Goal: Information Seeking & Learning: Learn about a topic

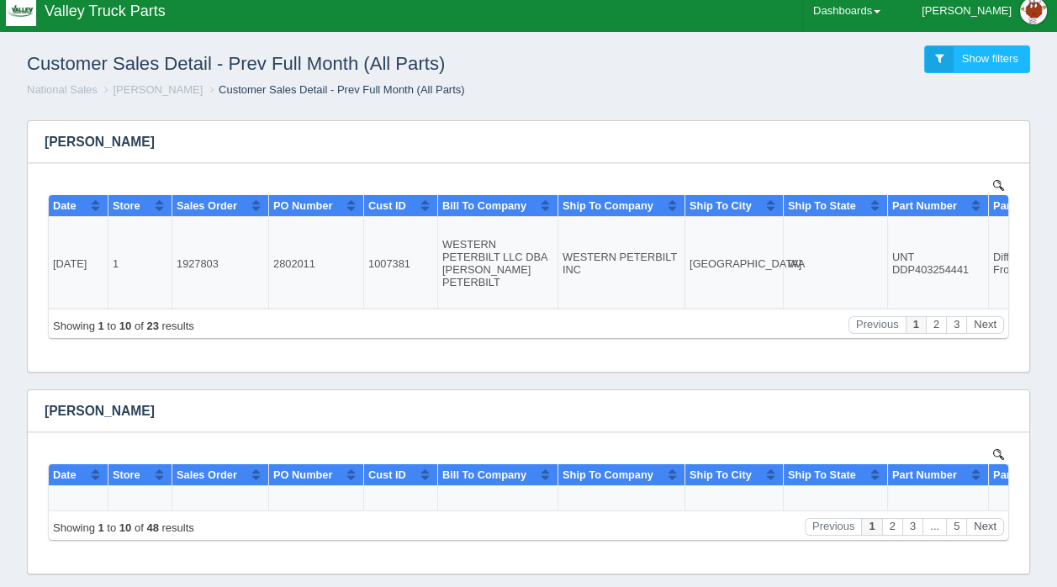
scroll to position [12, 0]
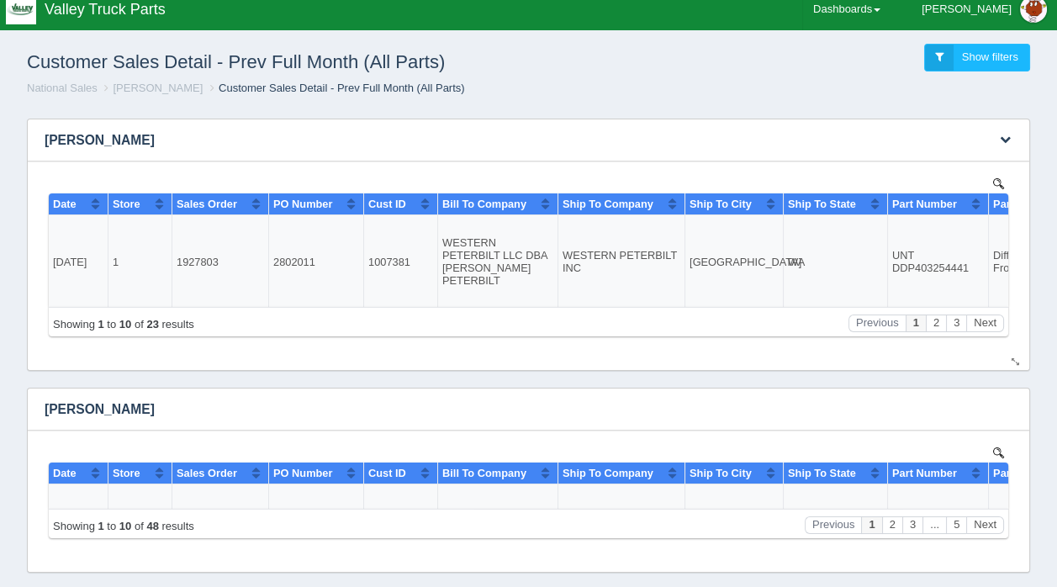
click at [995, 181] on img at bounding box center [998, 182] width 11 height 11
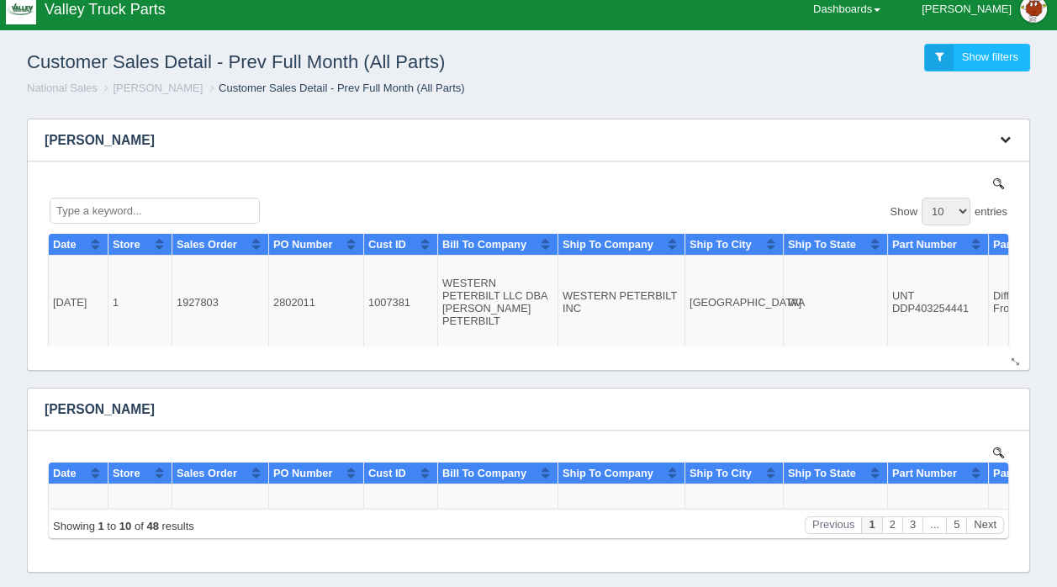
click at [1006, 139] on icon "button" at bounding box center [1005, 139] width 11 height 11
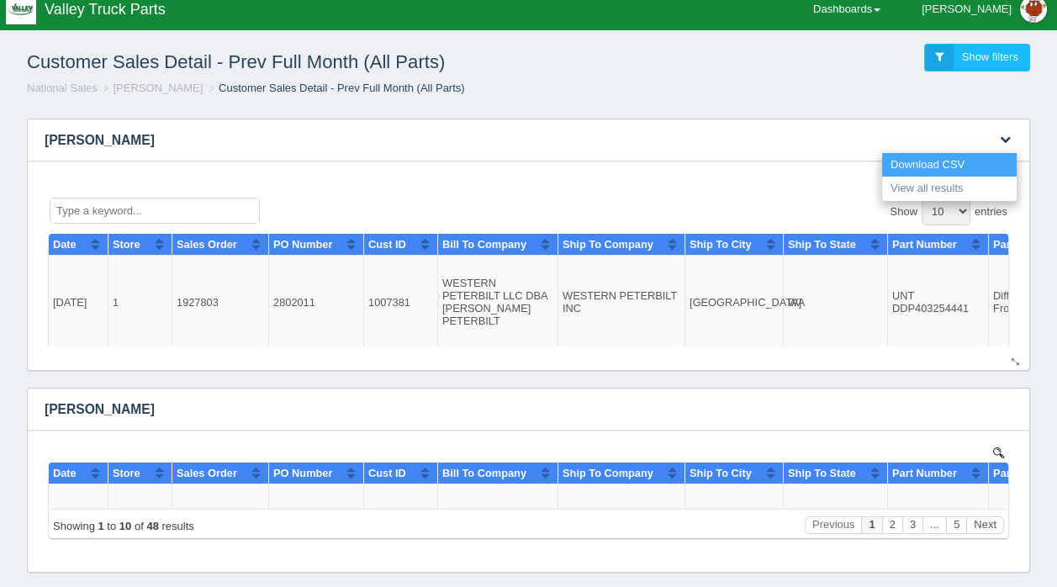
click at [928, 165] on link "Download CSV" at bounding box center [949, 165] width 135 height 24
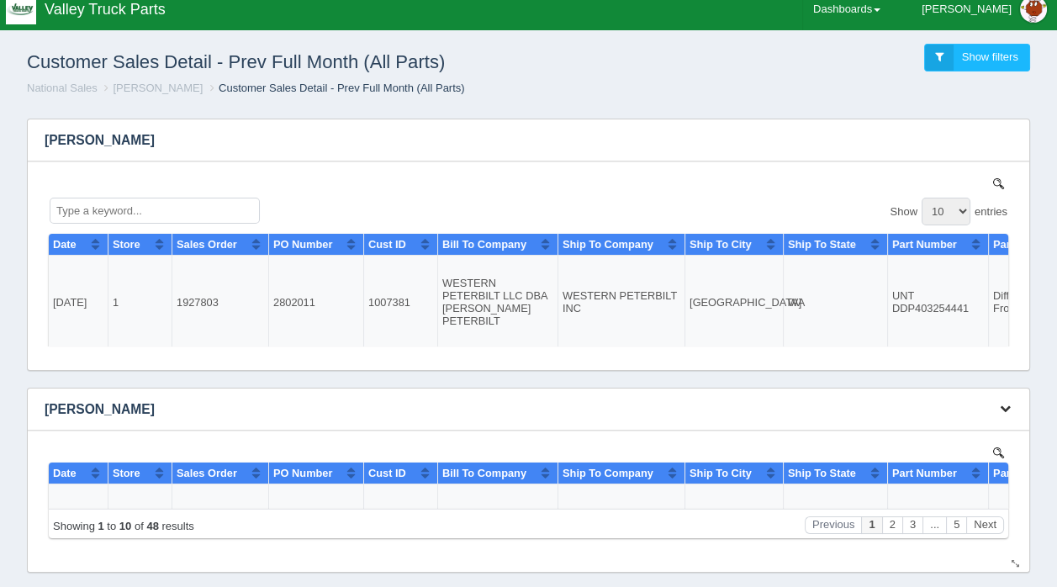
click at [1007, 407] on icon "button" at bounding box center [1005, 408] width 11 height 11
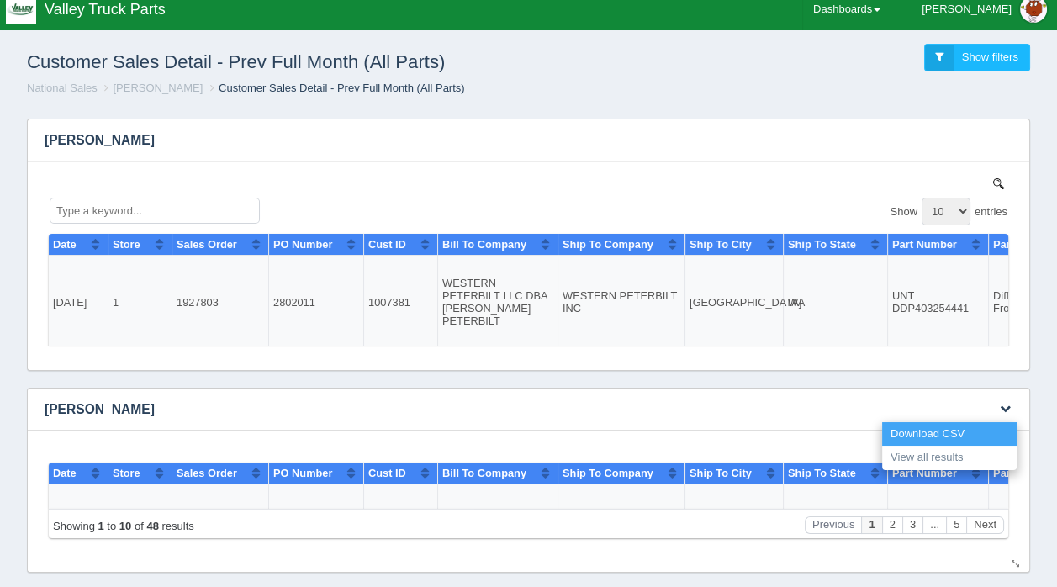
click at [949, 429] on link "Download CSV" at bounding box center [949, 434] width 135 height 24
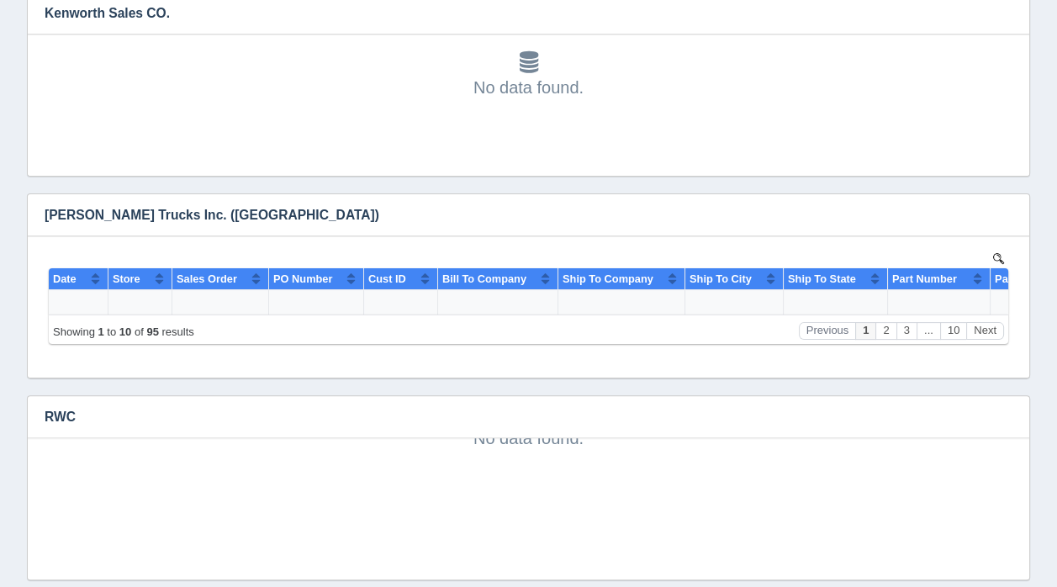
scroll to position [842, 0]
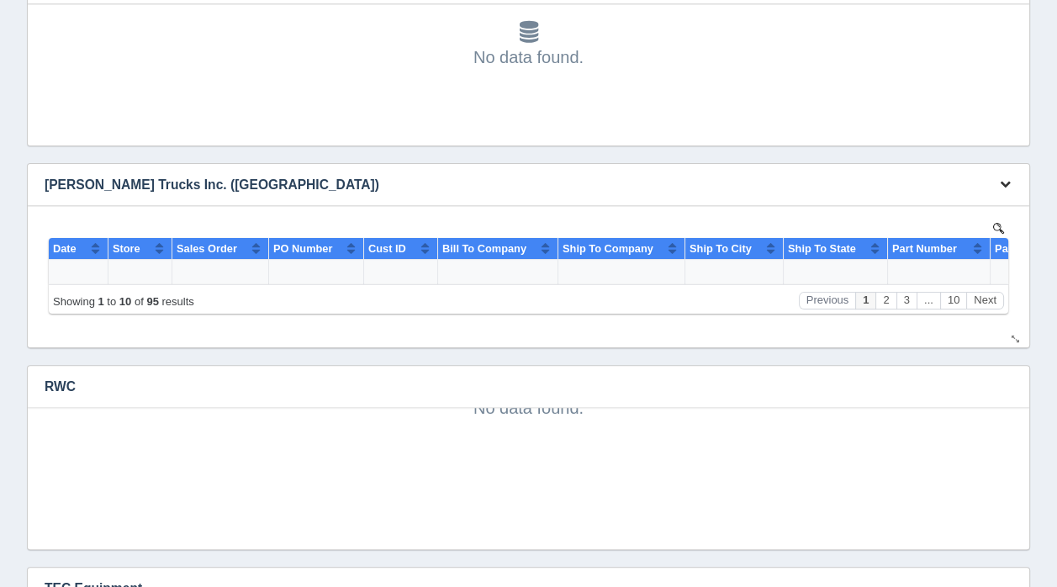
click at [1006, 183] on icon "button" at bounding box center [1005, 183] width 11 height 11
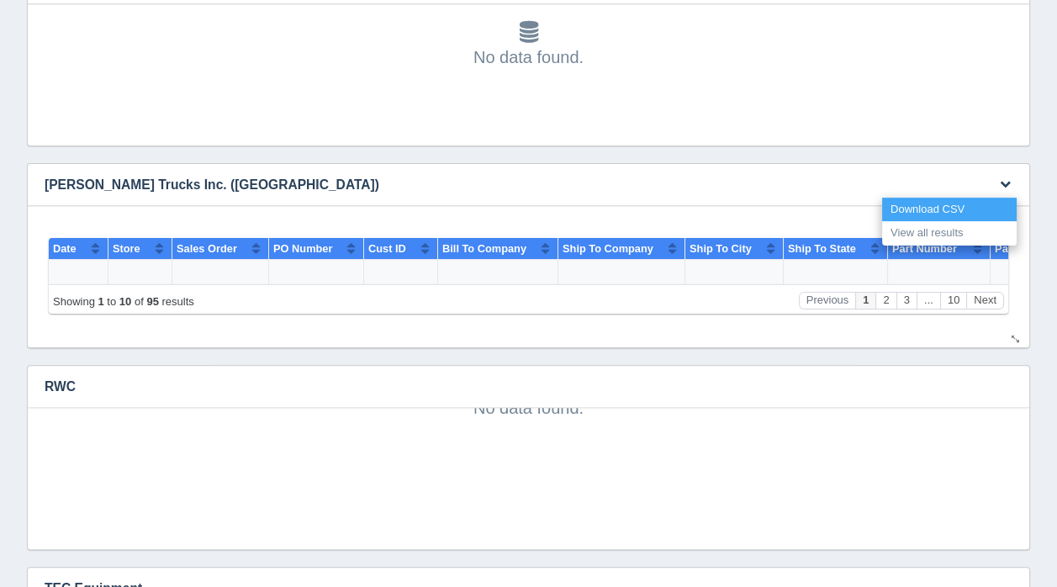
click at [959, 206] on link "Download CSV" at bounding box center [949, 210] width 135 height 24
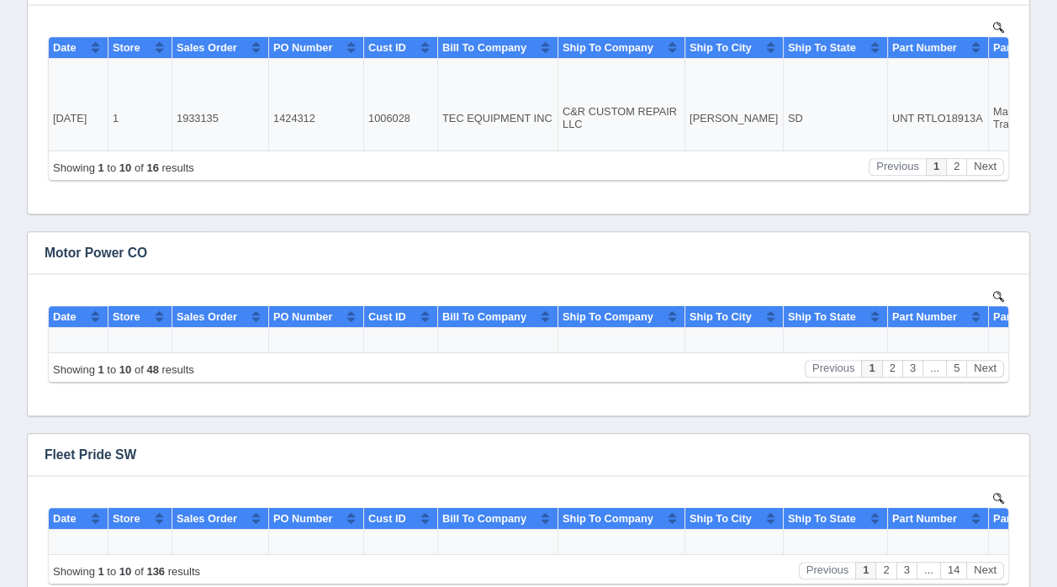
scroll to position [1447, 0]
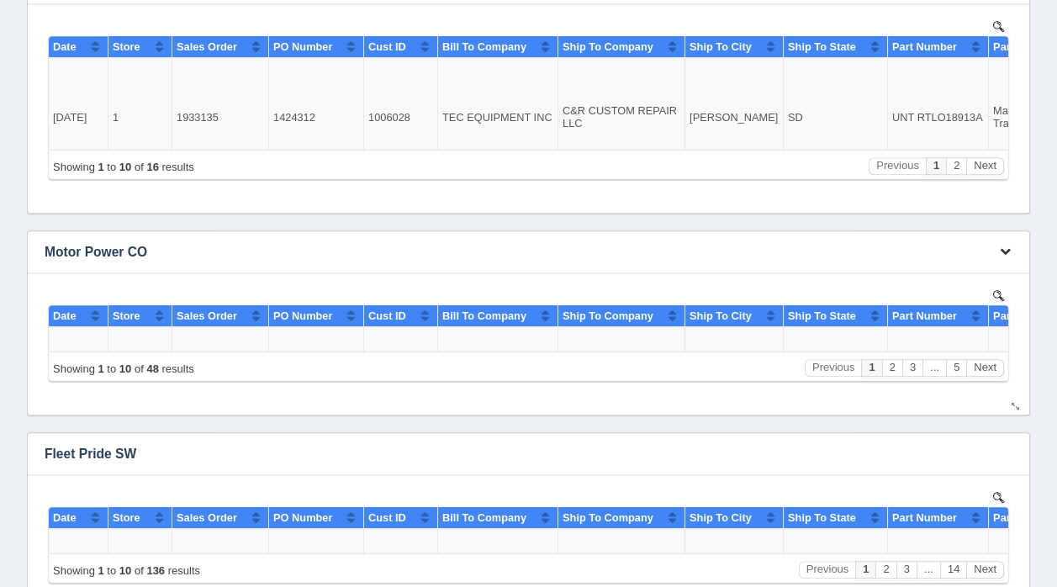
click at [1005, 253] on icon "button" at bounding box center [1005, 251] width 11 height 11
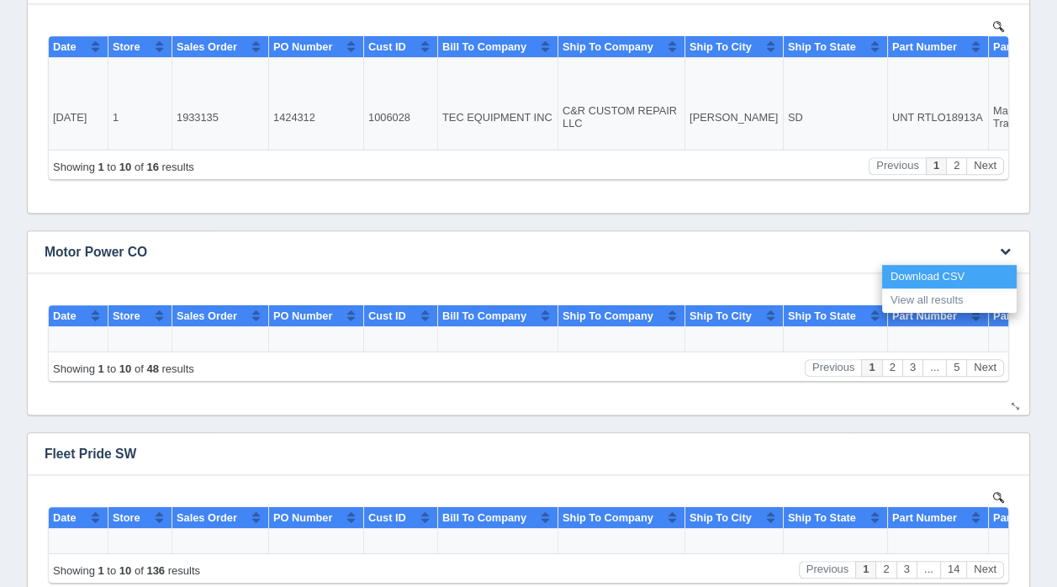
click at [955, 271] on link "Download CSV" at bounding box center [949, 277] width 135 height 24
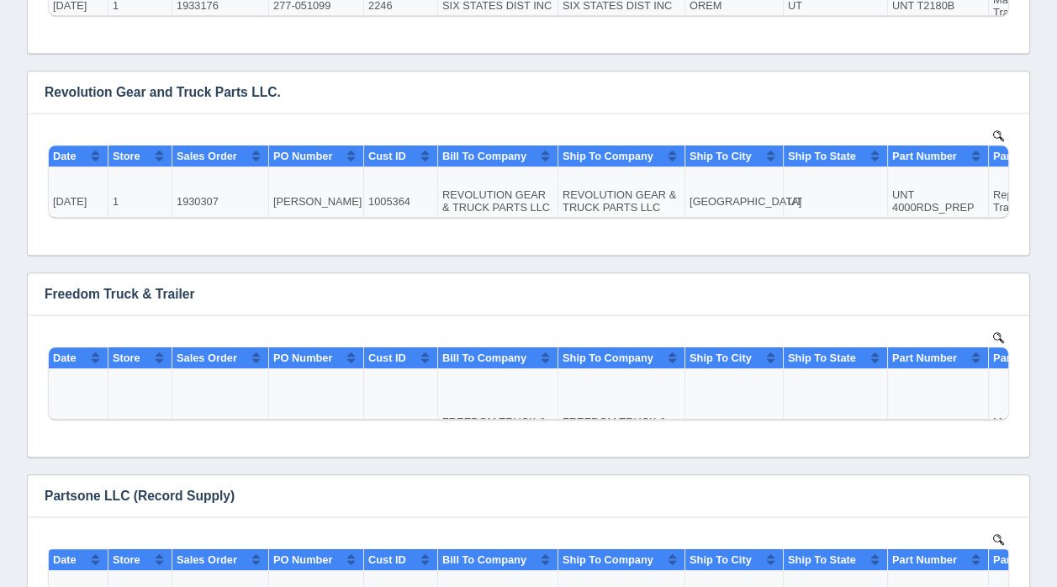
scroll to position [2233, 0]
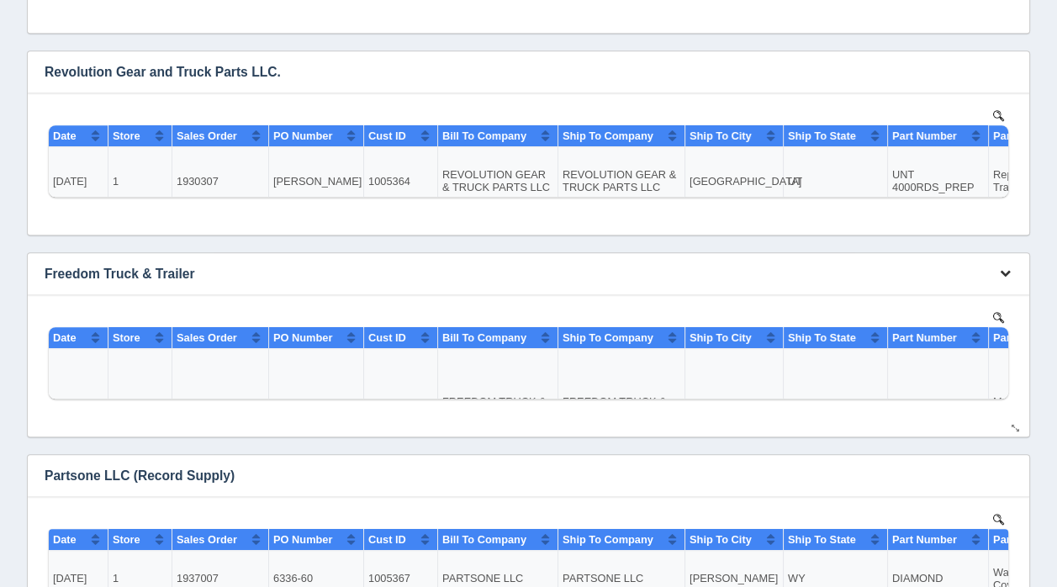
click at [1002, 269] on icon "button" at bounding box center [1005, 272] width 11 height 11
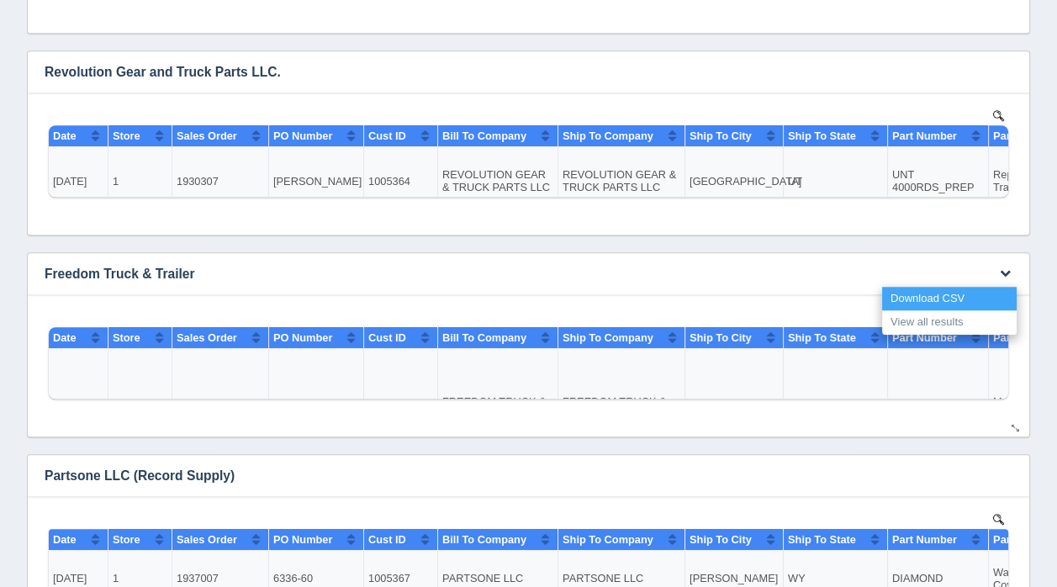
click at [930, 296] on link "Download CSV" at bounding box center [949, 299] width 135 height 24
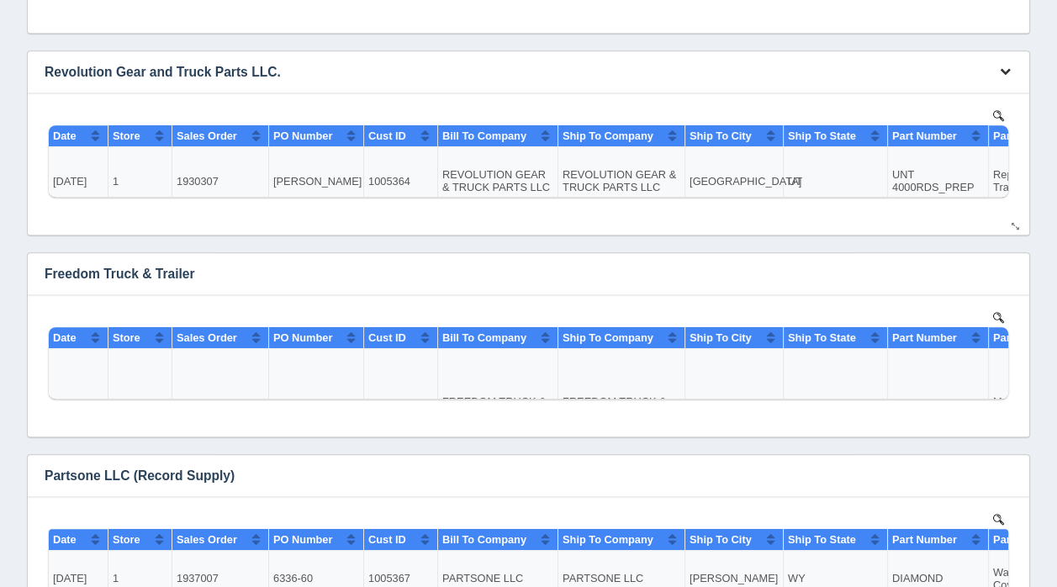
click at [1006, 70] on icon "button" at bounding box center [1005, 71] width 11 height 11
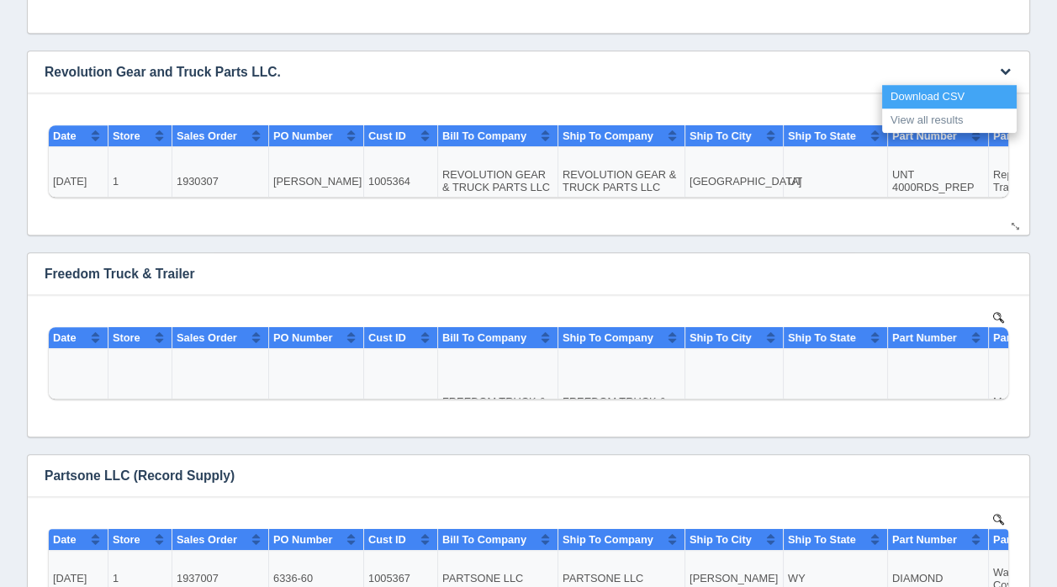
click at [928, 93] on link "Download CSV" at bounding box center [949, 97] width 135 height 24
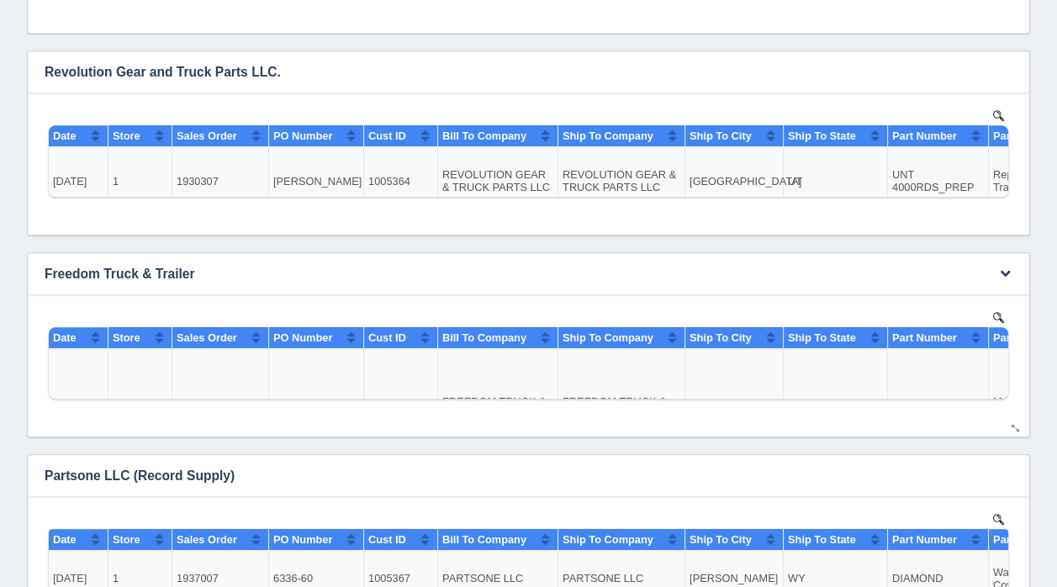
scroll to position [2446, 0]
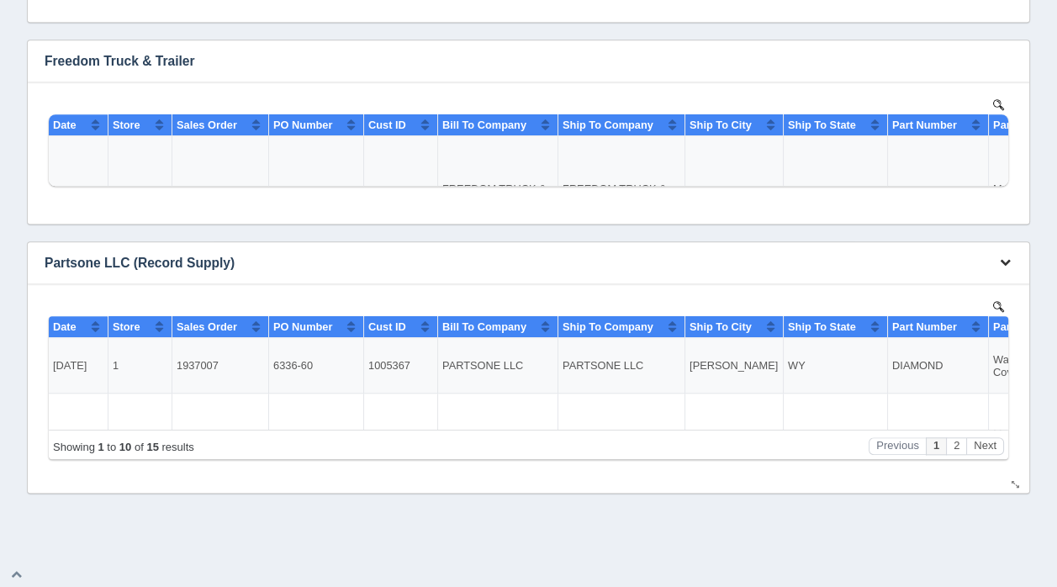
click at [1004, 257] on icon "button" at bounding box center [1005, 262] width 11 height 11
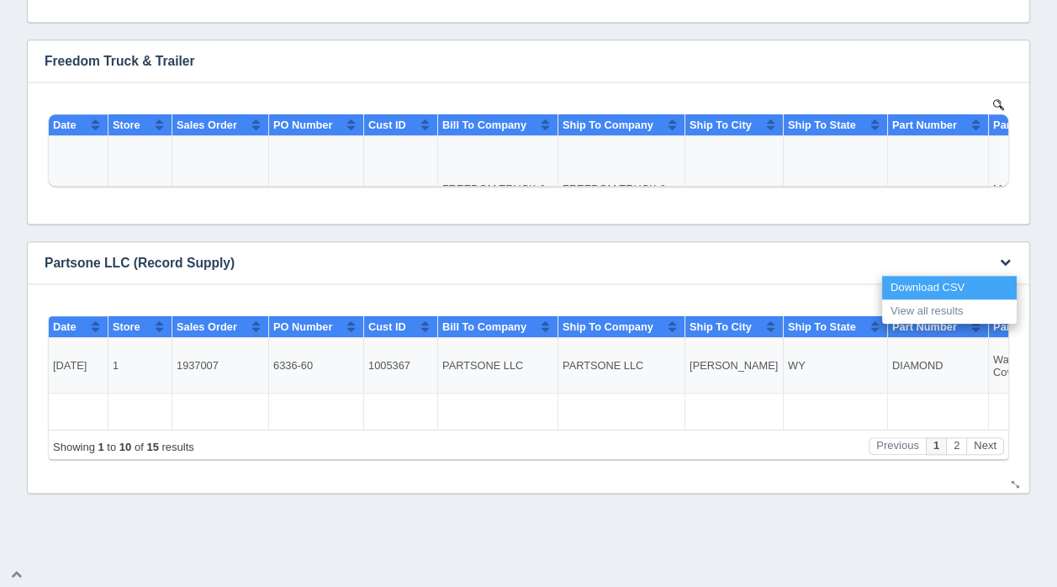
click at [927, 286] on link "Download CSV" at bounding box center [949, 288] width 135 height 24
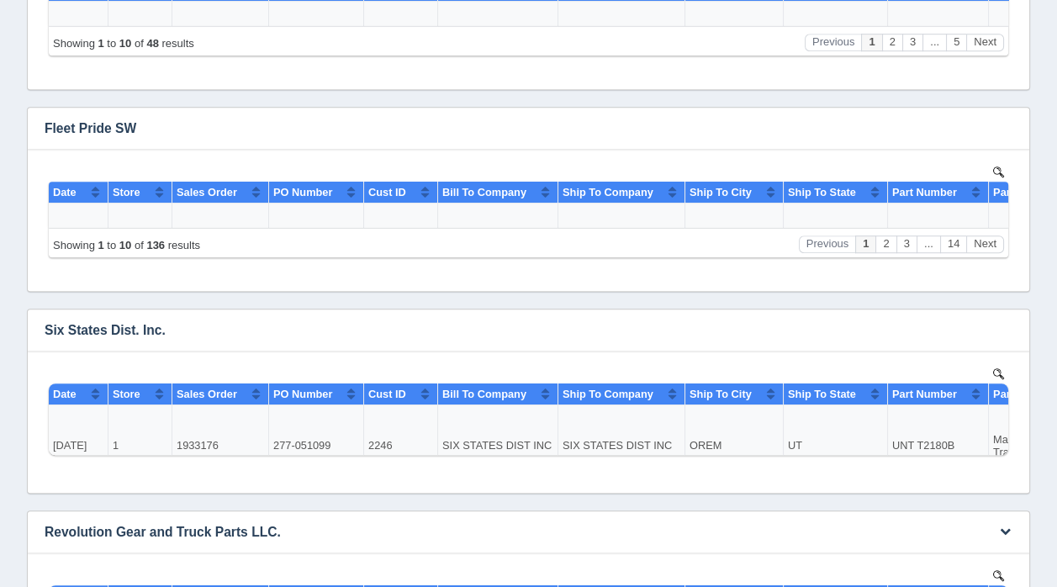
scroll to position [1689, 0]
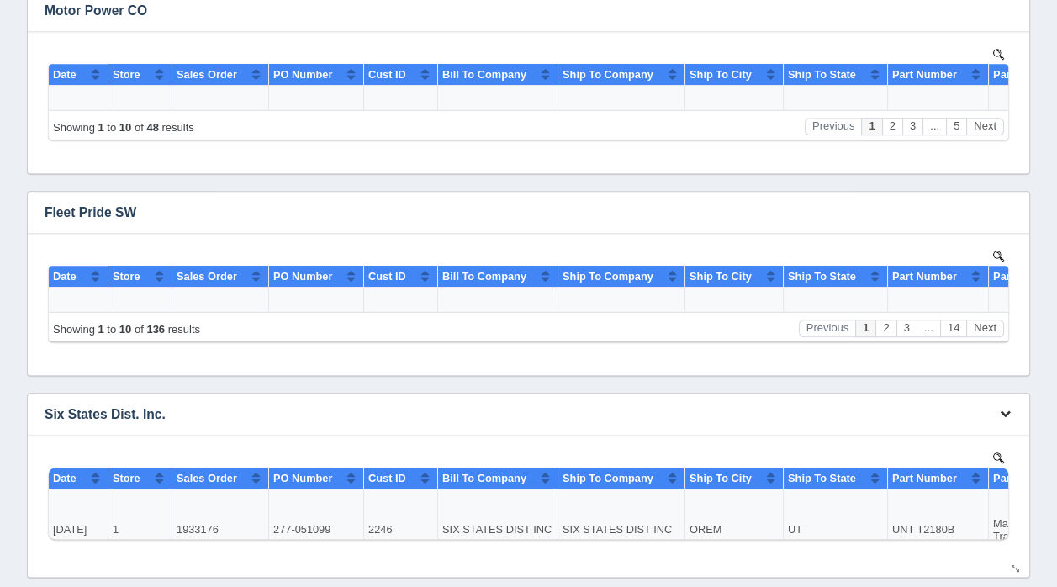
click at [1004, 410] on icon "button" at bounding box center [1005, 413] width 11 height 11
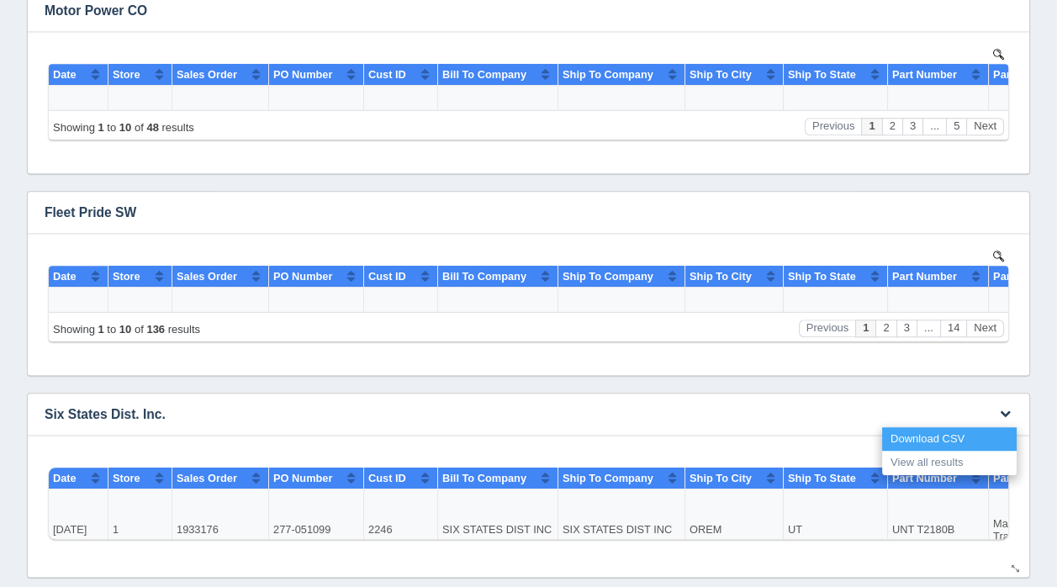
click at [914, 435] on link "Download CSV" at bounding box center [949, 439] width 135 height 24
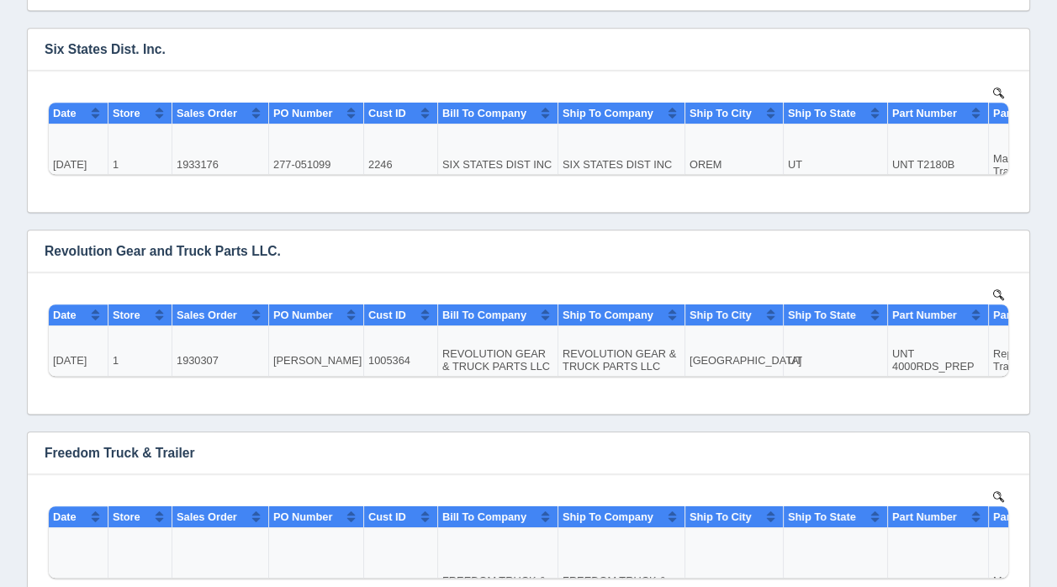
scroll to position [2446, 0]
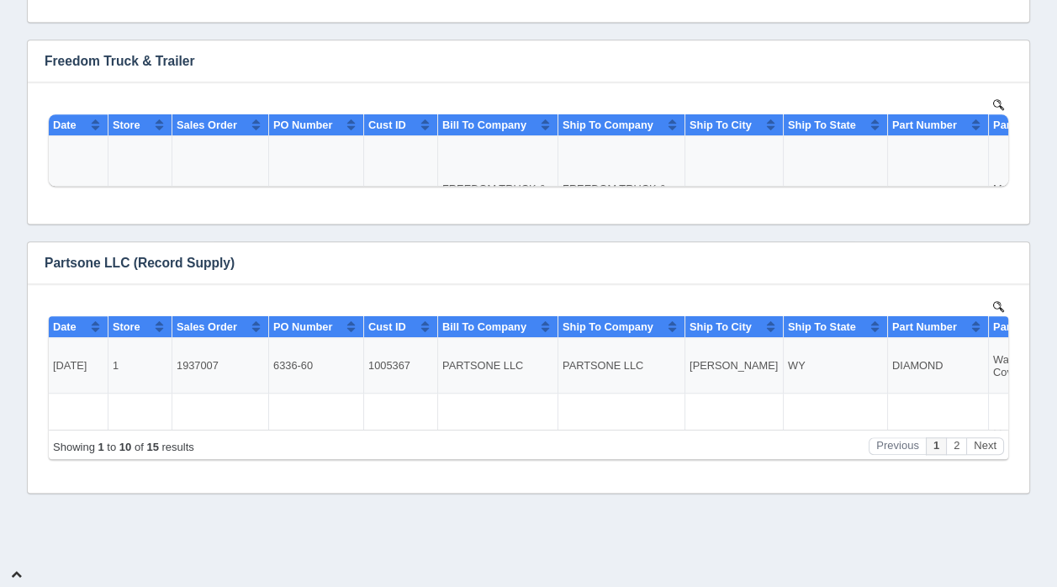
click at [16, 573] on icon at bounding box center [16, 574] width 11 height 11
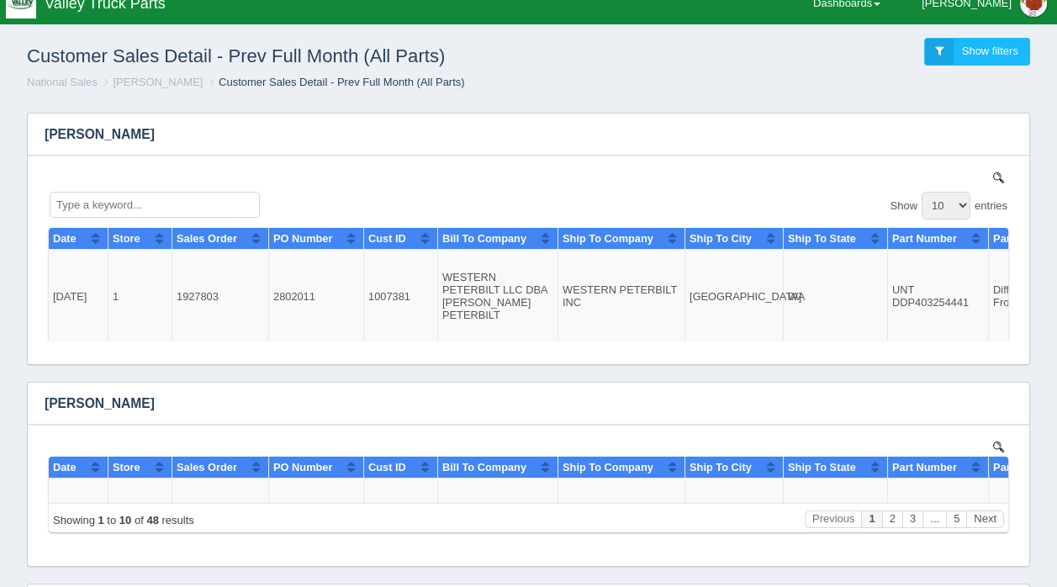
scroll to position [0, 0]
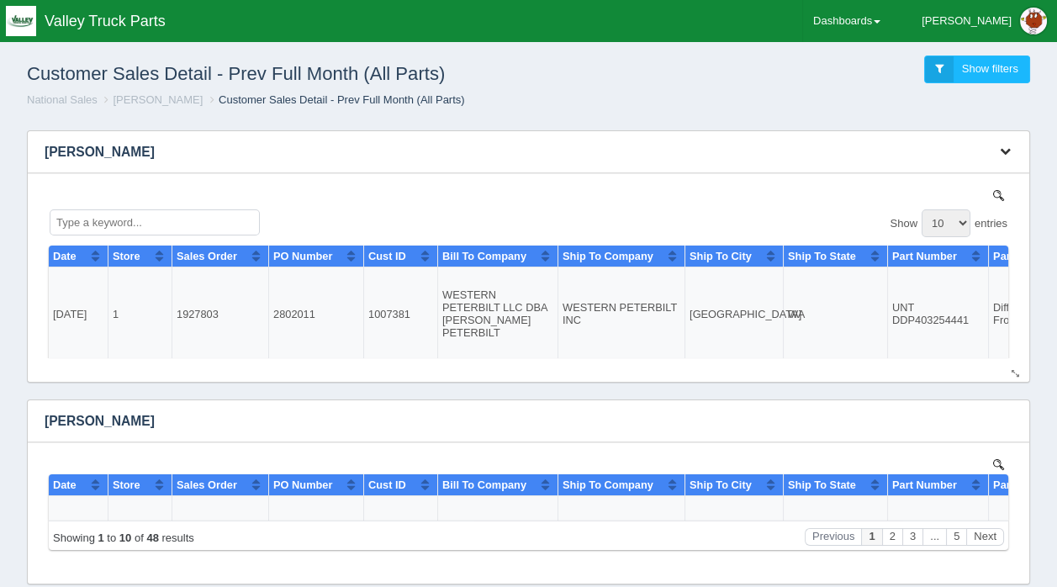
click at [1004, 152] on icon "button" at bounding box center [1005, 150] width 11 height 11
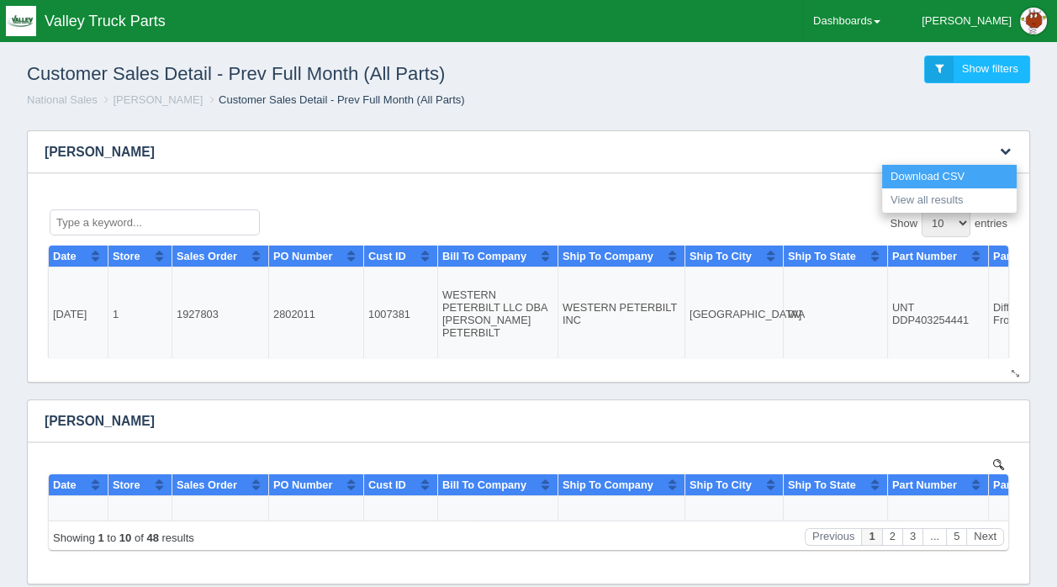
click at [934, 178] on link "Download CSV" at bounding box center [949, 177] width 135 height 24
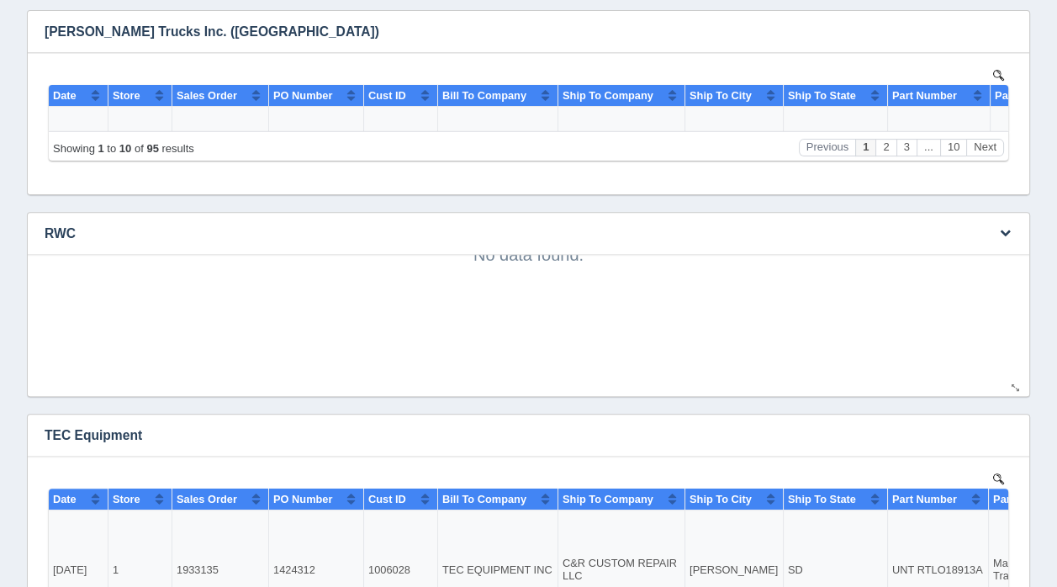
scroll to position [1066, 0]
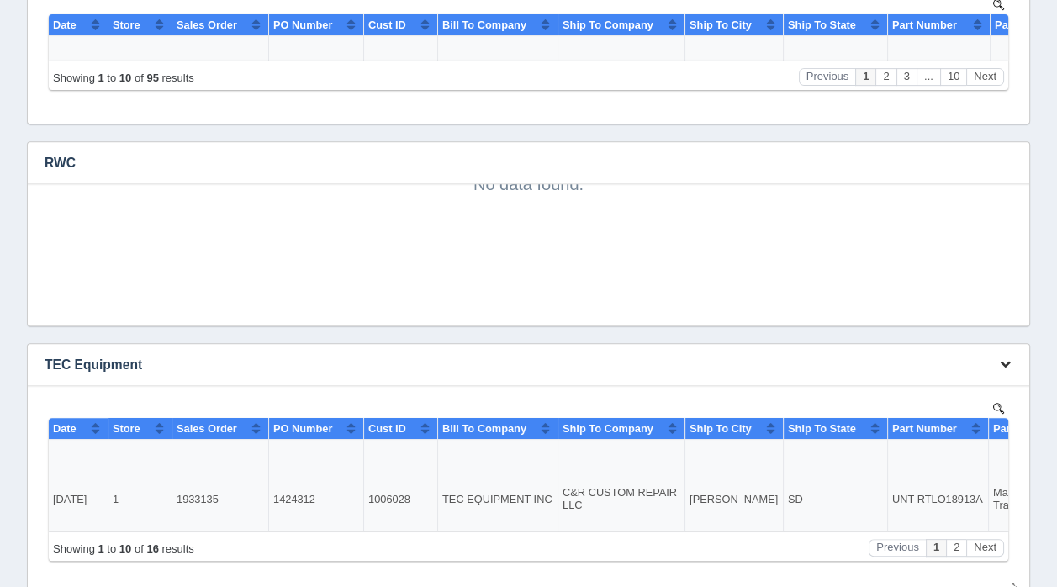
click at [1003, 361] on icon "button" at bounding box center [1005, 363] width 11 height 11
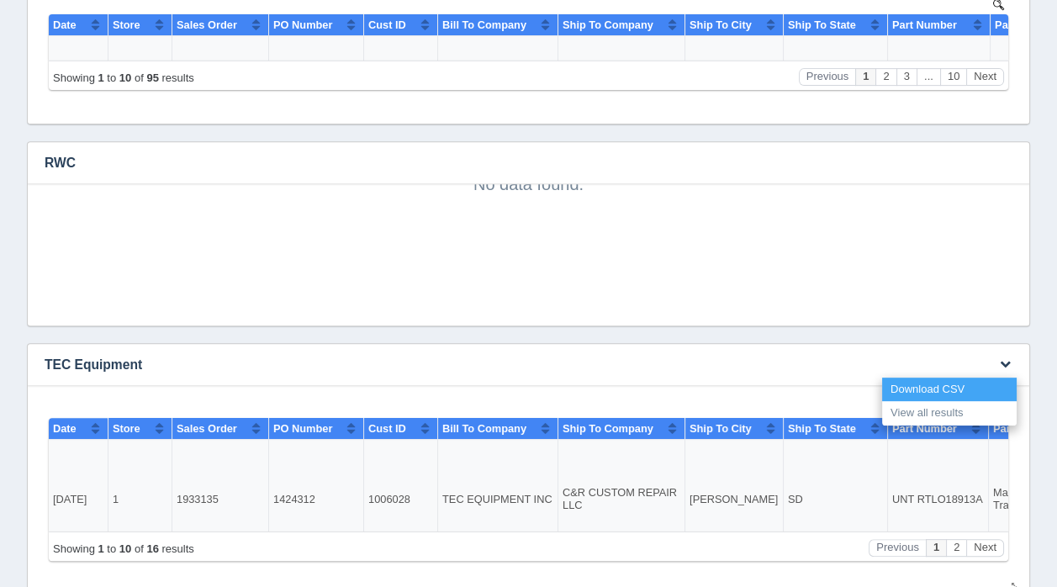
click at [919, 380] on link "Download CSV" at bounding box center [949, 390] width 135 height 24
click at [920, 385] on link "Download CSV" at bounding box center [949, 390] width 135 height 24
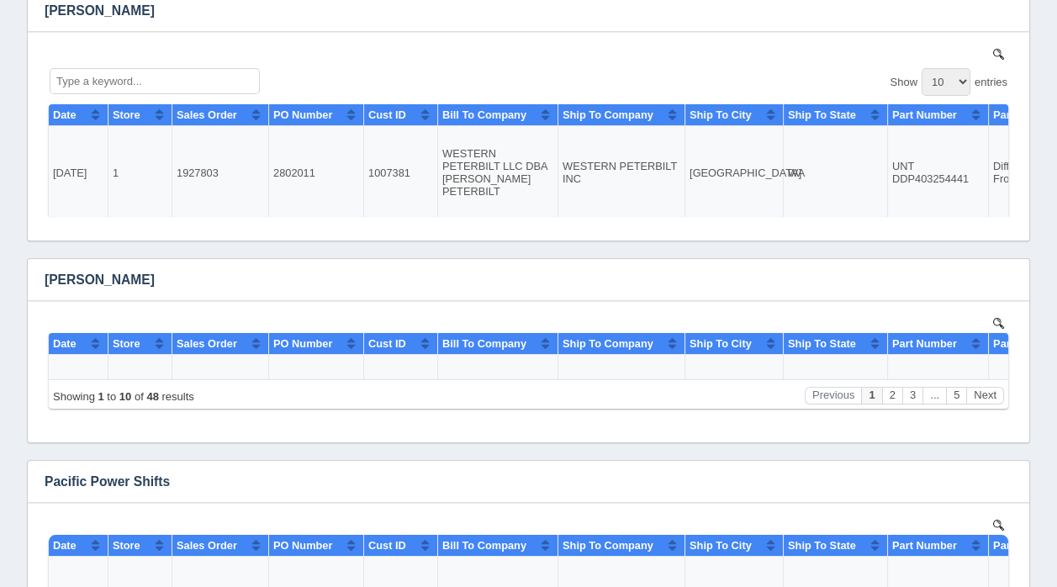
scroll to position [38, 0]
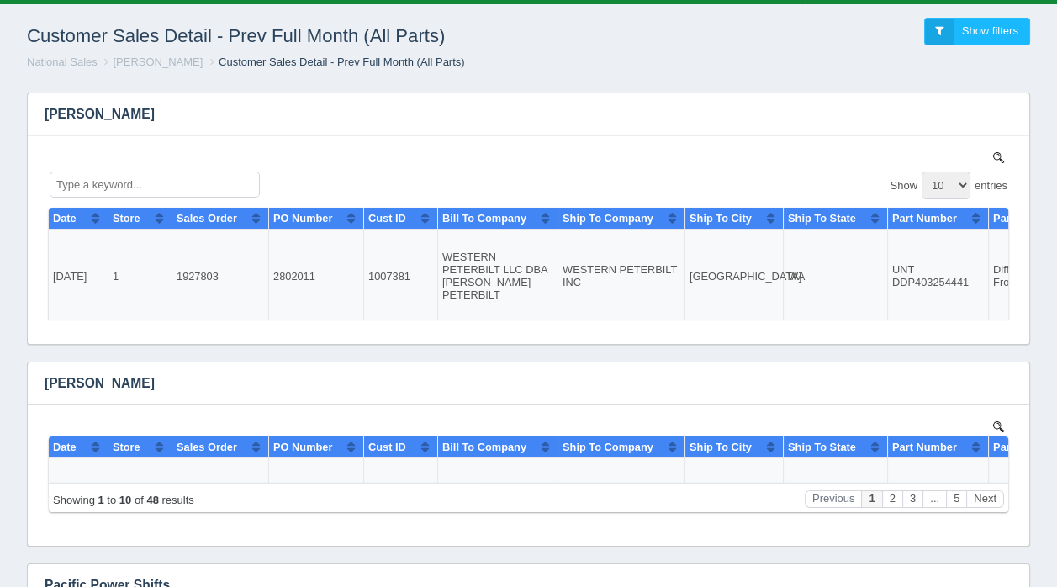
click at [544, 45] on div "Customer Sales Detail - Prev Full Month (All Parts) Show filters" at bounding box center [528, 31] width 1030 height 45
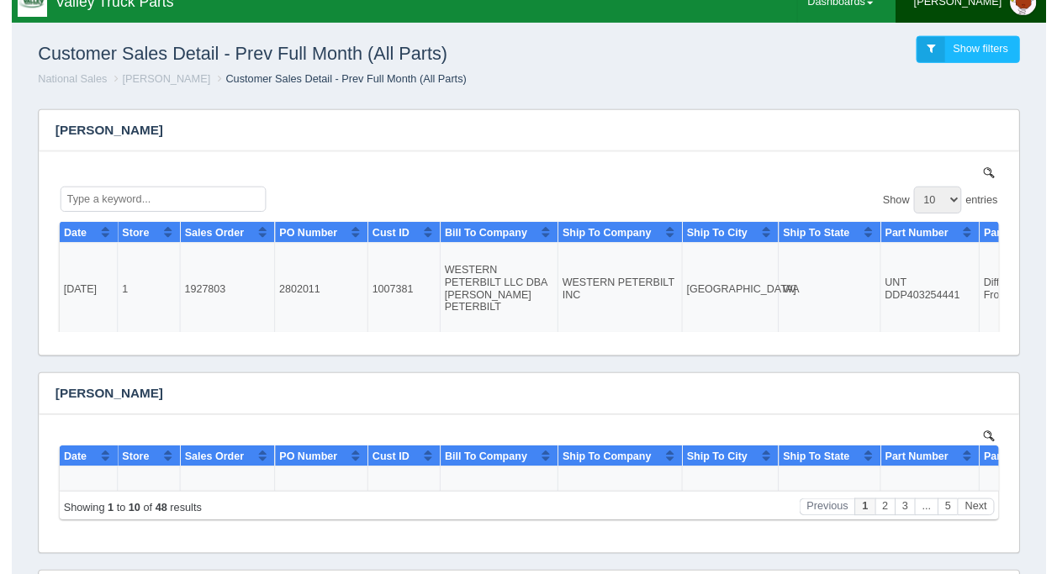
scroll to position [0, 0]
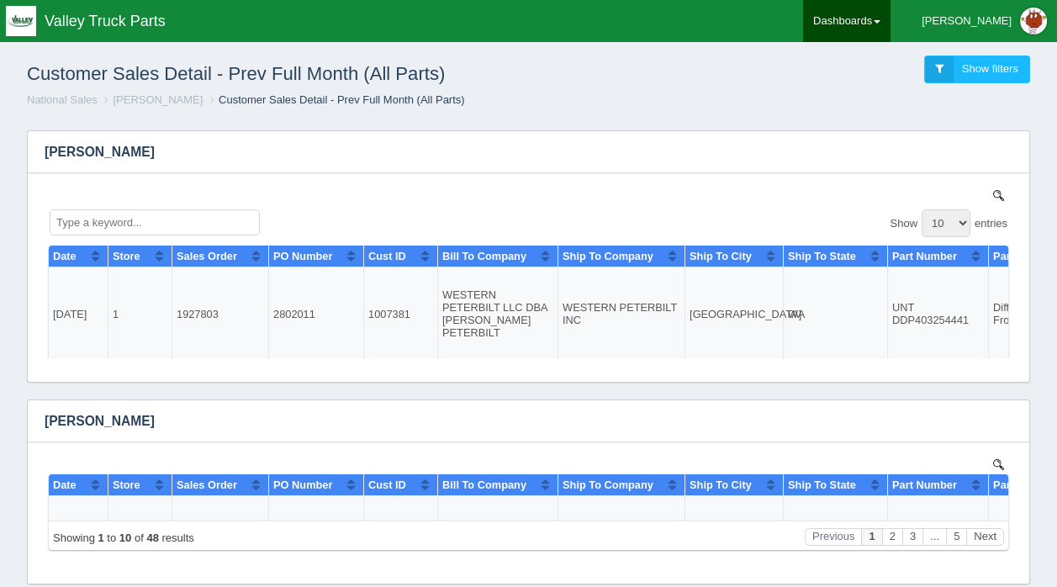
click at [891, 21] on link "Dashboards" at bounding box center [846, 21] width 87 height 42
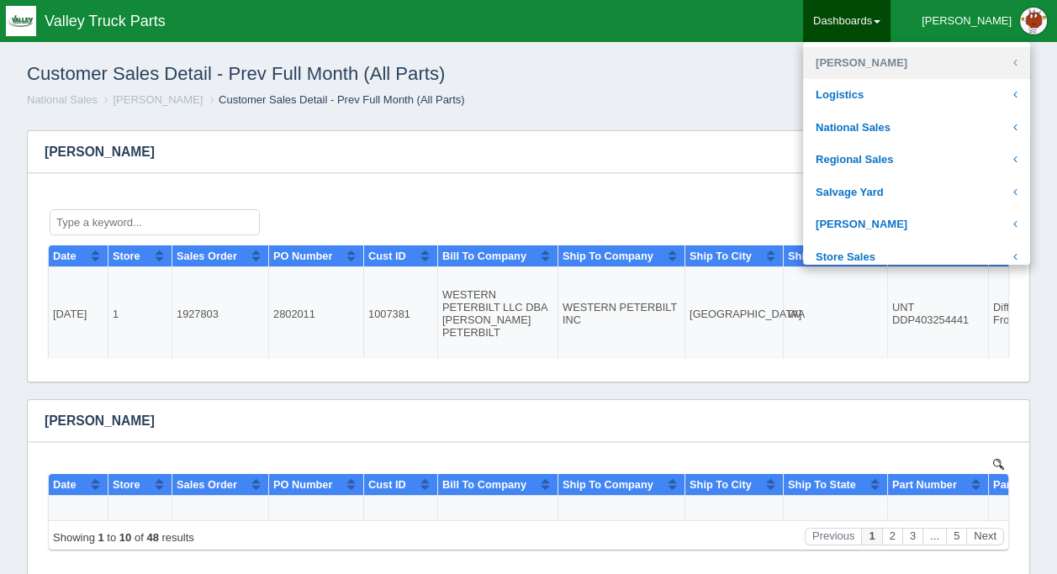
scroll to position [336, 0]
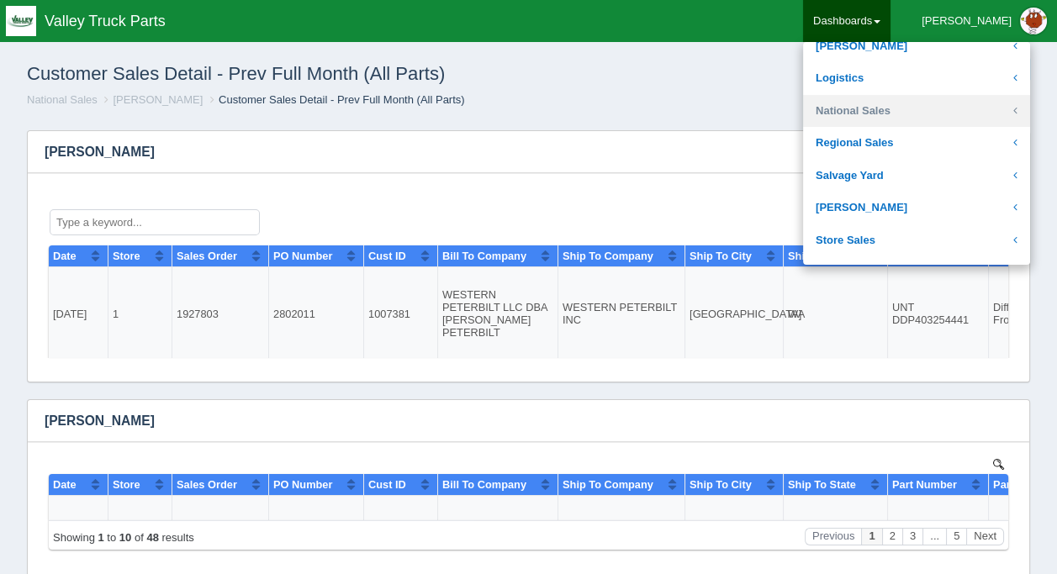
click at [900, 102] on link "National Sales" at bounding box center [916, 111] width 227 height 33
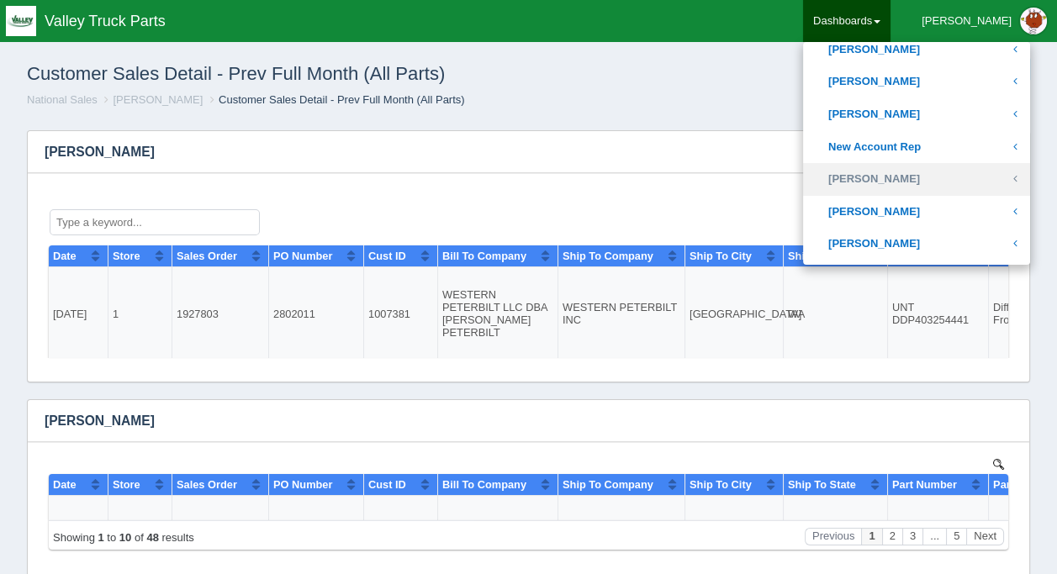
scroll to position [673, 0]
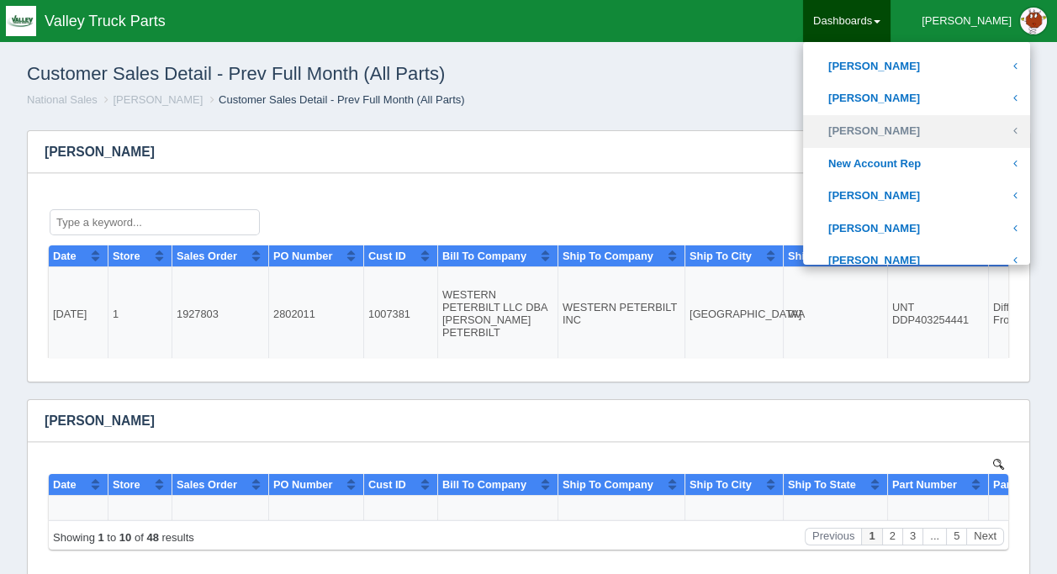
click at [918, 124] on link "[PERSON_NAME]" at bounding box center [916, 131] width 227 height 33
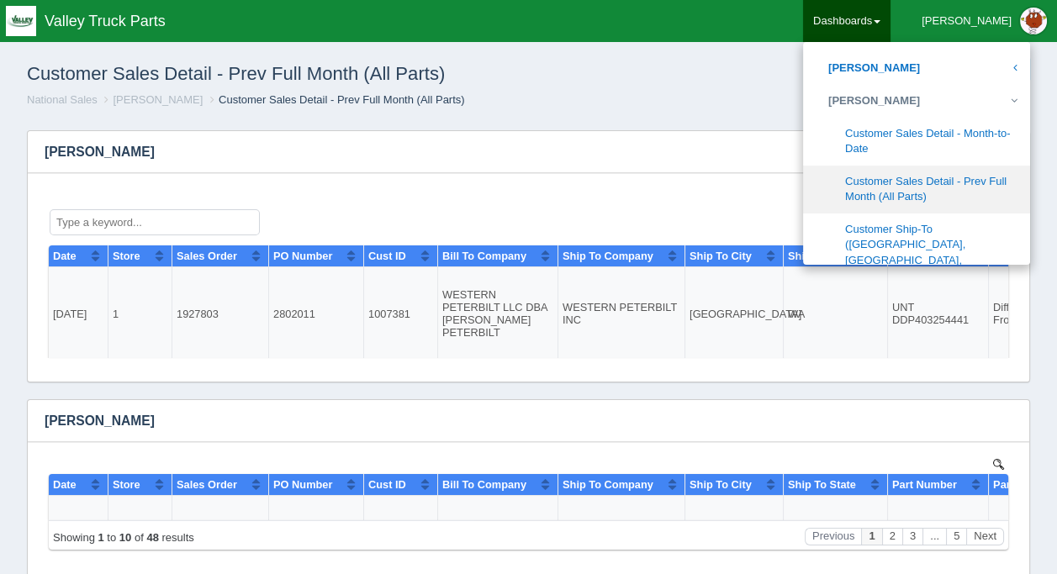
scroll to position [757, 0]
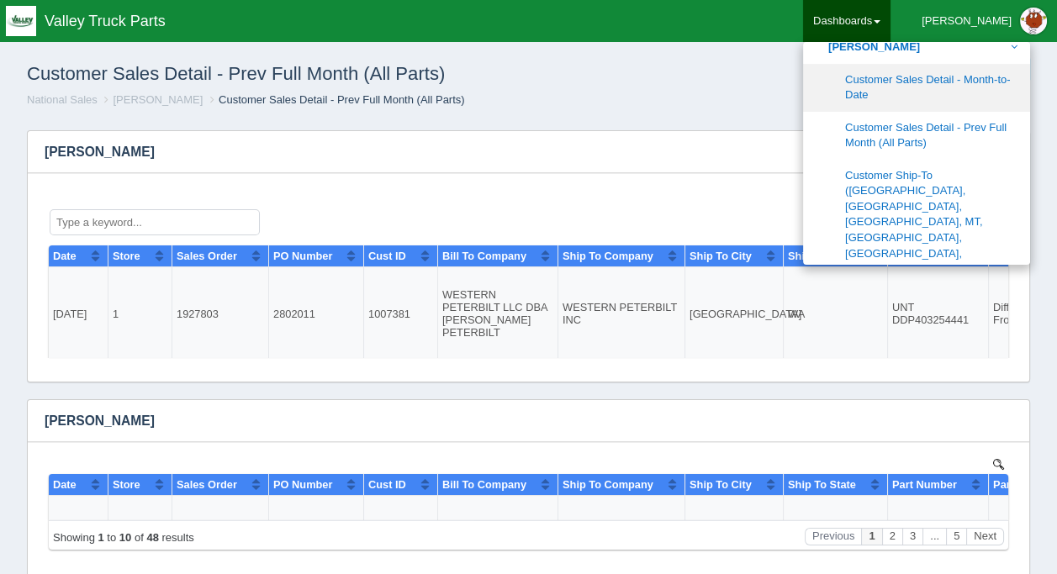
click at [928, 79] on link "Customer Sales Detail - Month-to-Date" at bounding box center [916, 88] width 227 height 48
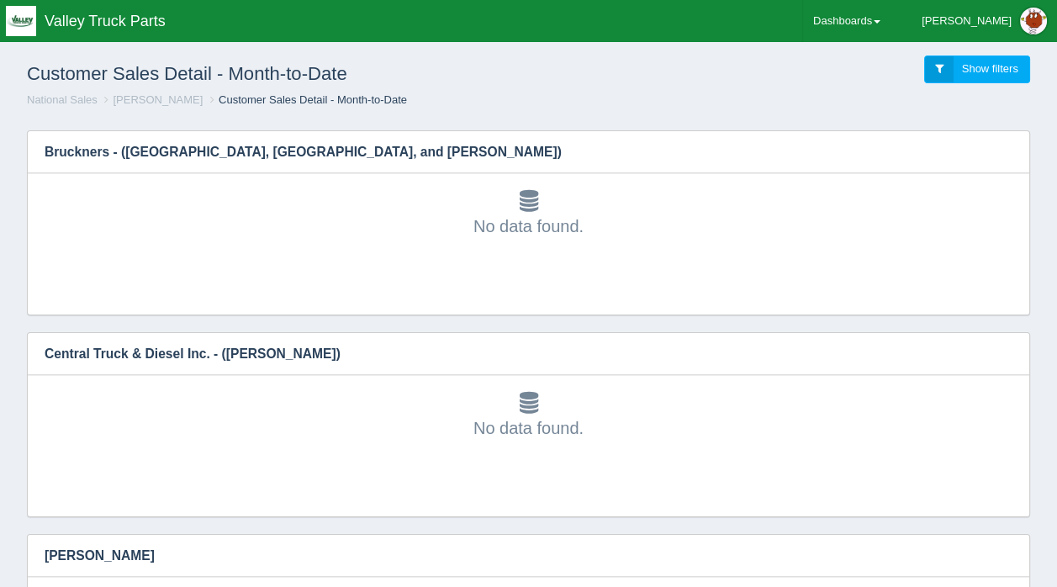
click at [968, 66] on span "Show filters" at bounding box center [990, 68] width 56 height 13
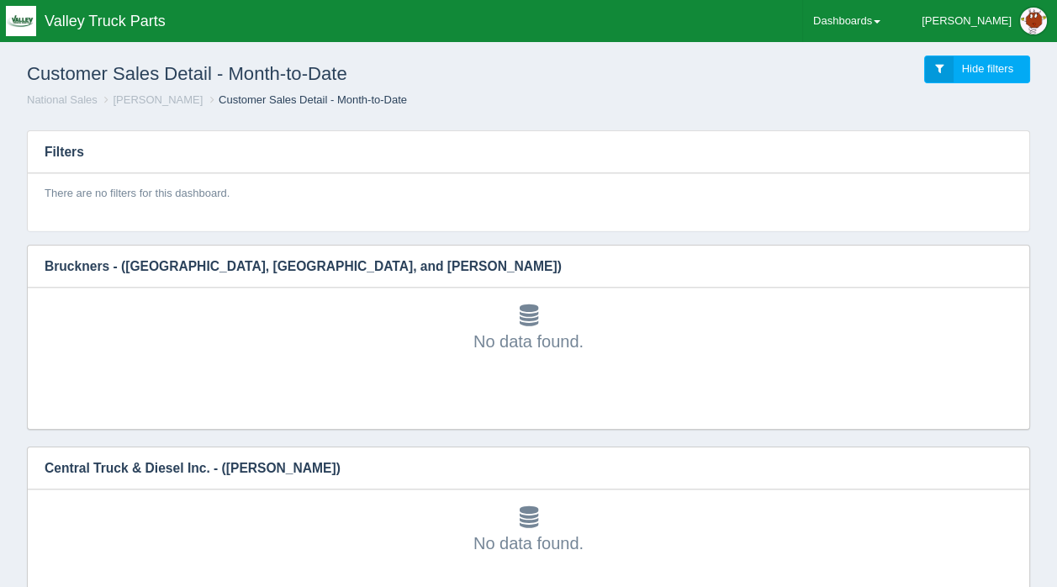
click at [934, 65] on link "Hide filters" at bounding box center [977, 70] width 106 height 28
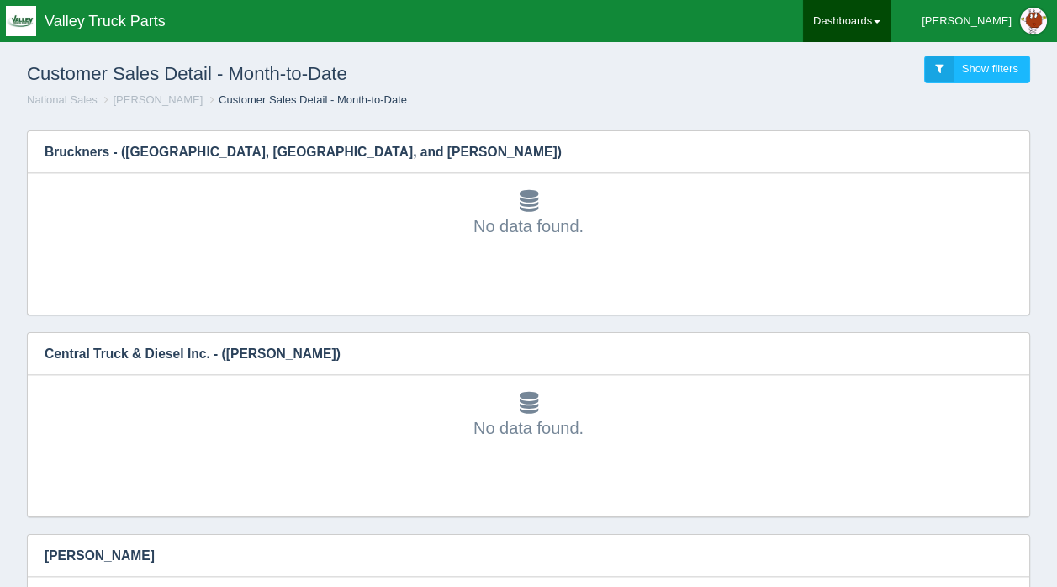
click at [881, 22] on span at bounding box center [877, 21] width 7 height 3
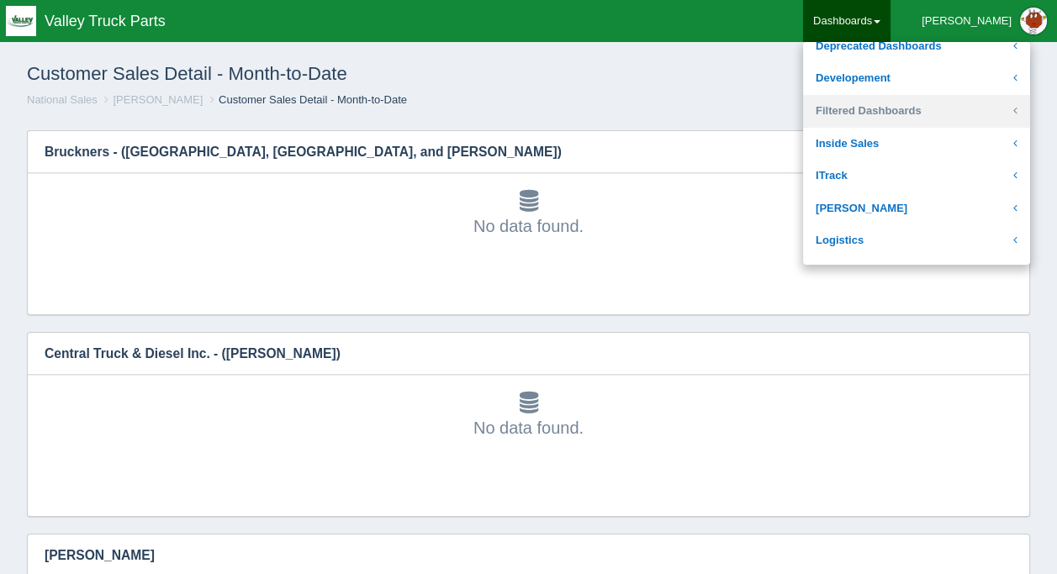
scroll to position [252, 0]
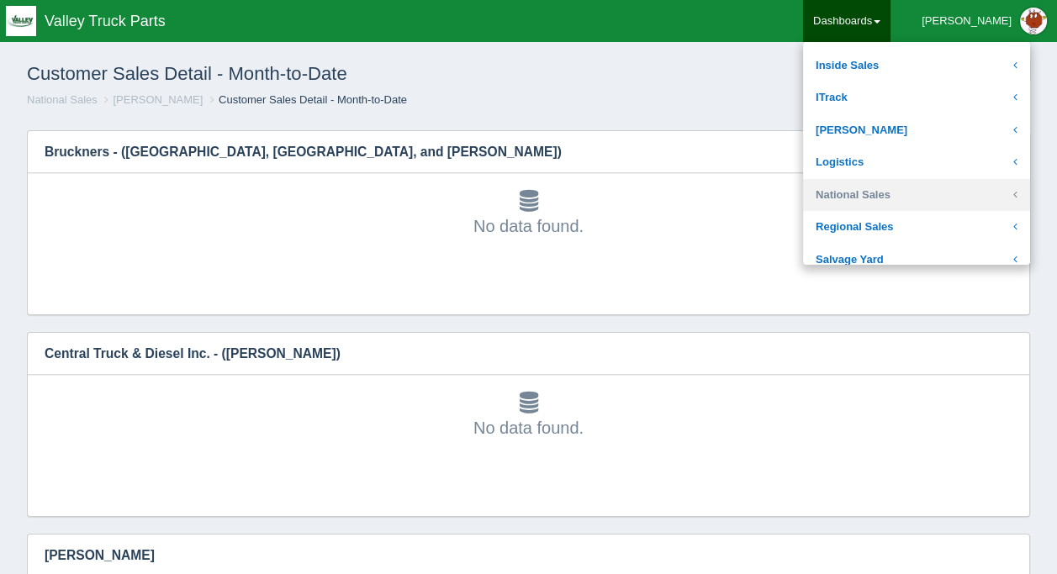
click at [902, 192] on link "National Sales" at bounding box center [916, 195] width 227 height 33
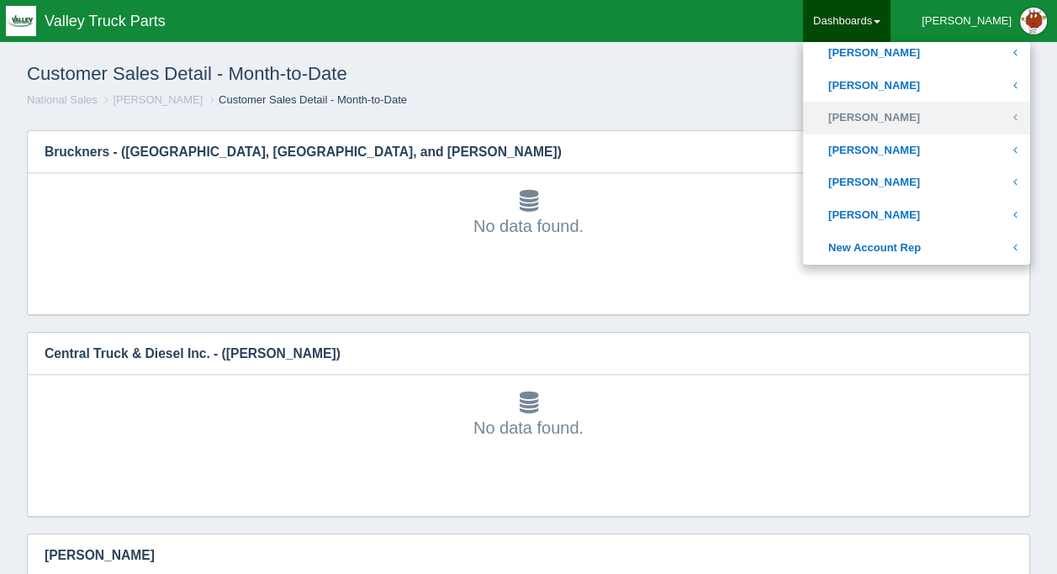
scroll to position [673, 0]
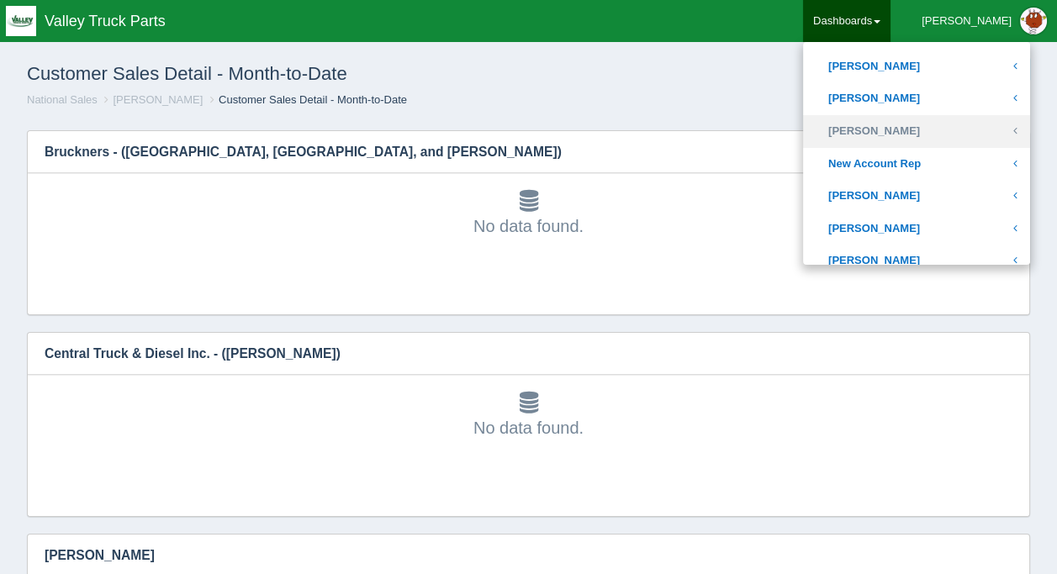
click at [907, 126] on link "[PERSON_NAME]" at bounding box center [916, 131] width 227 height 33
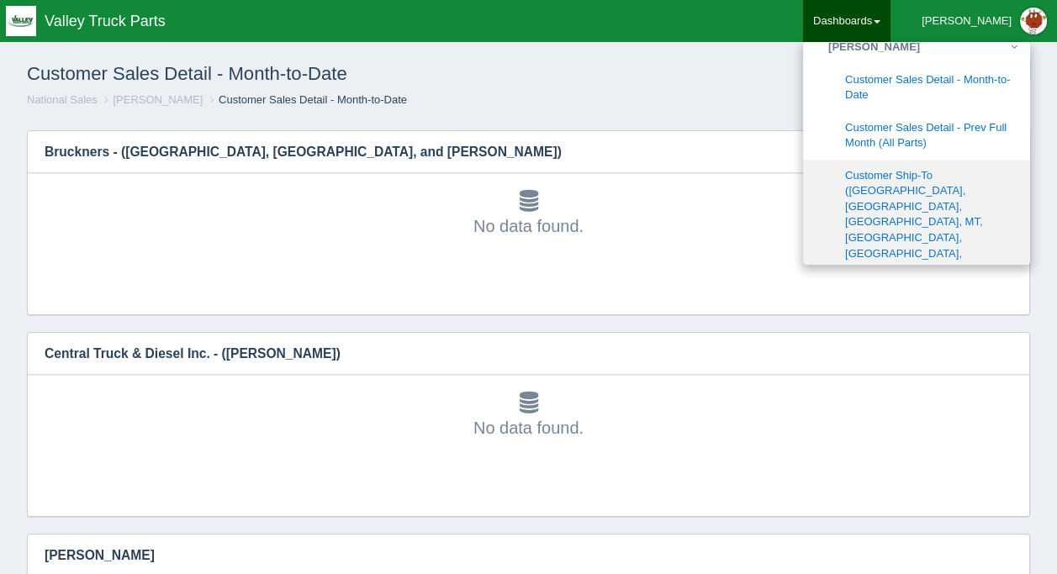
scroll to position [841, 0]
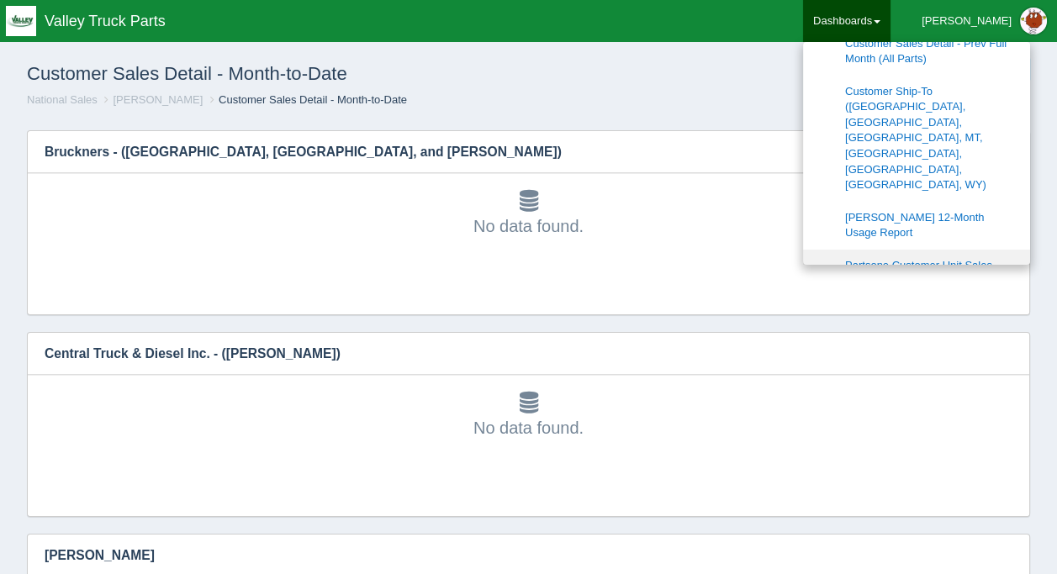
click at [932, 250] on link "Partsone Customer Unit Sales" at bounding box center [916, 266] width 227 height 33
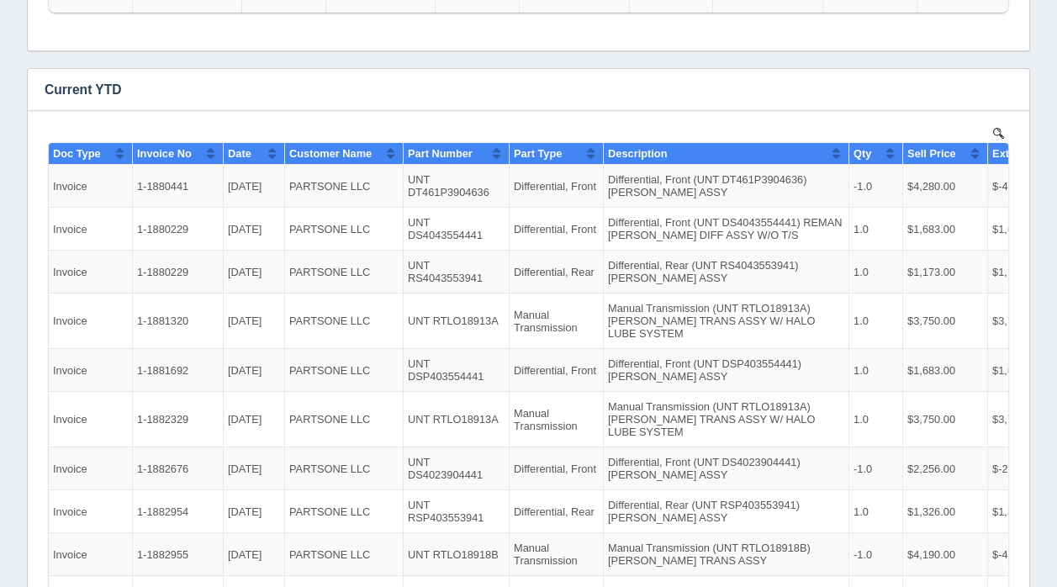
scroll to position [359, 0]
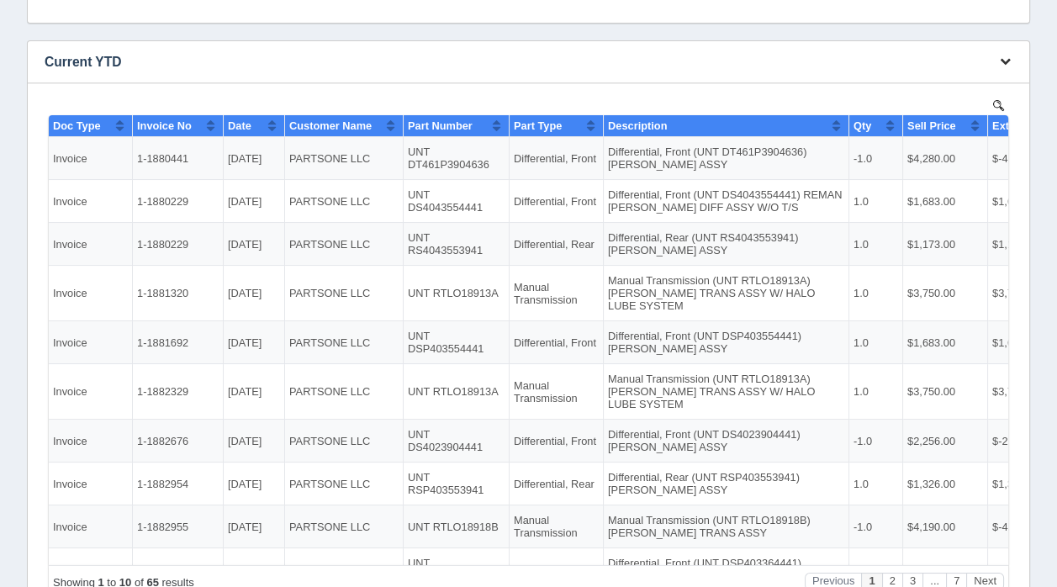
click at [1002, 62] on icon "button" at bounding box center [1005, 61] width 11 height 11
click at [928, 81] on link "Download CSV" at bounding box center [949, 87] width 135 height 24
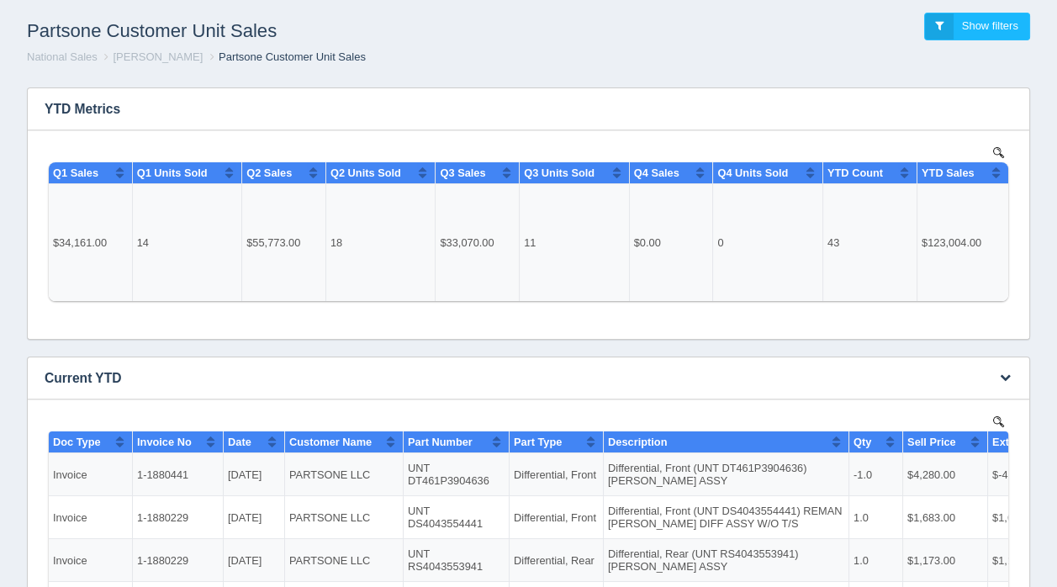
scroll to position [0, 0]
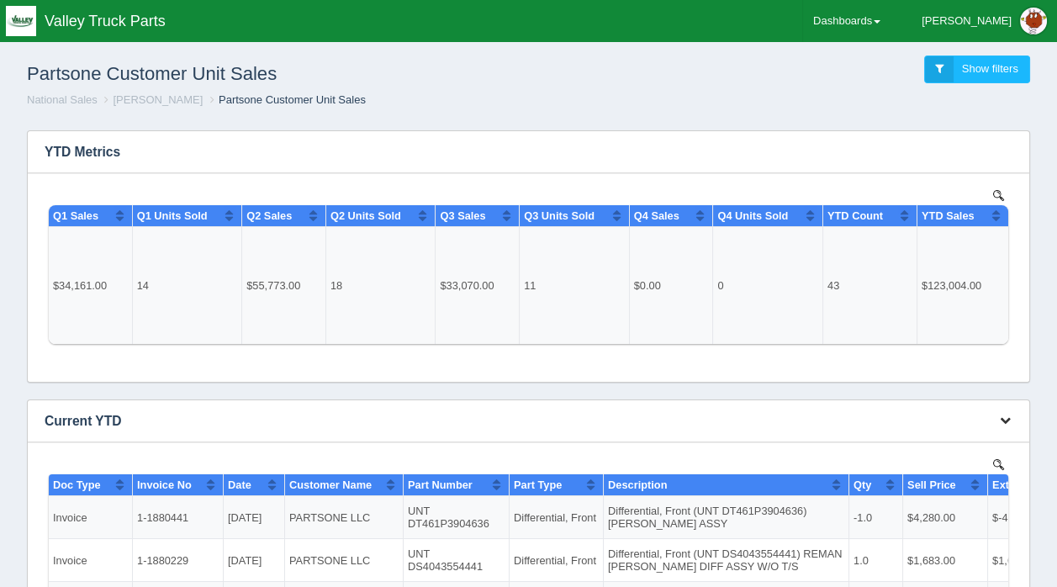
click at [1004, 420] on icon "button" at bounding box center [1005, 420] width 11 height 11
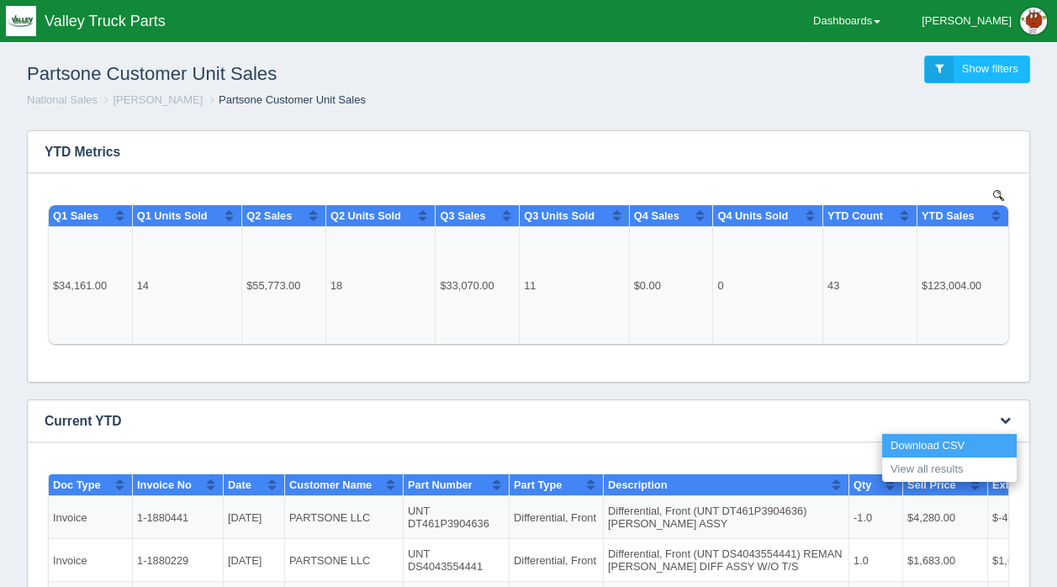
click at [934, 445] on link "Download CSV" at bounding box center [949, 446] width 135 height 24
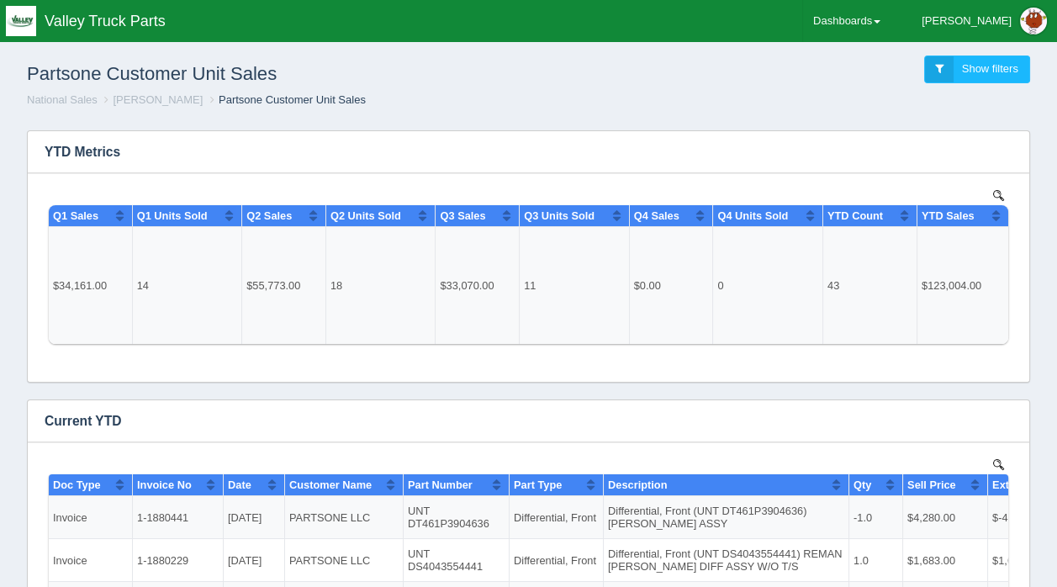
click at [469, 106] on ol "National Sales Kyle Forster Partsone Customer Unit Sales" at bounding box center [528, 101] width 1030 height 16
click at [891, 21] on link "Dashboards" at bounding box center [846, 21] width 87 height 42
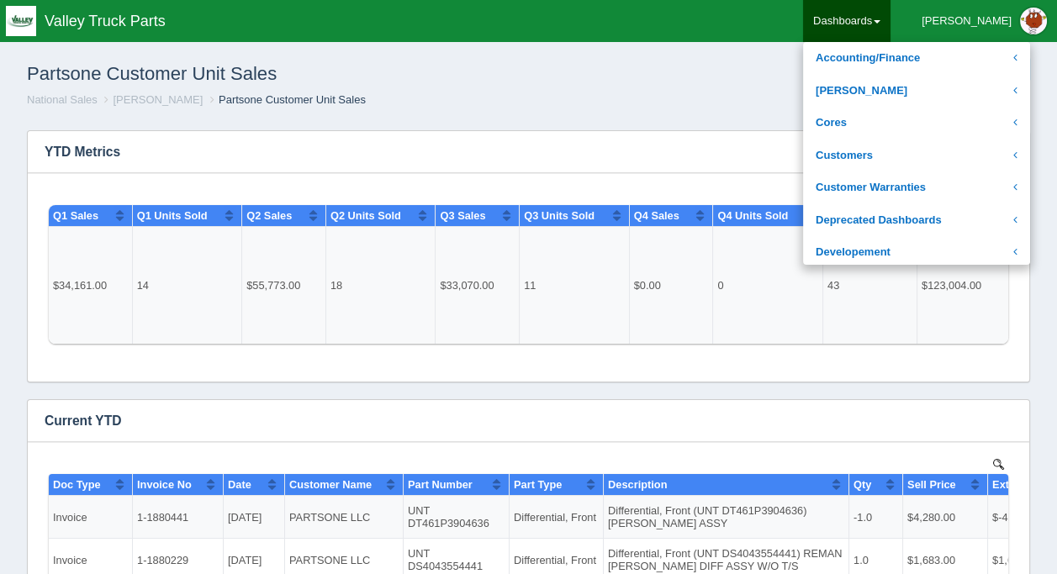
click at [708, 69] on div "Partsone Customer Unit Sales Show filters" at bounding box center [528, 69] width 1030 height 45
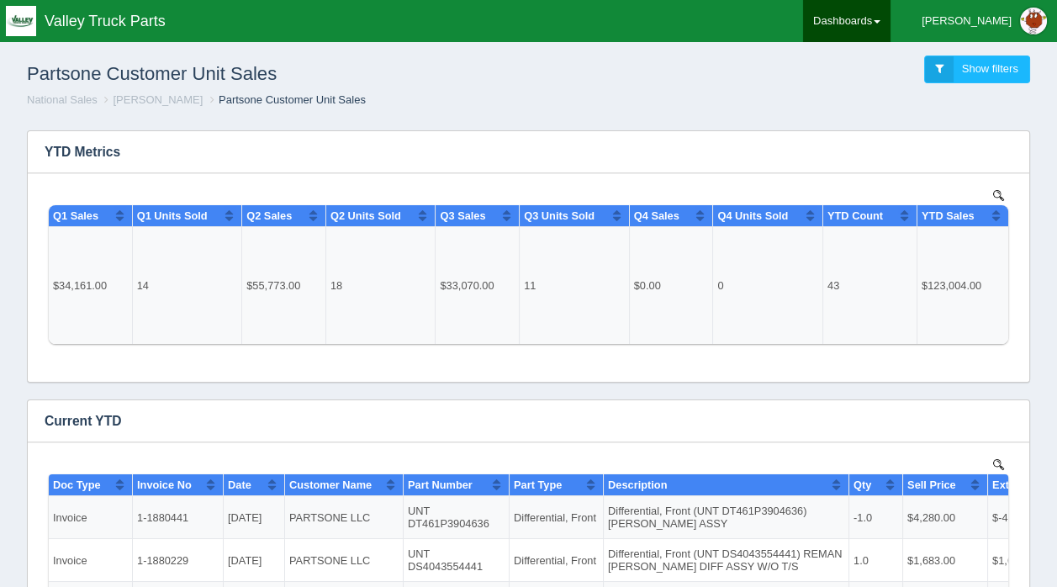
click at [881, 21] on span at bounding box center [877, 21] width 7 height 3
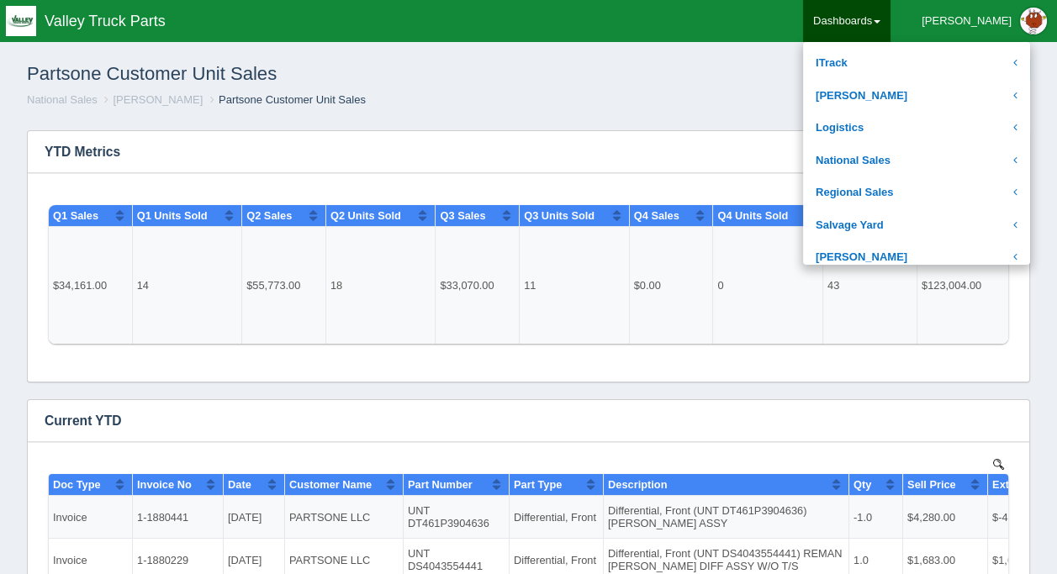
scroll to position [252, 0]
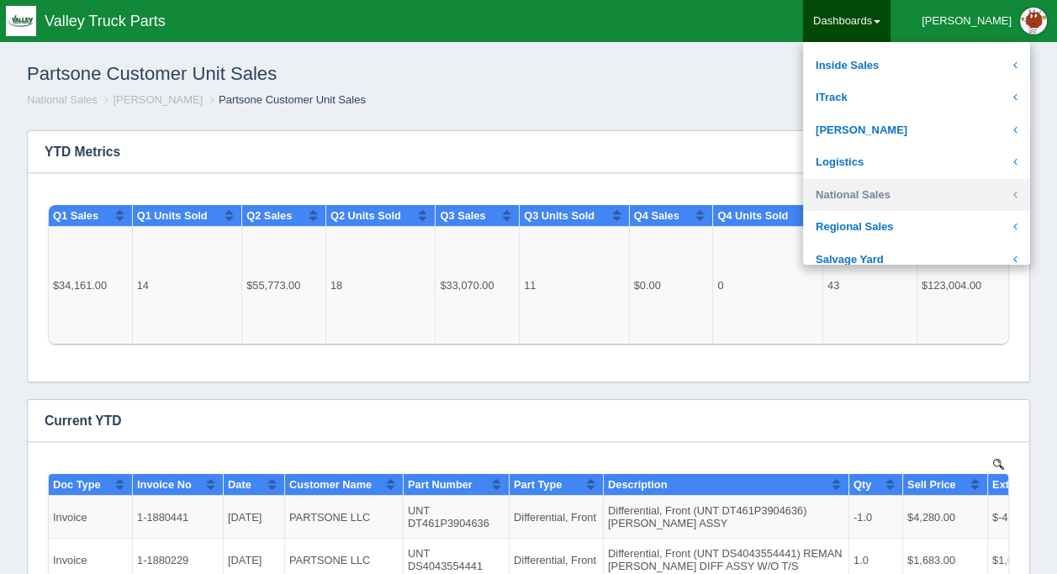
click at [893, 188] on link "National Sales" at bounding box center [916, 195] width 227 height 33
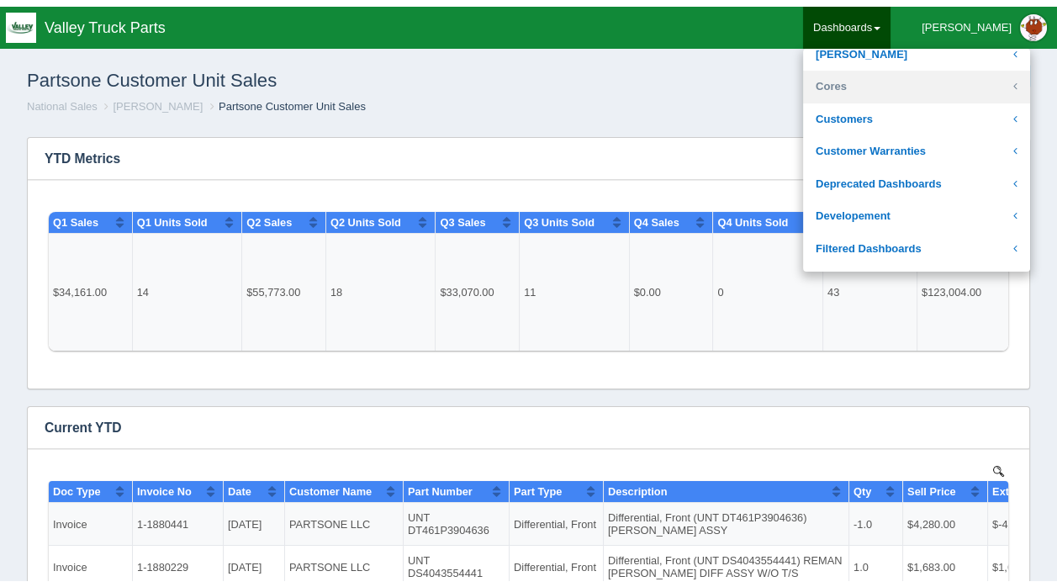
scroll to position [0, 0]
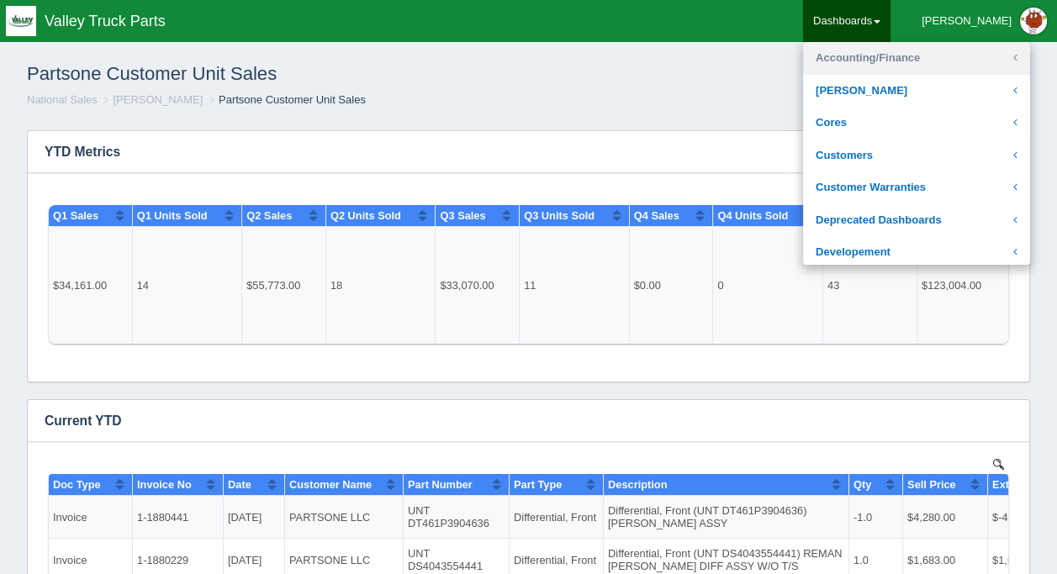
click at [905, 58] on link "Accounting/Finance" at bounding box center [916, 58] width 227 height 33
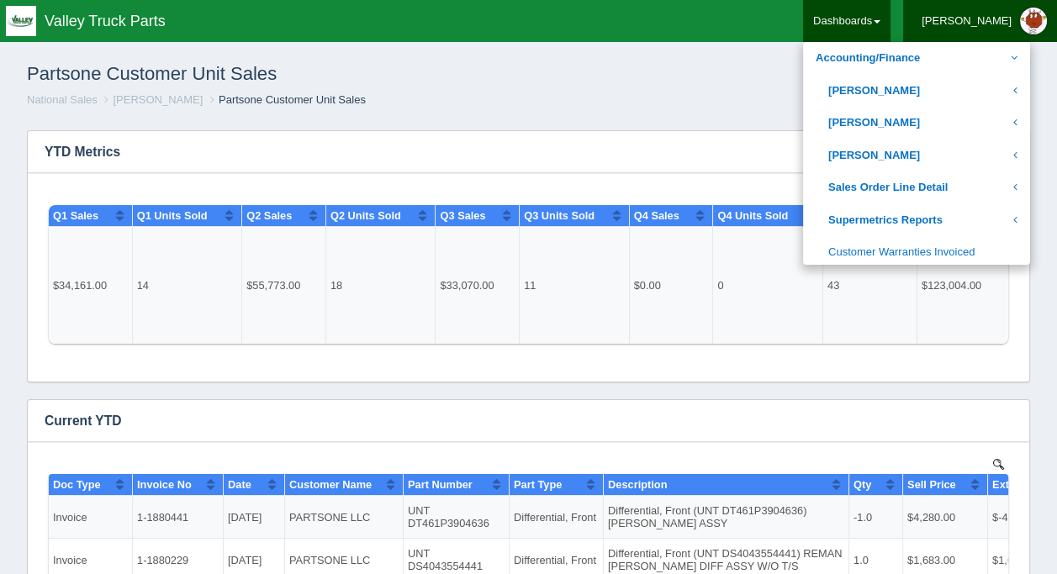
click at [1000, 19] on div "[PERSON_NAME]" at bounding box center [967, 21] width 90 height 34
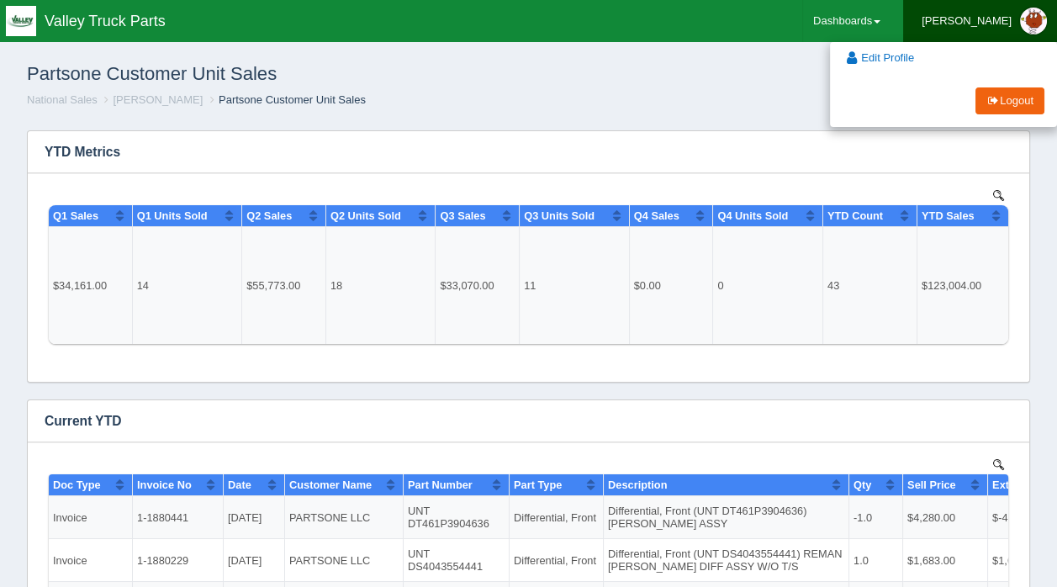
click at [1000, 19] on div "[PERSON_NAME]" at bounding box center [967, 21] width 90 height 34
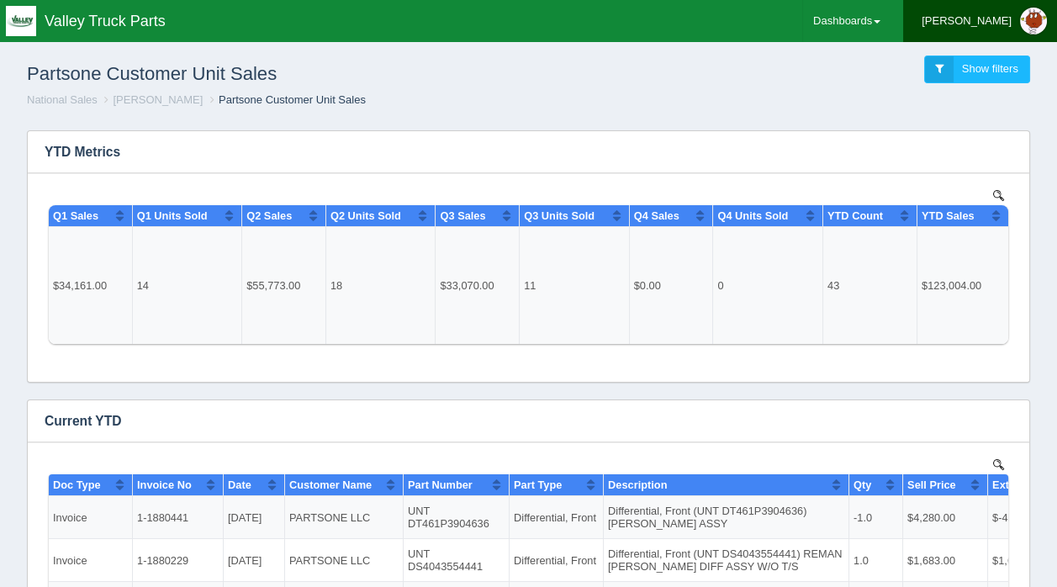
click at [1003, 13] on div "[PERSON_NAME]" at bounding box center [967, 21] width 90 height 34
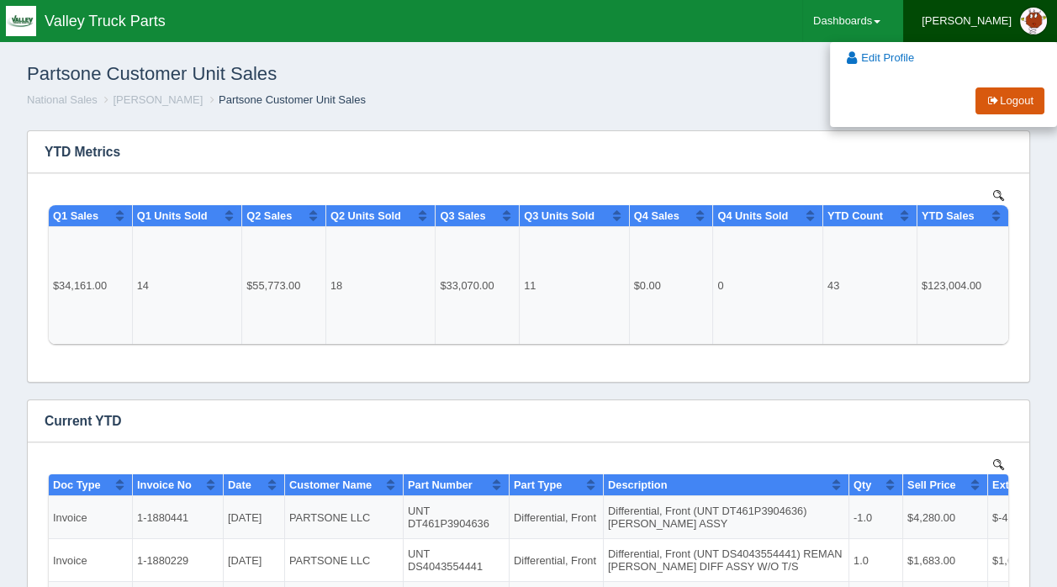
click at [1010, 100] on link "Logout" at bounding box center [1010, 101] width 69 height 28
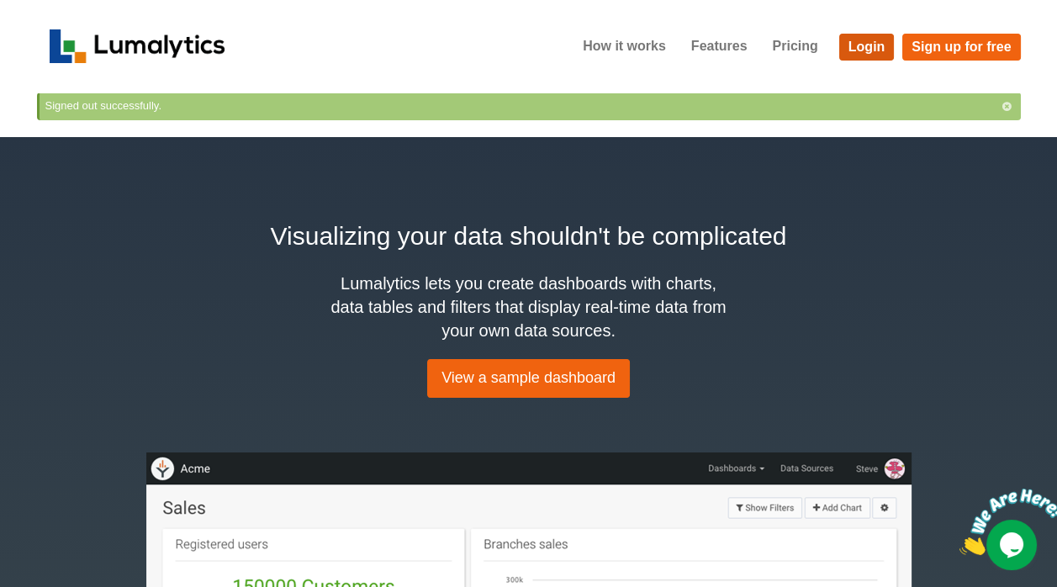
click at [876, 47] on link "Login" at bounding box center [867, 47] width 56 height 27
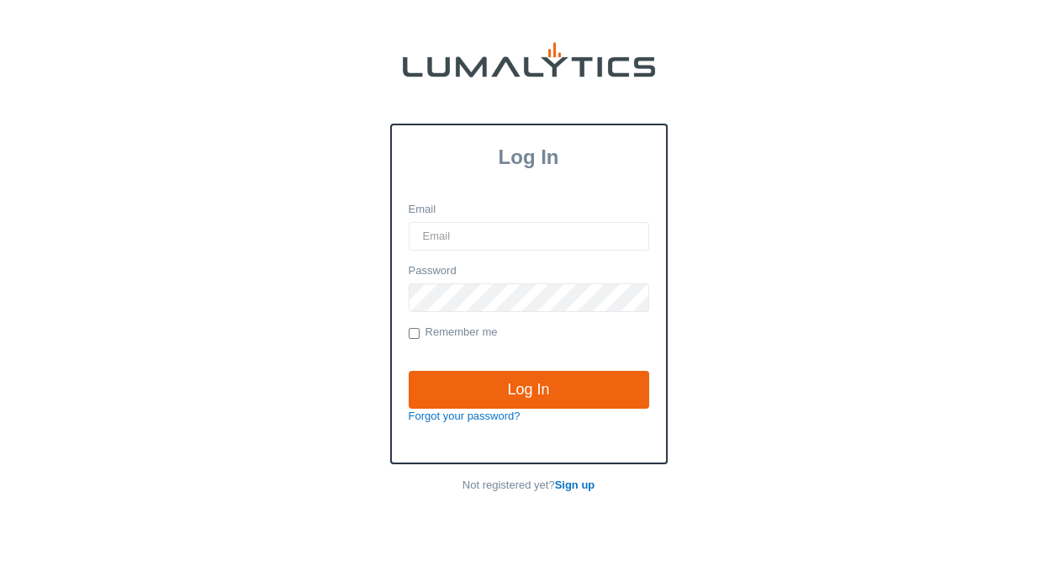
click at [460, 229] on input "Email" at bounding box center [529, 236] width 241 height 29
type input "KForster@ValleyTruckParts.com"
click at [413, 529] on div "Log In Email KForster@ValleyTruckParts.com Password Remember me Log In Forgot y…" at bounding box center [528, 334] width 1057 height 420
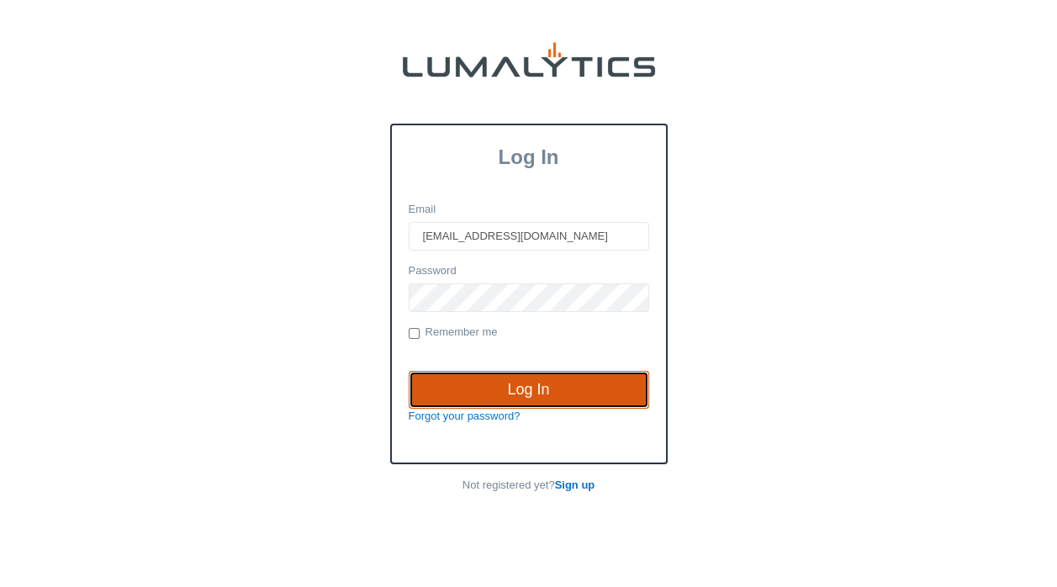
click at [537, 387] on input "Log In" at bounding box center [529, 390] width 241 height 39
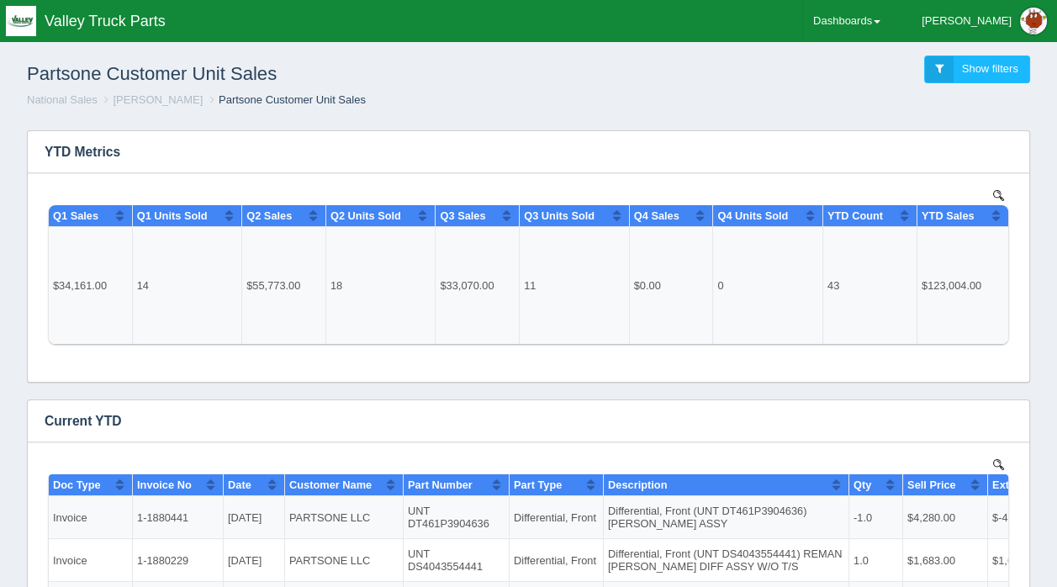
click at [134, 97] on link "[PERSON_NAME]" at bounding box center [158, 99] width 90 height 13
click at [149, 97] on link "[PERSON_NAME]" at bounding box center [158, 99] width 90 height 13
click at [72, 99] on link "National Sales" at bounding box center [62, 99] width 71 height 13
click at [981, 67] on span "Show filters" at bounding box center [990, 68] width 56 height 13
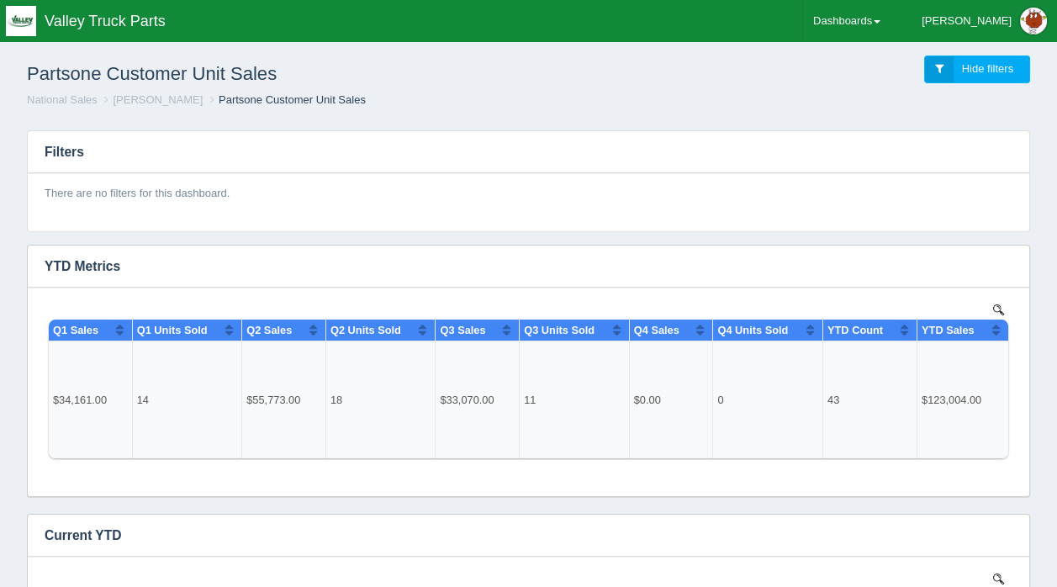
click at [981, 67] on span "Hide filters" at bounding box center [987, 68] width 51 height 13
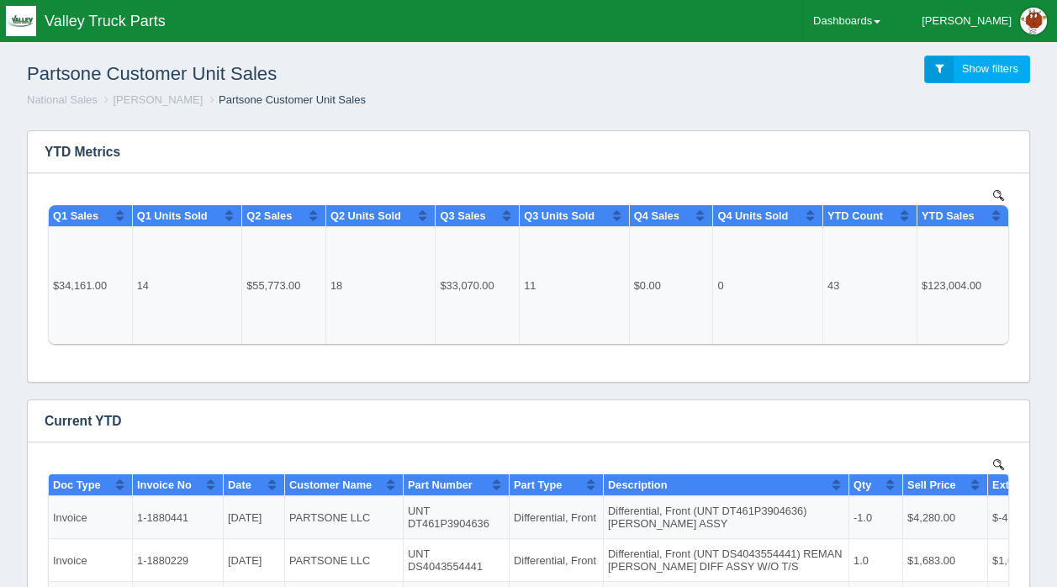
click at [939, 66] on link "Show filters" at bounding box center [977, 70] width 106 height 28
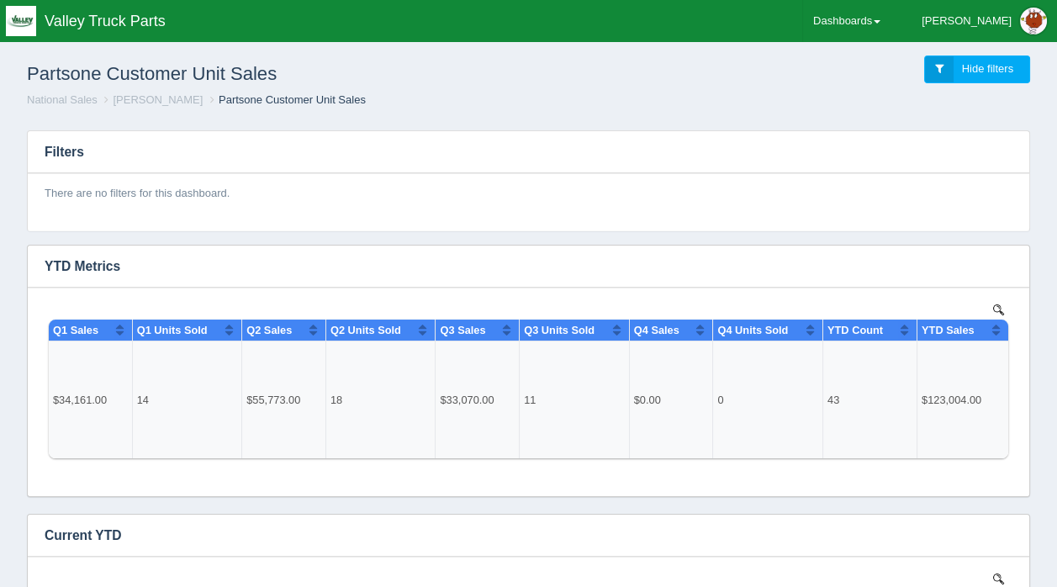
click at [939, 66] on link "Hide filters" at bounding box center [977, 70] width 106 height 28
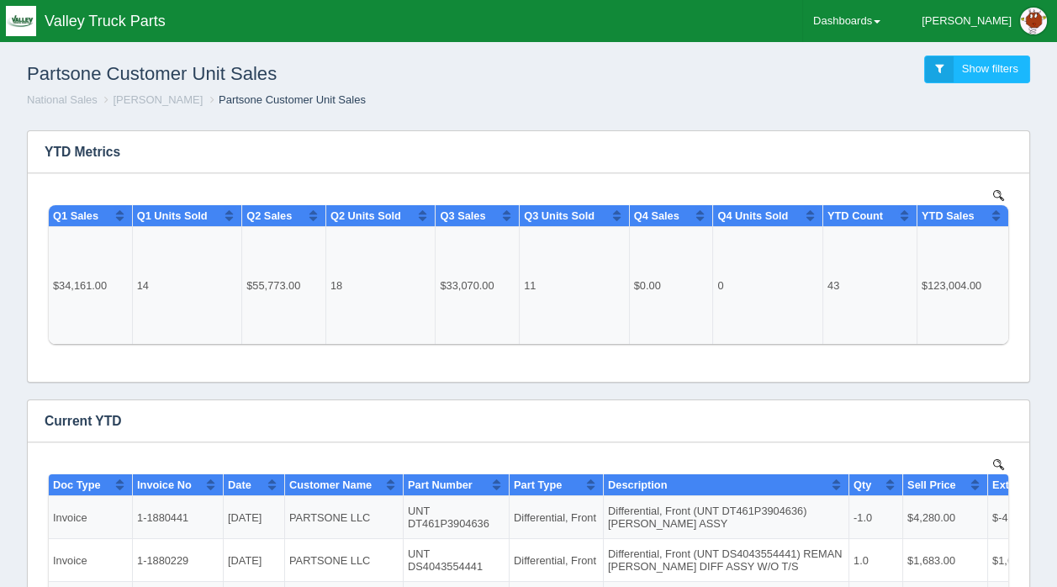
click at [131, 98] on link "[PERSON_NAME]" at bounding box center [158, 99] width 90 height 13
click at [891, 19] on link "Dashboards" at bounding box center [846, 21] width 87 height 42
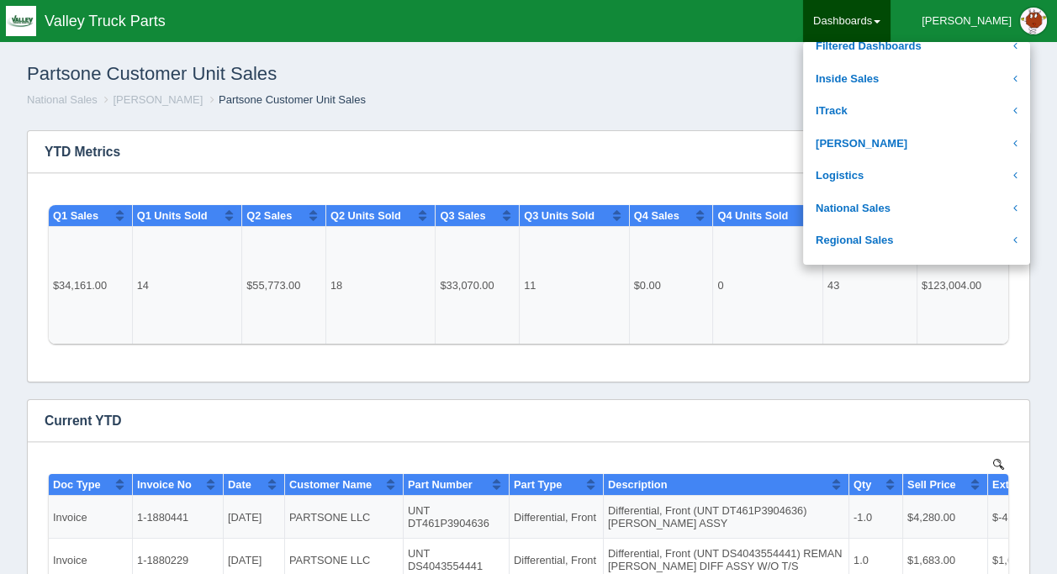
scroll to position [252, 0]
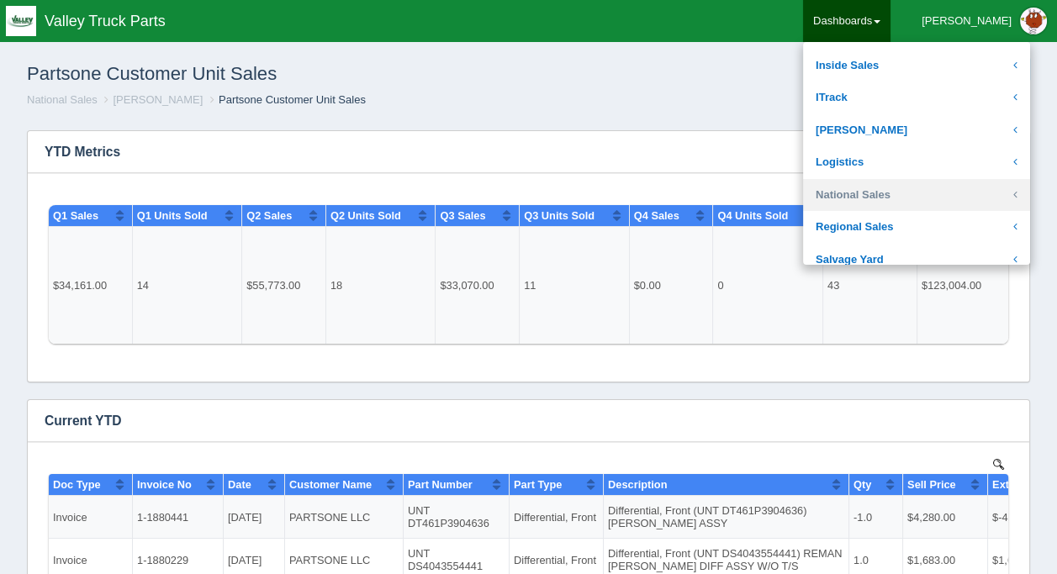
click at [900, 189] on link "National Sales" at bounding box center [916, 195] width 227 height 33
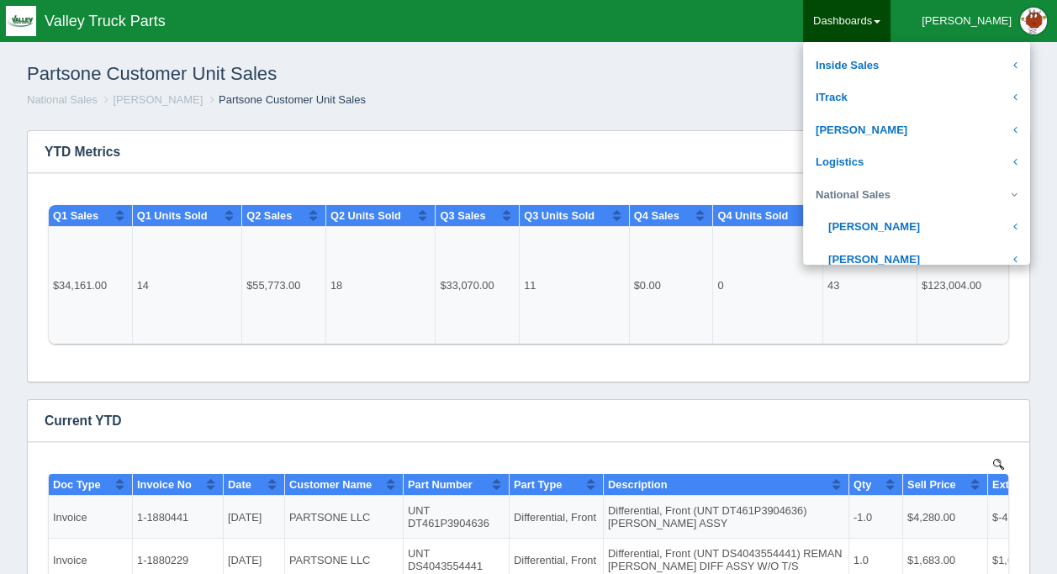
click at [803, 179] on link "National Sales" at bounding box center [916, 195] width 227 height 33
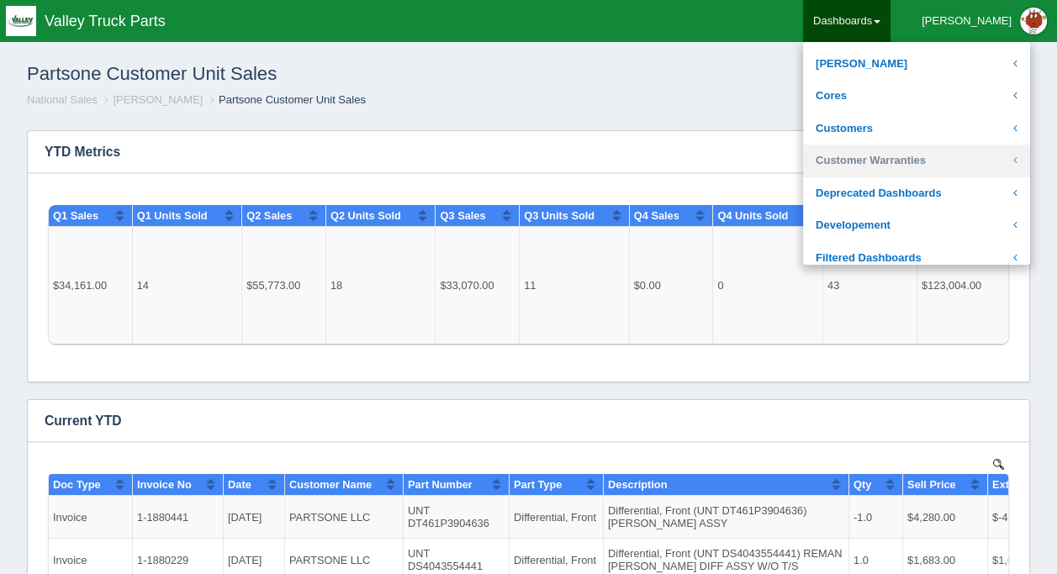
scroll to position [0, 0]
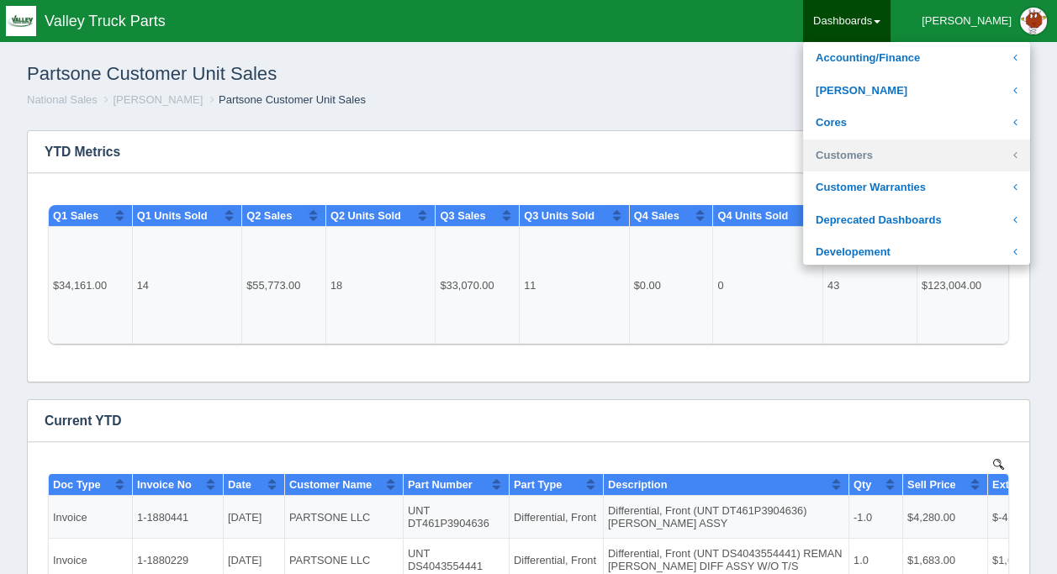
click at [916, 158] on link "Customers" at bounding box center [916, 156] width 227 height 33
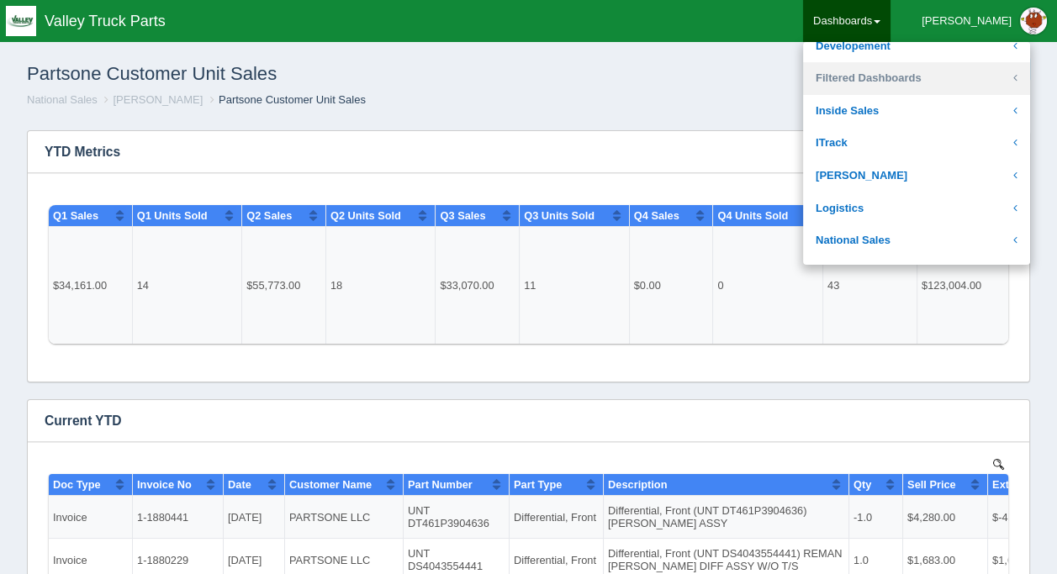
scroll to position [925, 0]
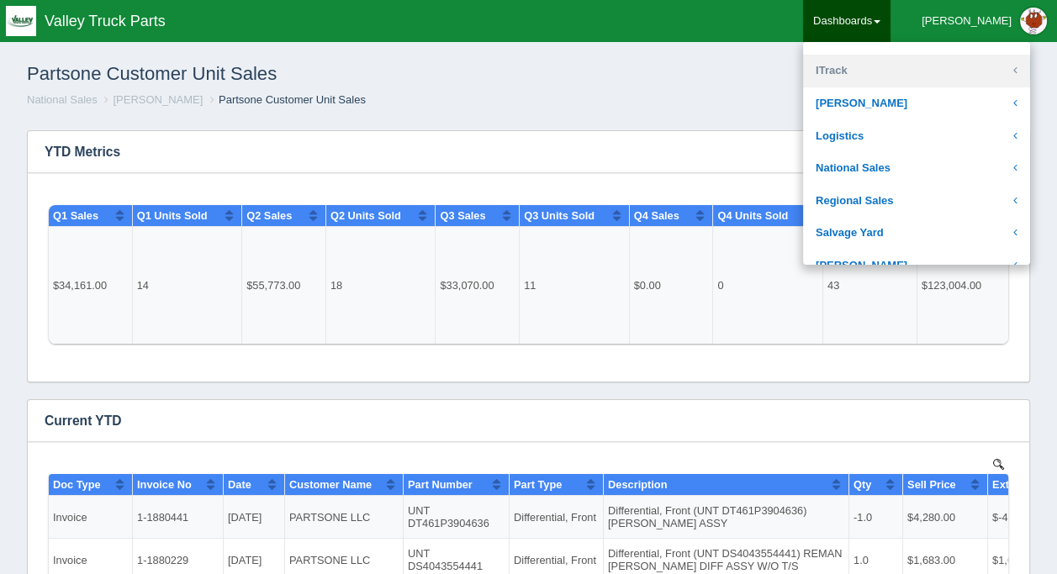
click at [897, 70] on link "ITrack" at bounding box center [916, 71] width 227 height 33
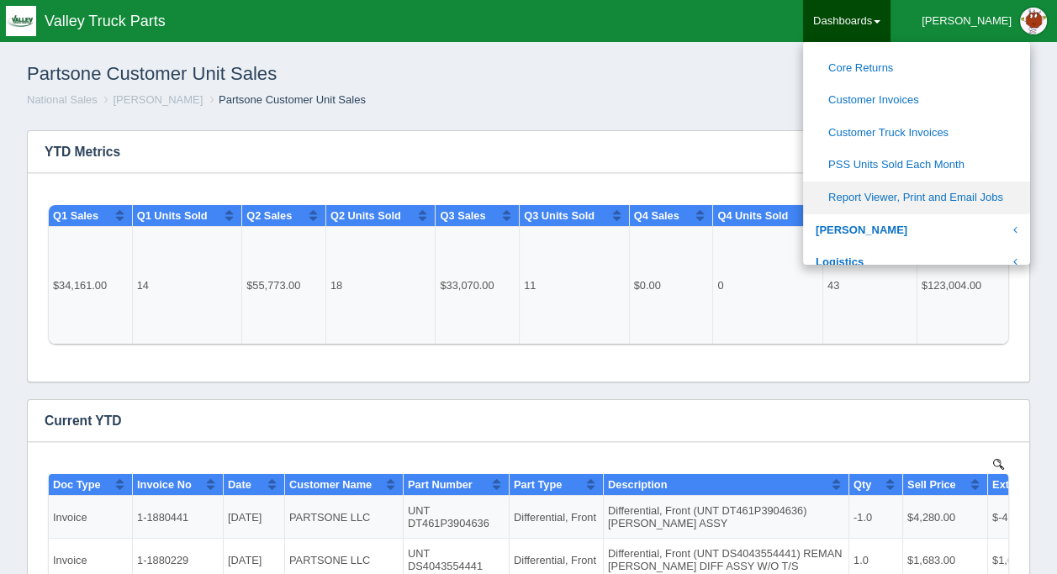
scroll to position [278, 0]
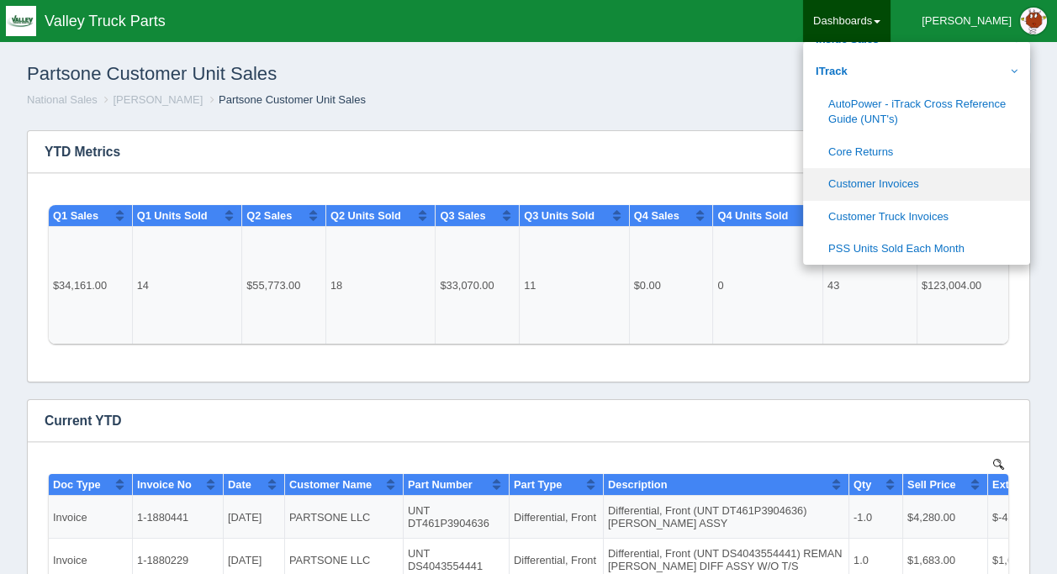
click at [922, 179] on link "Customer Invoices" at bounding box center [916, 184] width 227 height 33
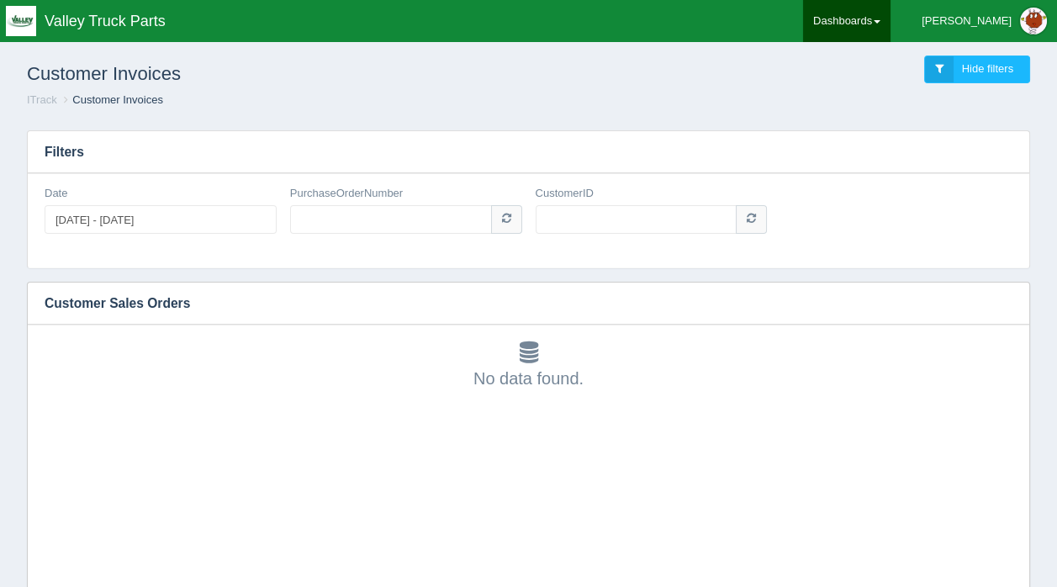
click at [891, 18] on link "Dashboards" at bounding box center [846, 21] width 87 height 42
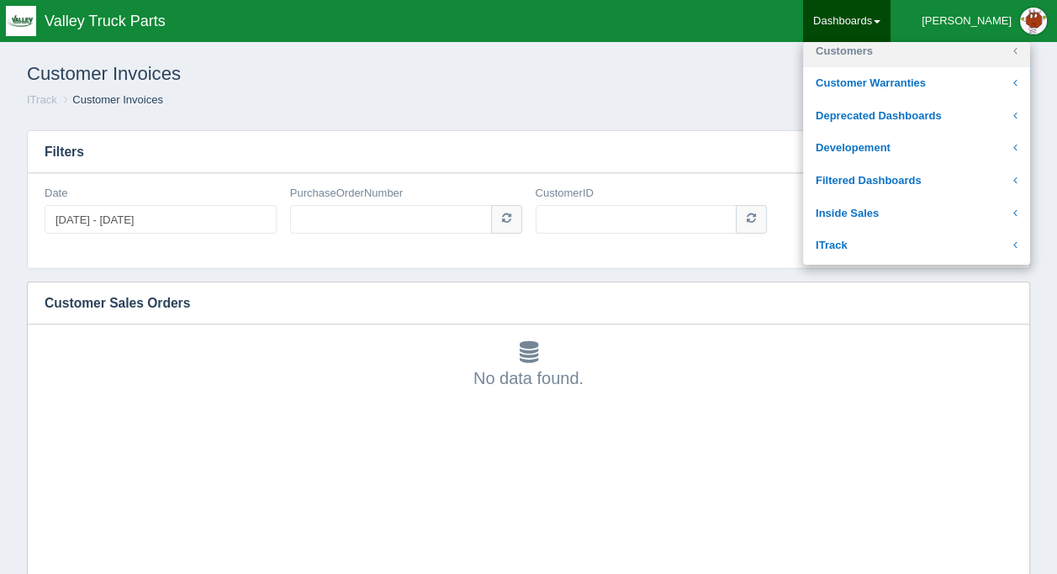
scroll to position [168, 0]
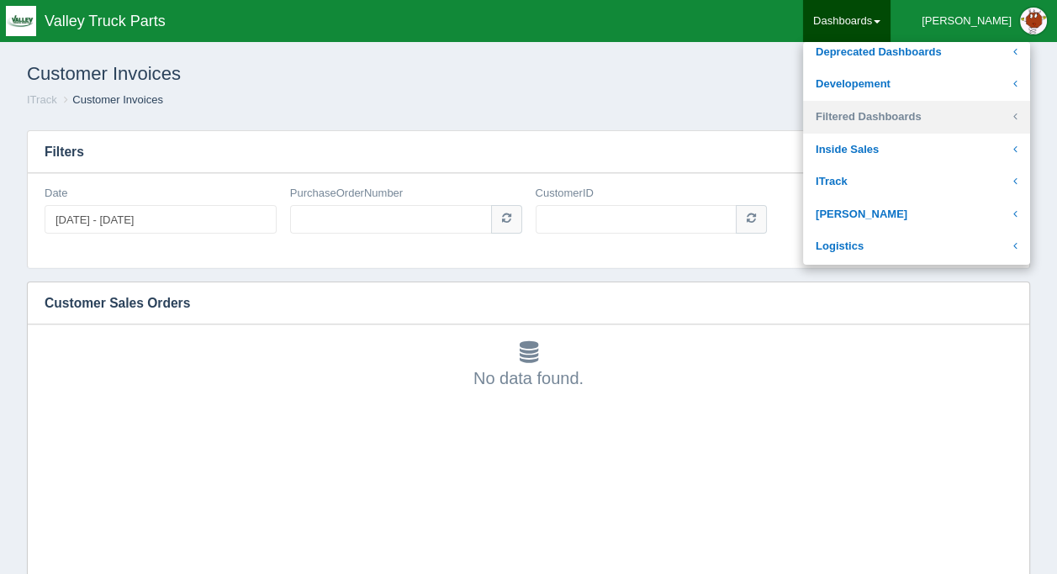
click at [915, 119] on link "Filtered Dashboards" at bounding box center [916, 117] width 227 height 33
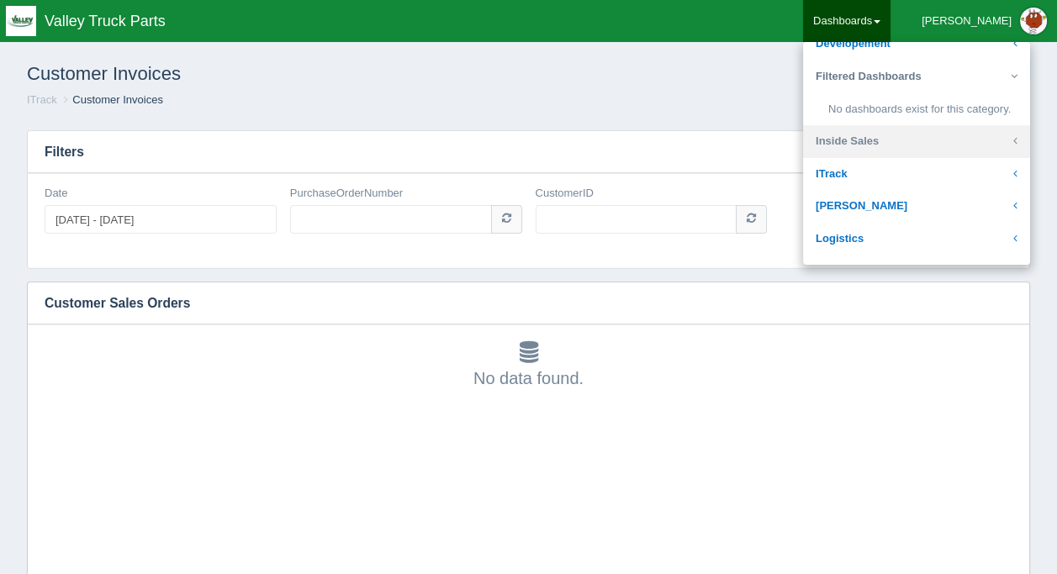
scroll to position [252, 0]
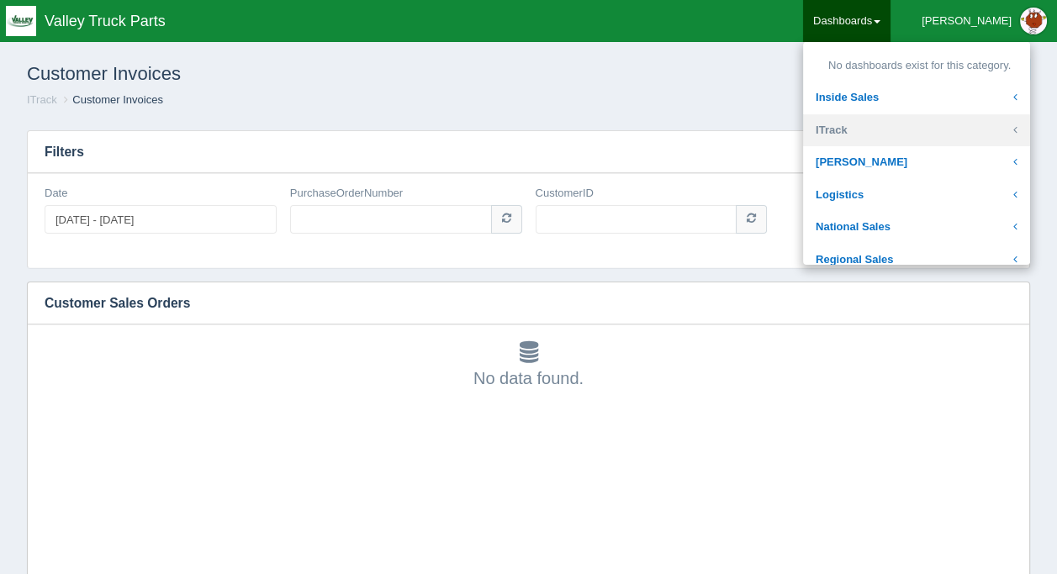
click at [905, 134] on link "ITrack" at bounding box center [916, 130] width 227 height 33
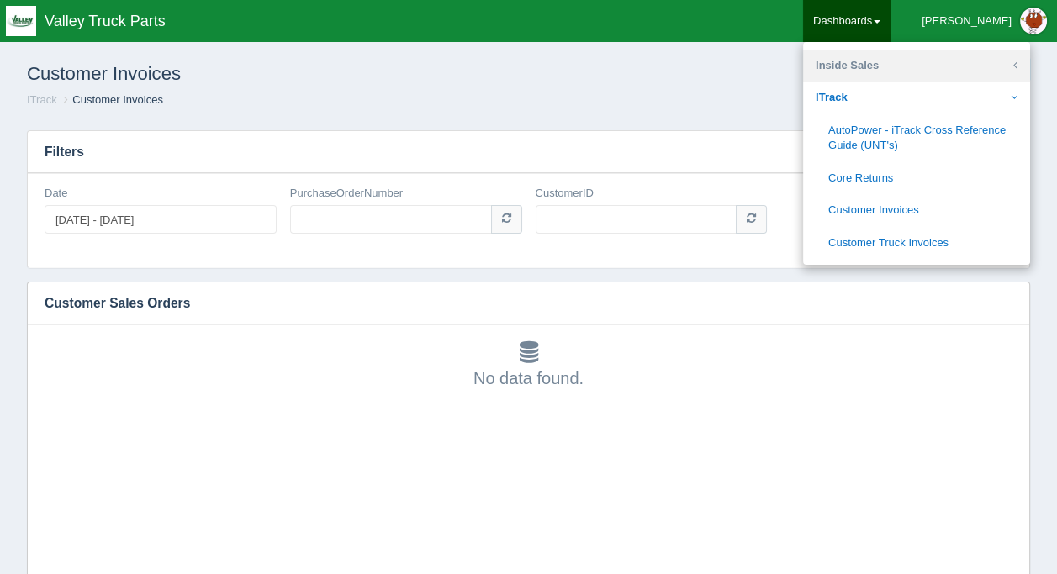
click at [891, 66] on link "Inside Sales" at bounding box center [916, 66] width 227 height 33
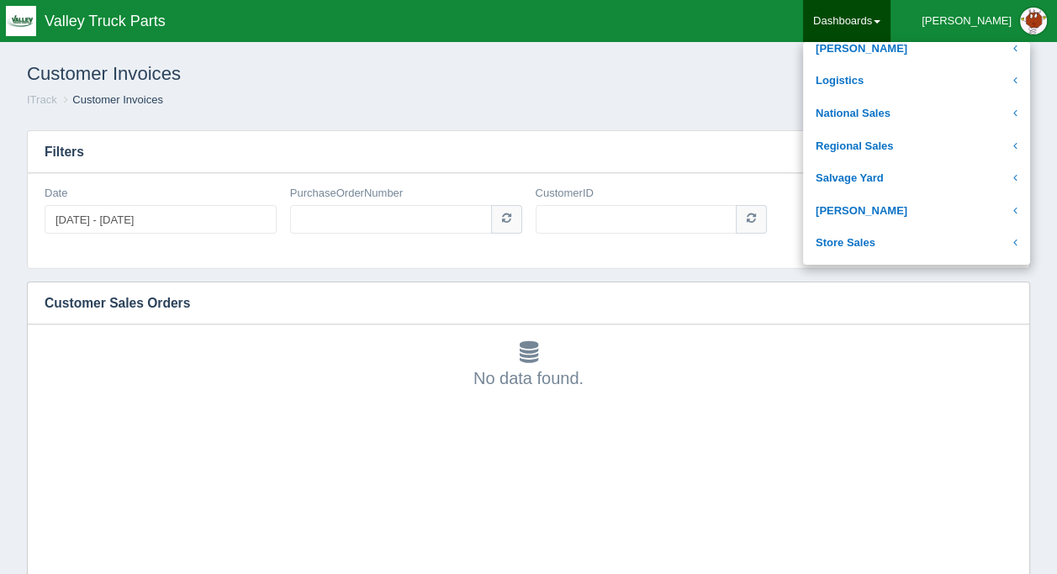
scroll to position [673, 0]
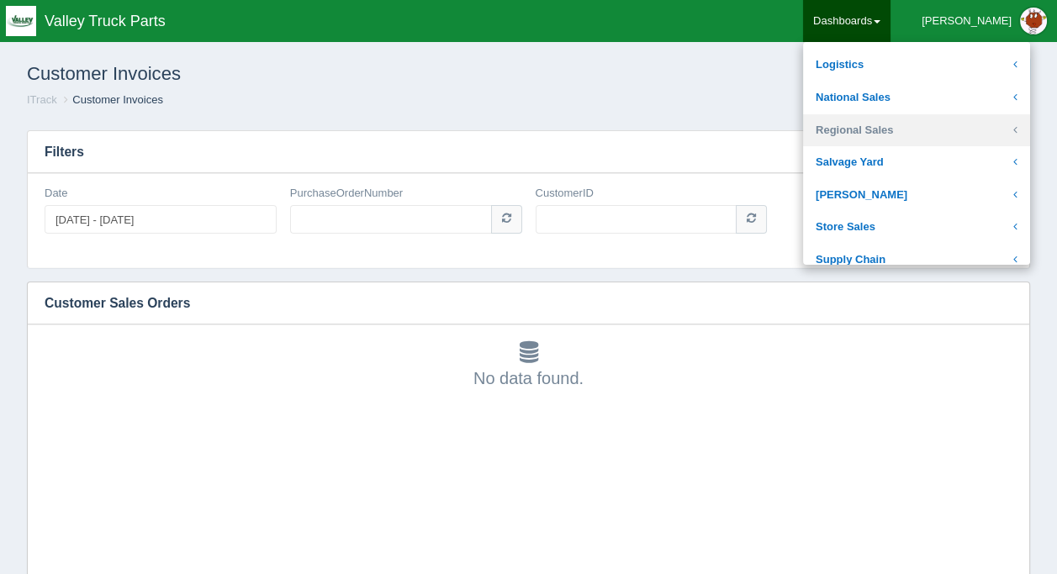
click at [912, 127] on link "Regional Sales" at bounding box center [916, 130] width 227 height 33
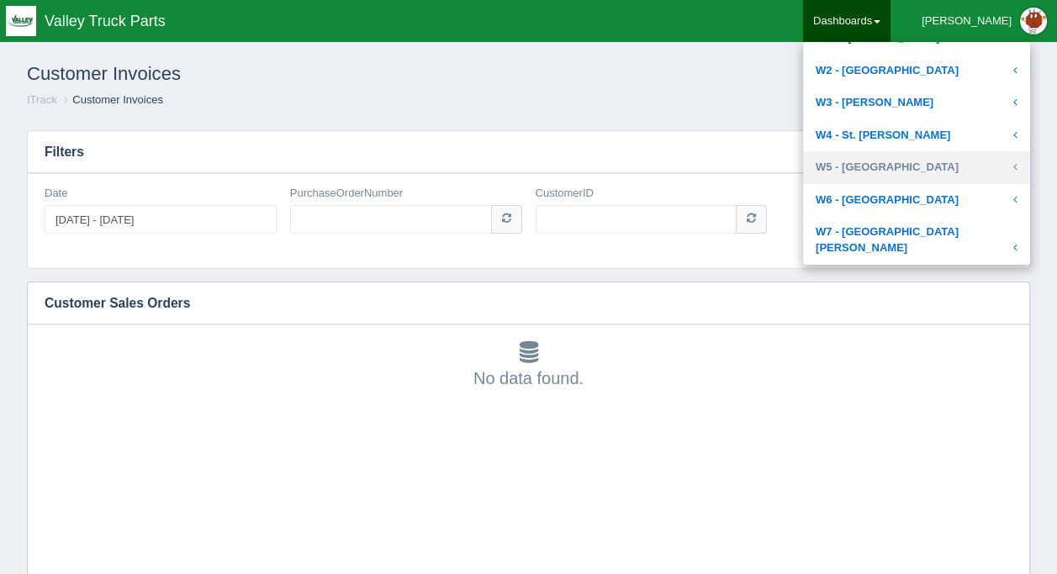
scroll to position [1074, 0]
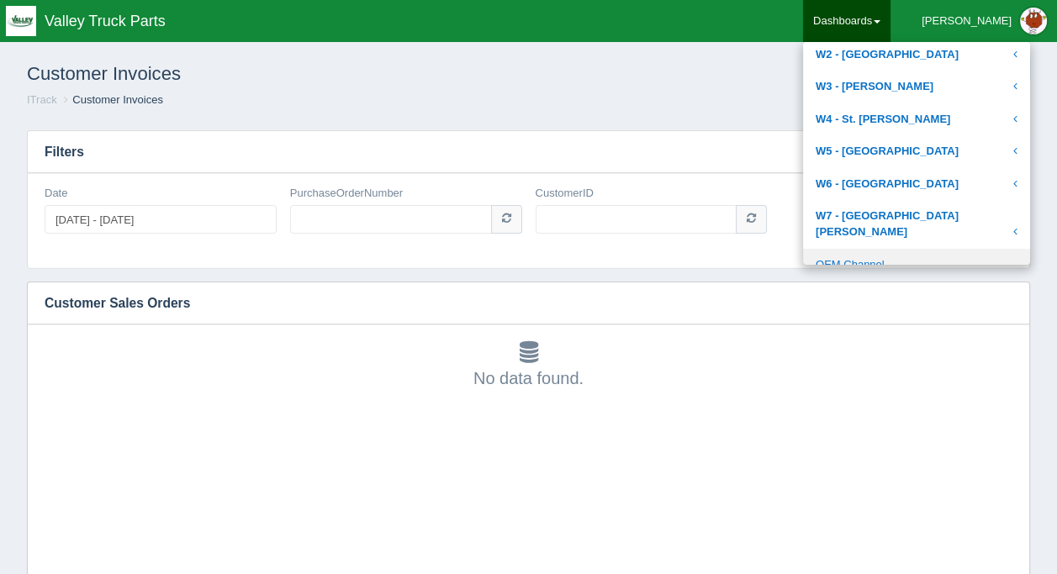
click at [898, 249] on link "OEM Channel" at bounding box center [916, 265] width 227 height 33
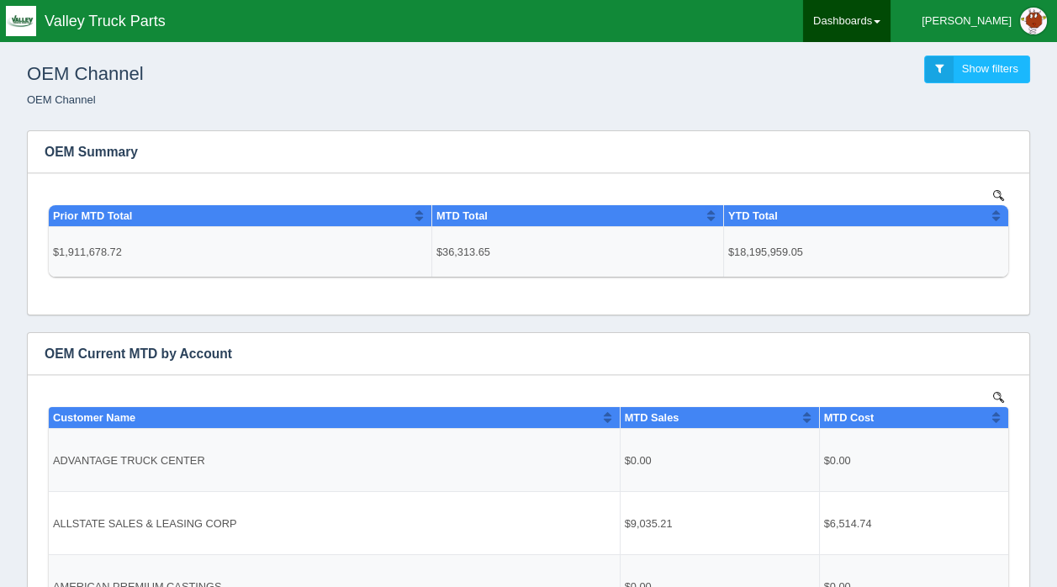
click at [891, 17] on link "Dashboards" at bounding box center [846, 21] width 87 height 42
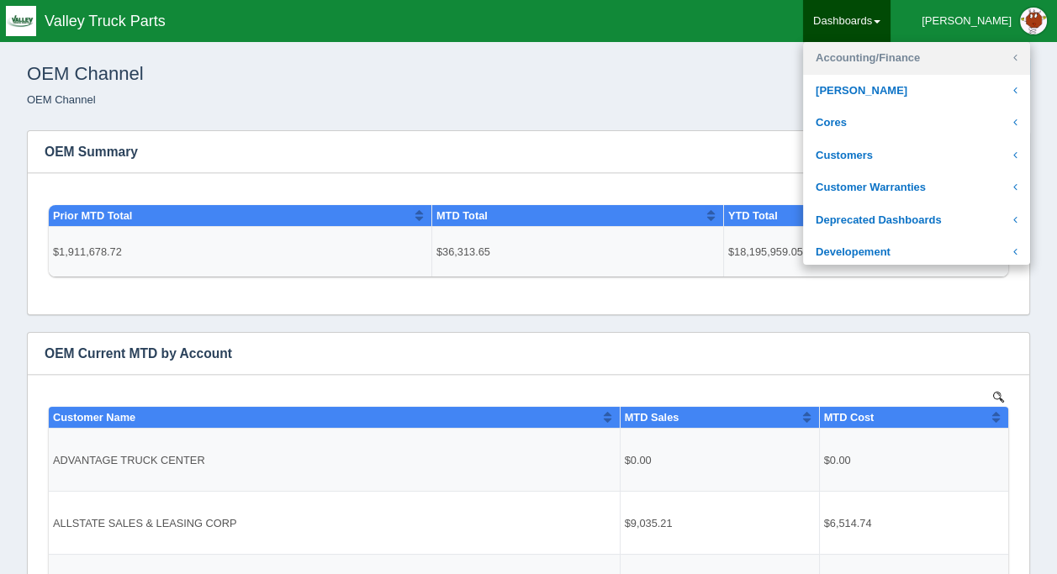
click at [927, 60] on link "Accounting/Finance" at bounding box center [916, 58] width 227 height 33
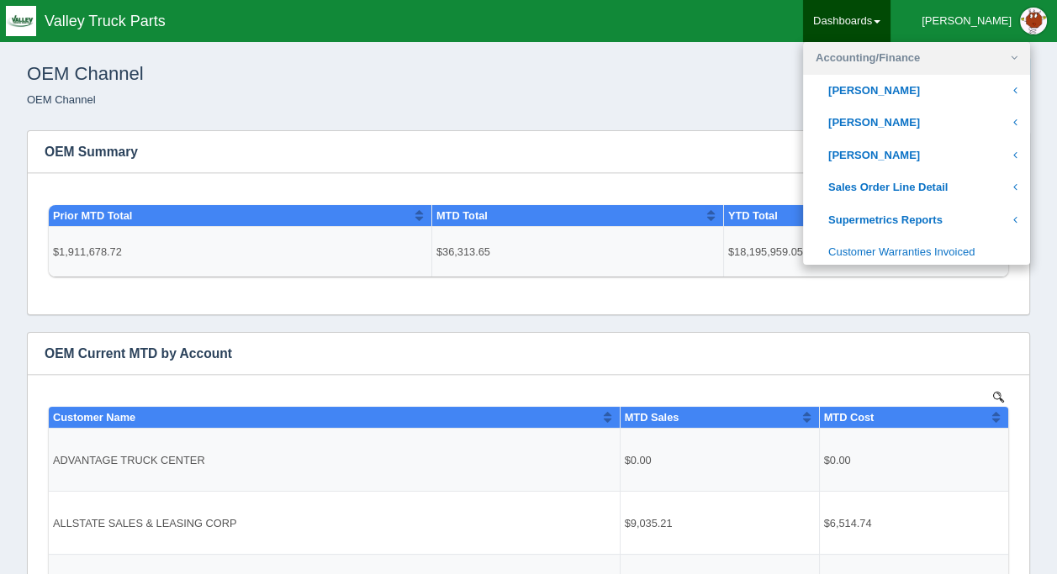
click at [888, 50] on link "Accounting/Finance" at bounding box center [916, 58] width 227 height 33
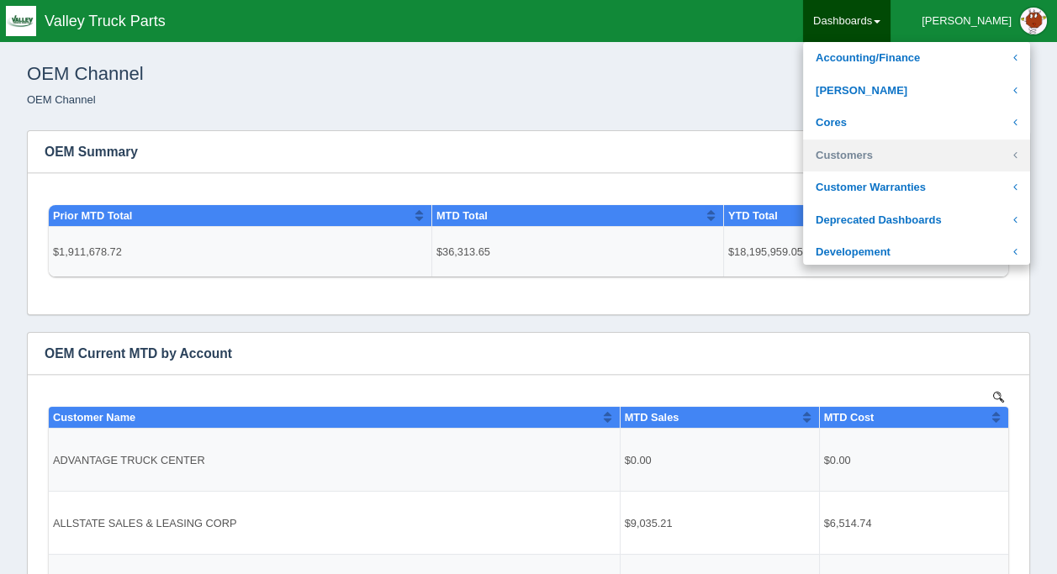
click at [902, 148] on link "Customers" at bounding box center [916, 156] width 227 height 33
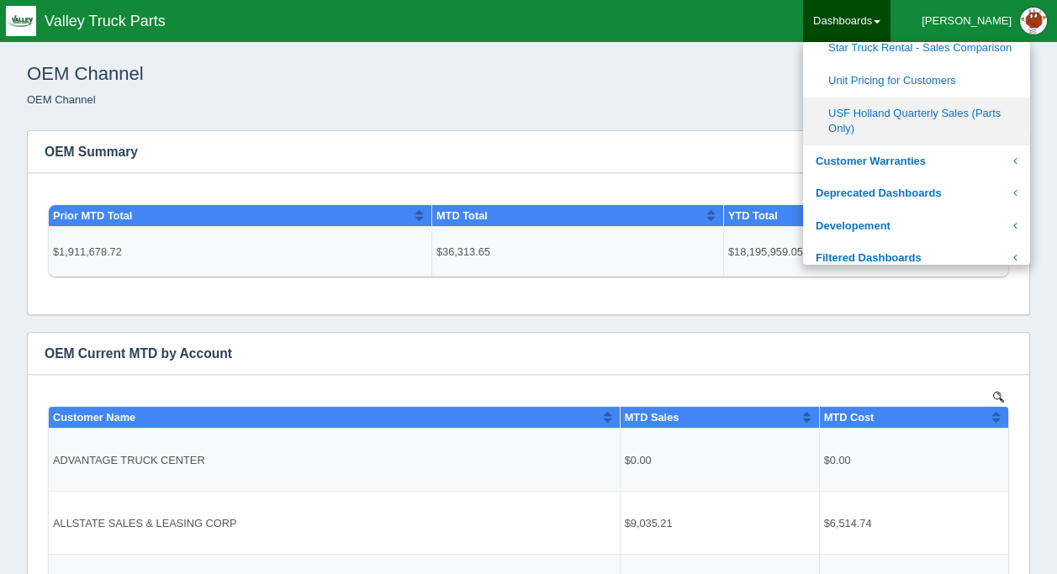
scroll to position [757, 0]
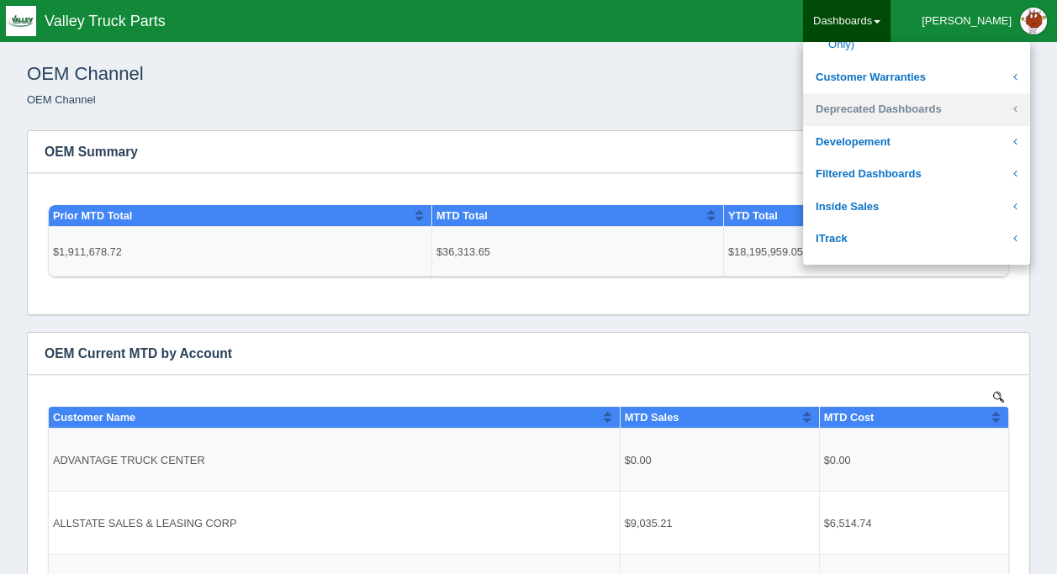
click at [899, 109] on link "Deprecated Dashboards" at bounding box center [916, 109] width 227 height 33
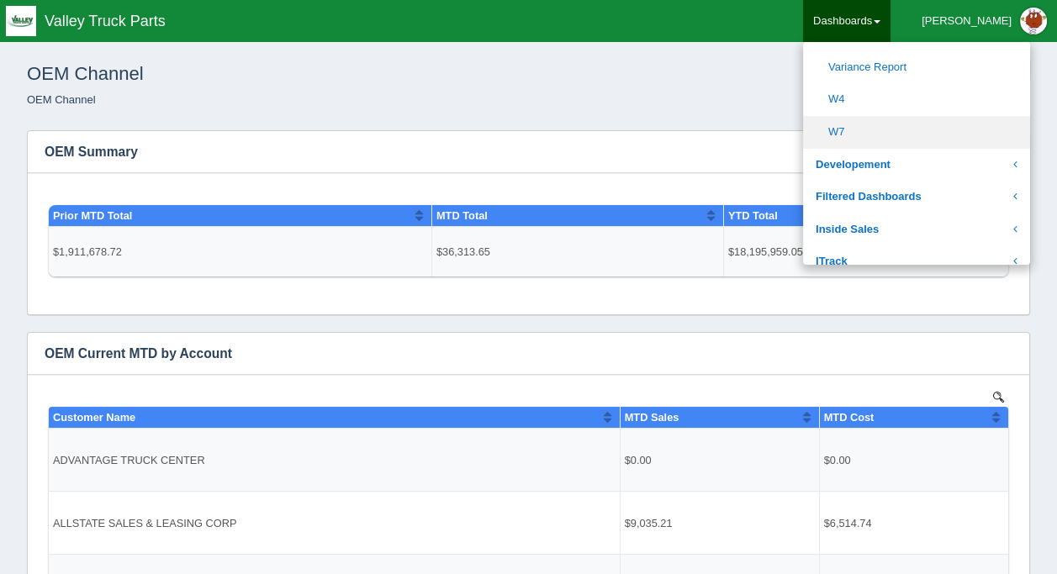
scroll to position [419, 0]
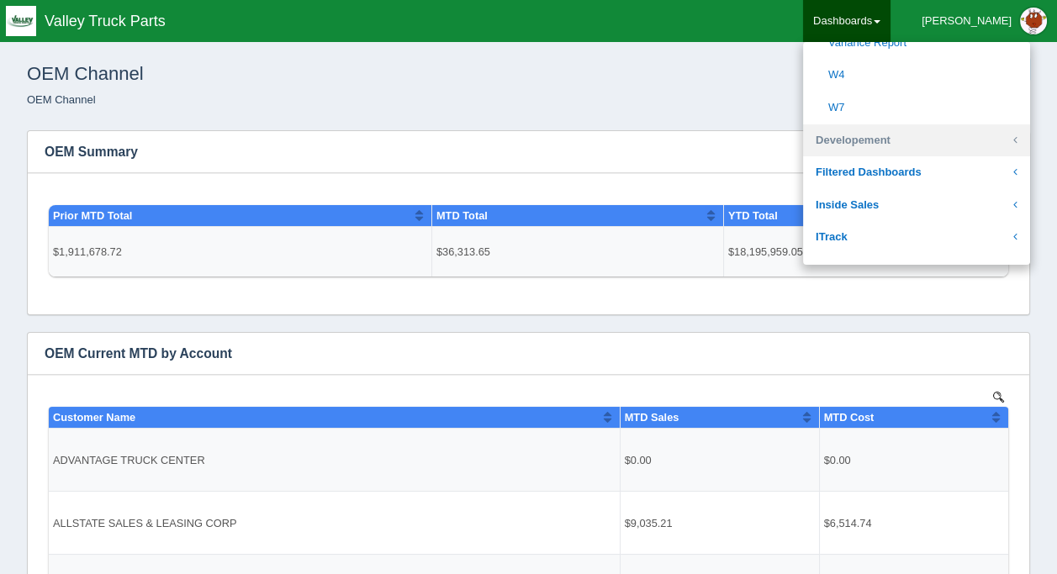
click at [895, 124] on link "Developement" at bounding box center [916, 140] width 227 height 33
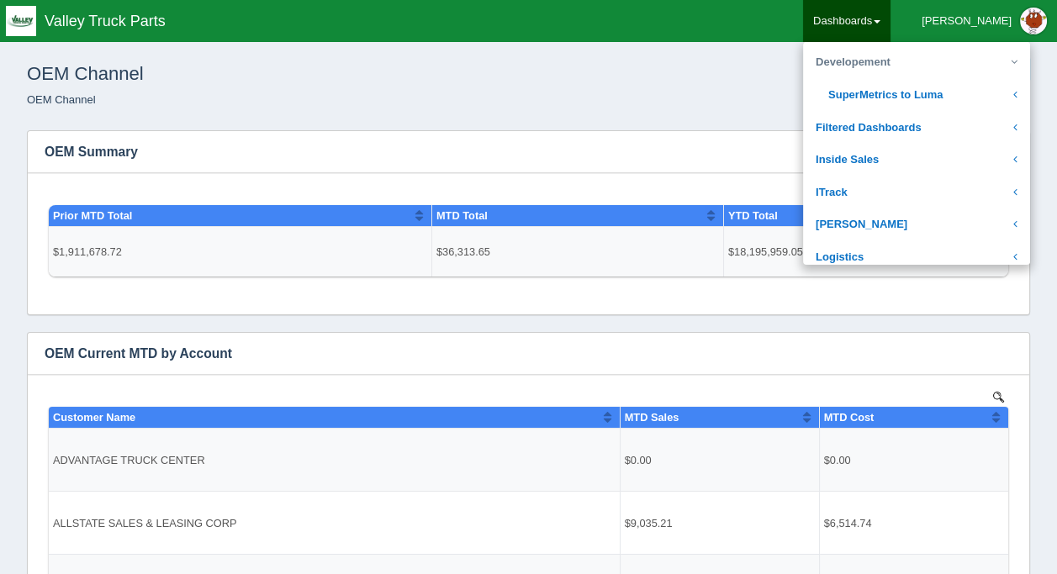
scroll to position [161, 0]
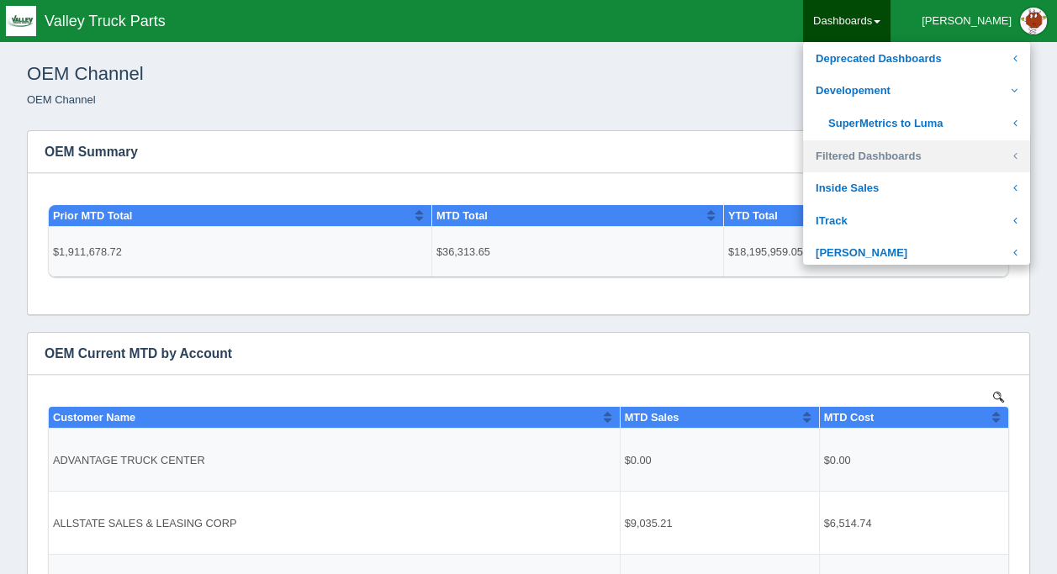
click at [903, 145] on link "Filtered Dashboards" at bounding box center [916, 156] width 227 height 33
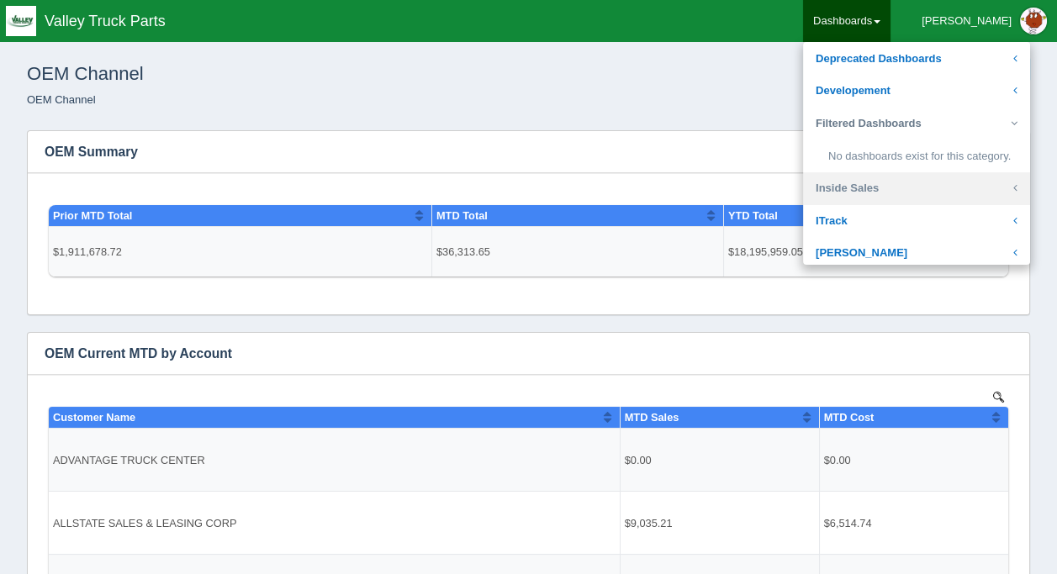
scroll to position [246, 0]
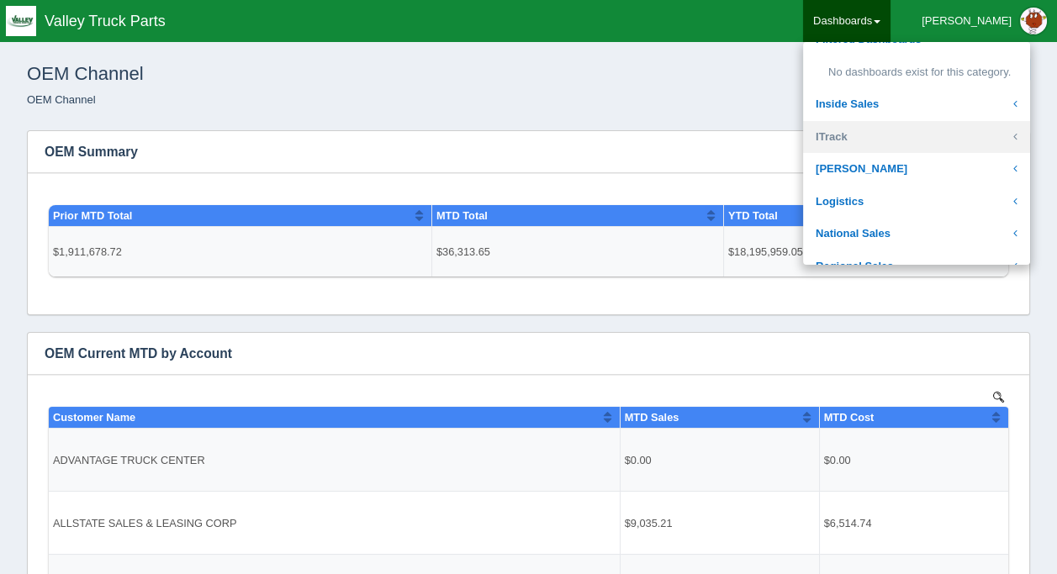
click at [891, 135] on link "ITrack" at bounding box center [916, 137] width 227 height 33
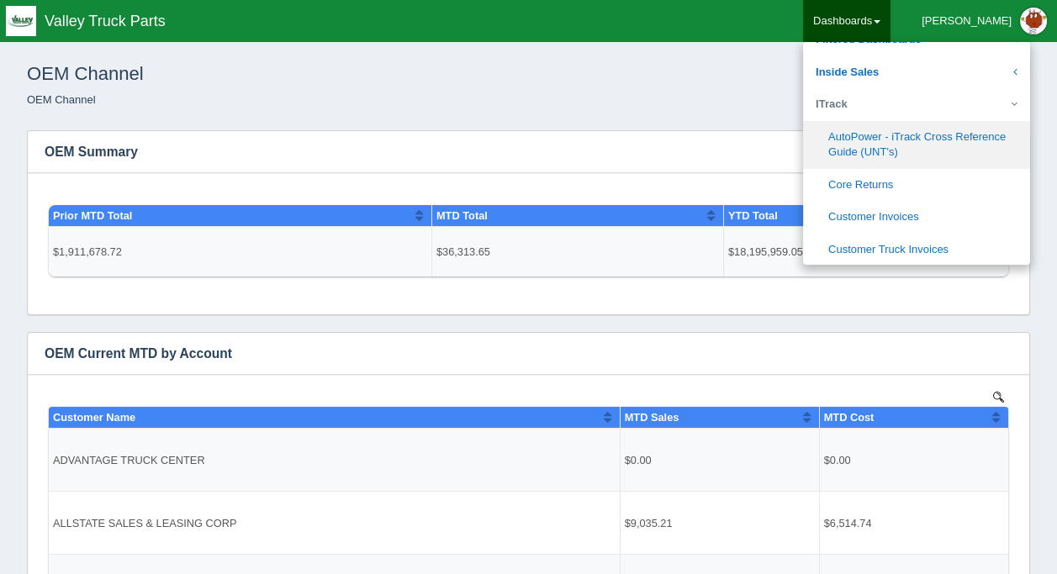
scroll to position [330, 0]
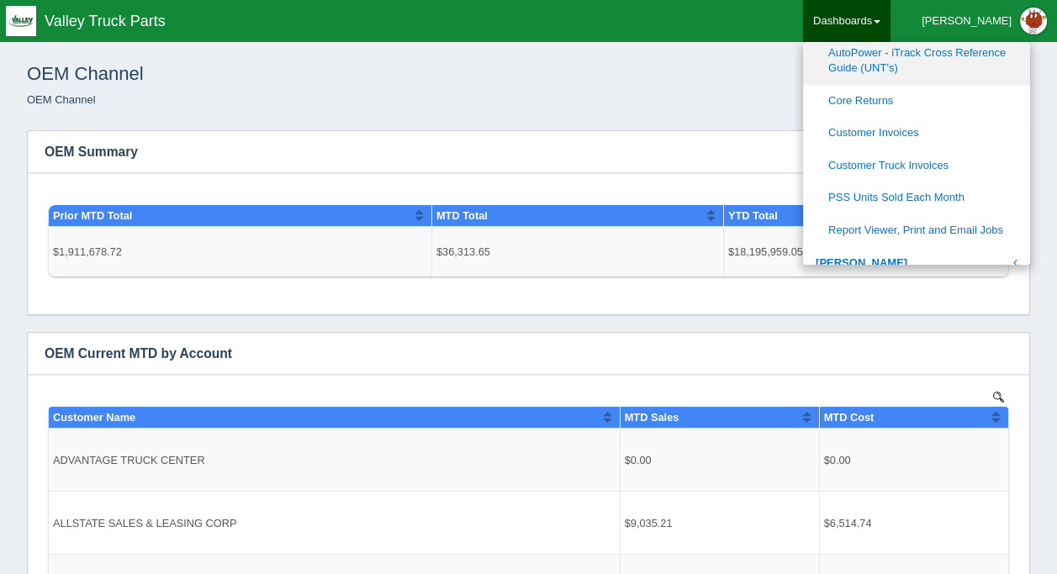
click at [901, 65] on link "AutoPower - iTrack Cross Reference Guide (UNT's)" at bounding box center [916, 61] width 227 height 48
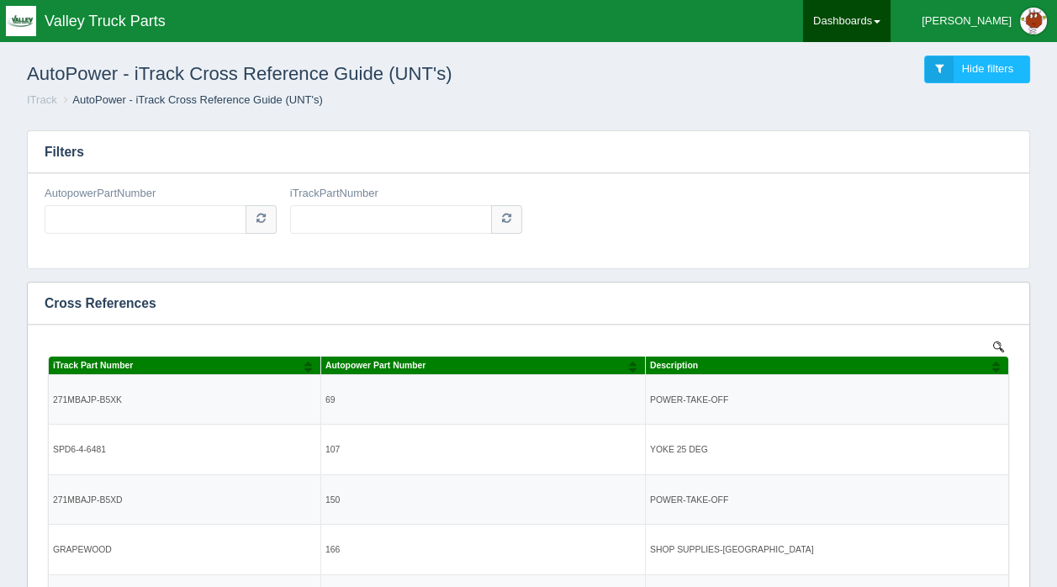
click at [881, 22] on span at bounding box center [877, 21] width 7 height 3
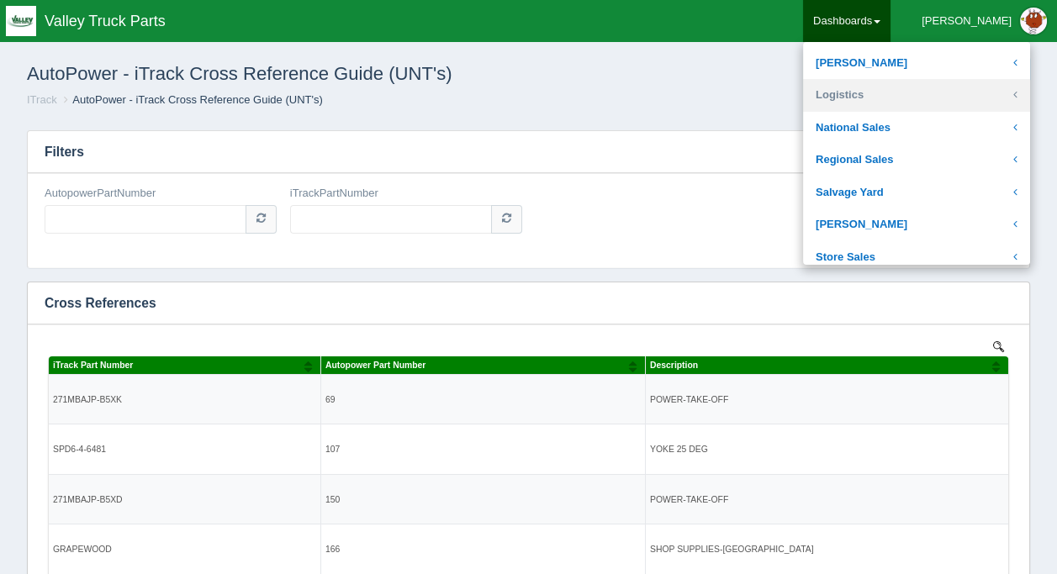
scroll to position [336, 0]
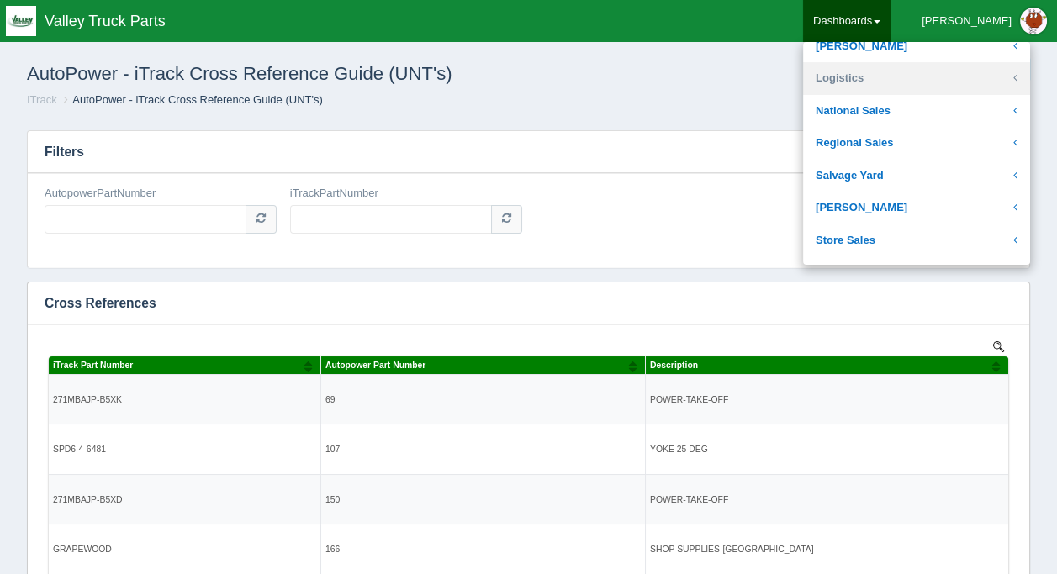
click at [900, 75] on link "Logistics" at bounding box center [916, 78] width 227 height 33
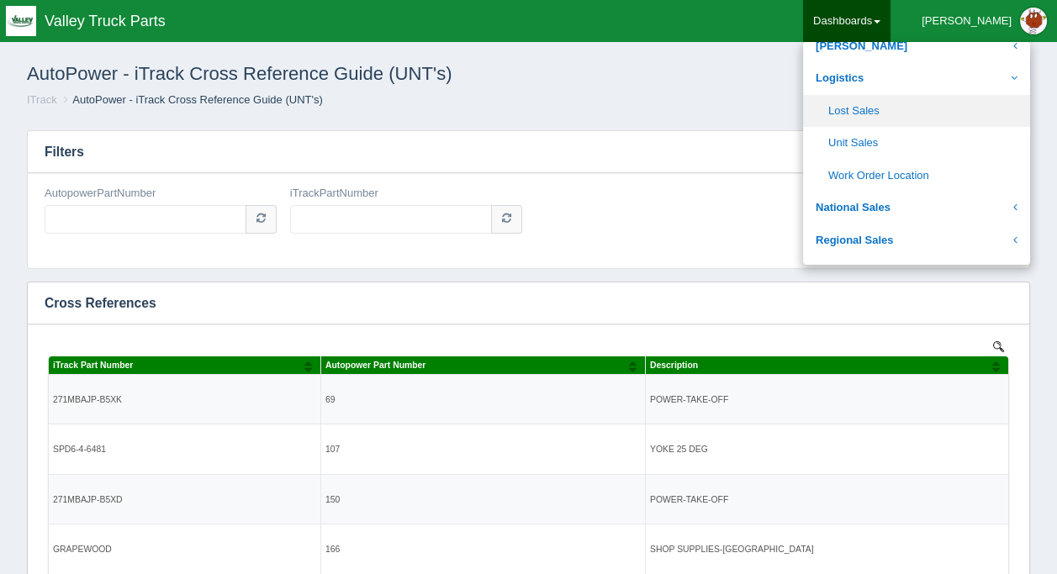
click at [917, 106] on link "Lost Sales" at bounding box center [916, 111] width 227 height 33
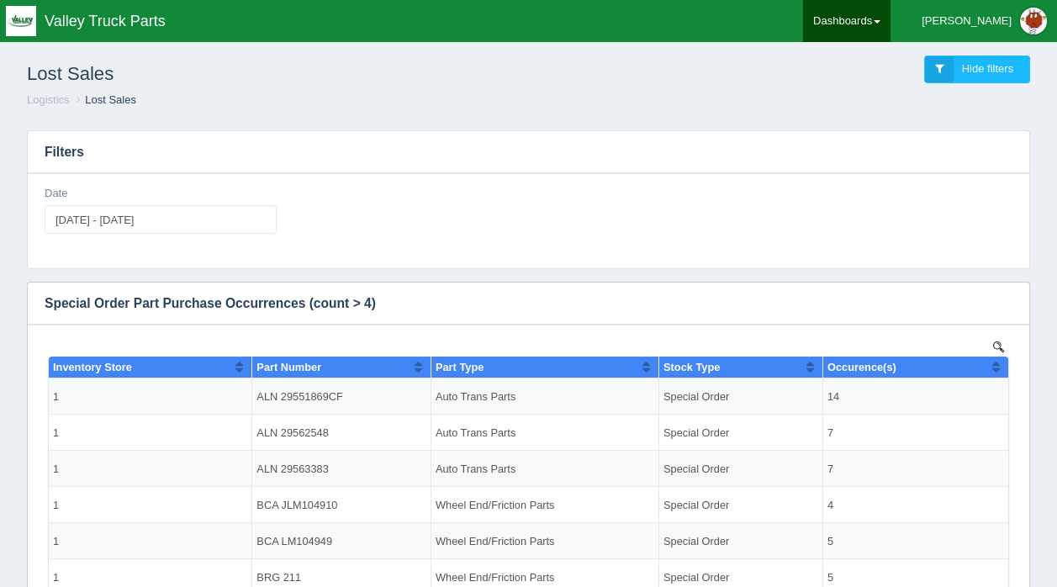
click at [891, 19] on link "Dashboards" at bounding box center [846, 21] width 87 height 42
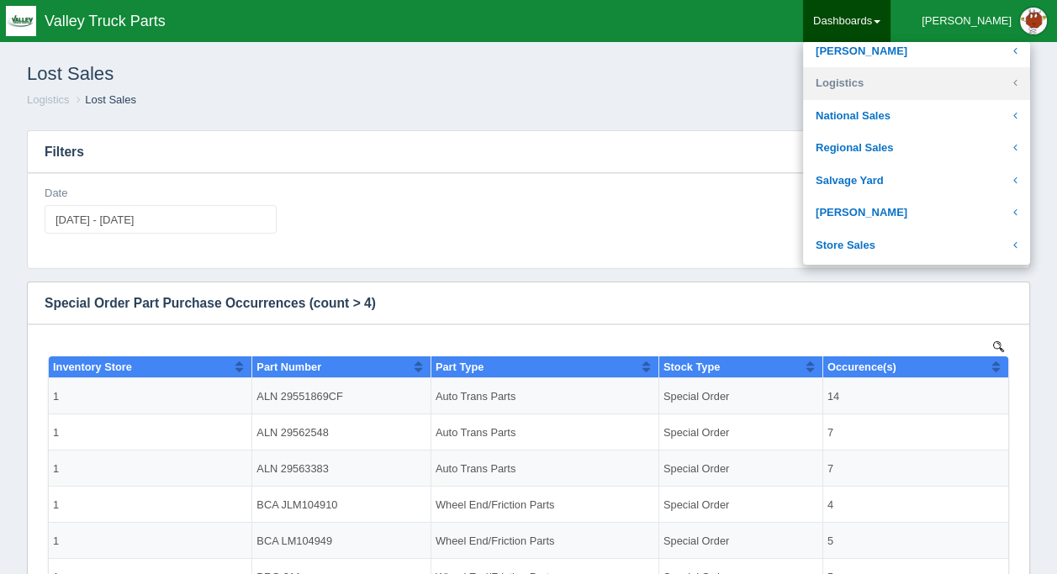
scroll to position [336, 0]
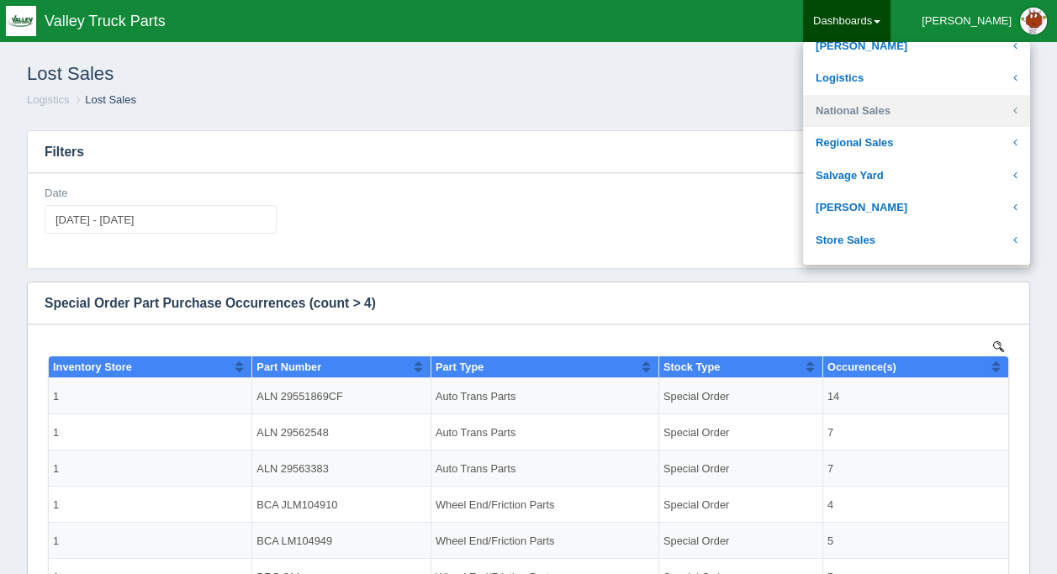
click at [899, 103] on link "National Sales" at bounding box center [916, 111] width 227 height 33
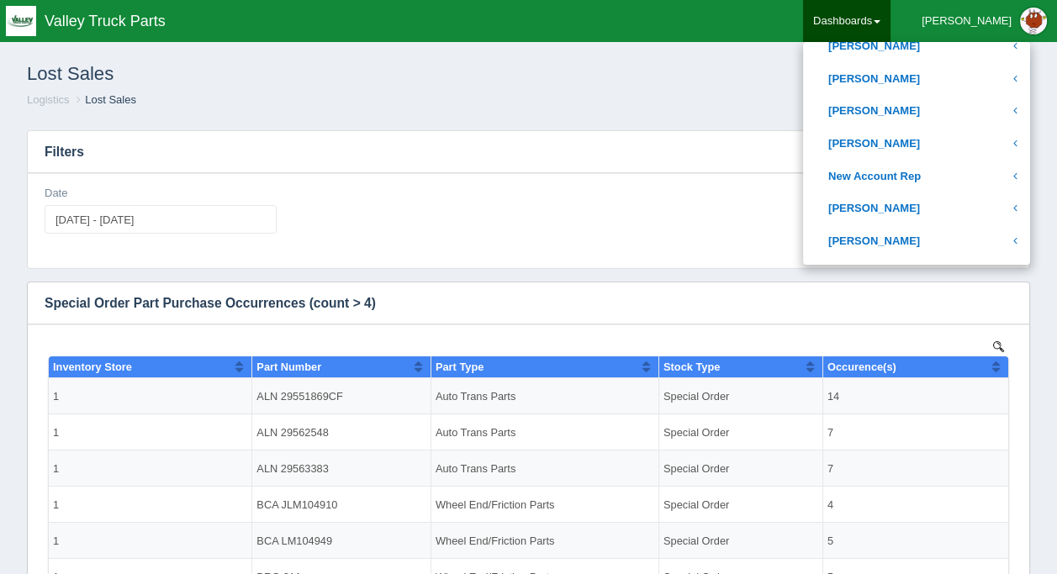
scroll to position [673, 0]
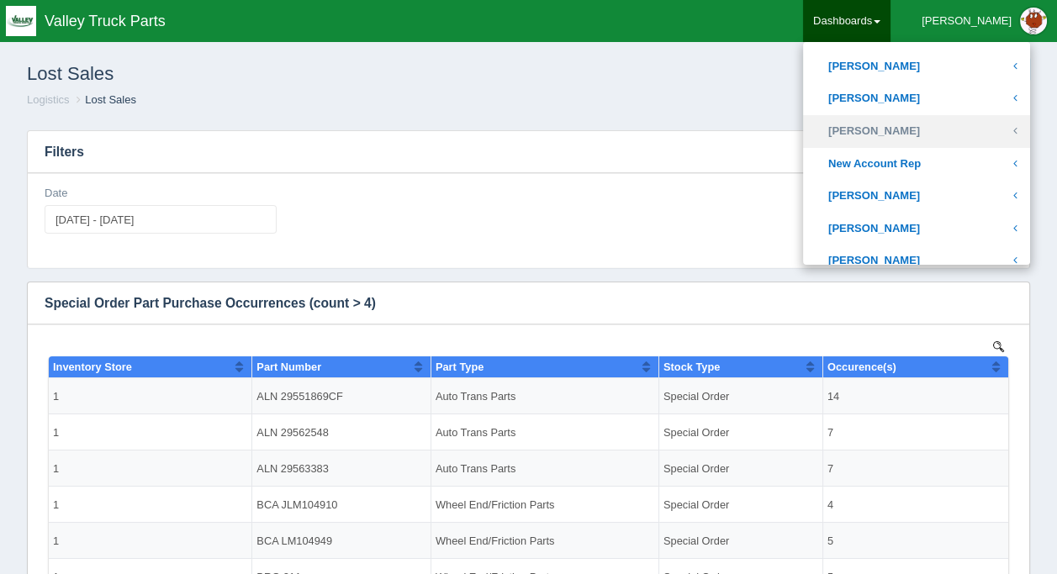
click at [907, 120] on link "[PERSON_NAME]" at bounding box center [916, 131] width 227 height 33
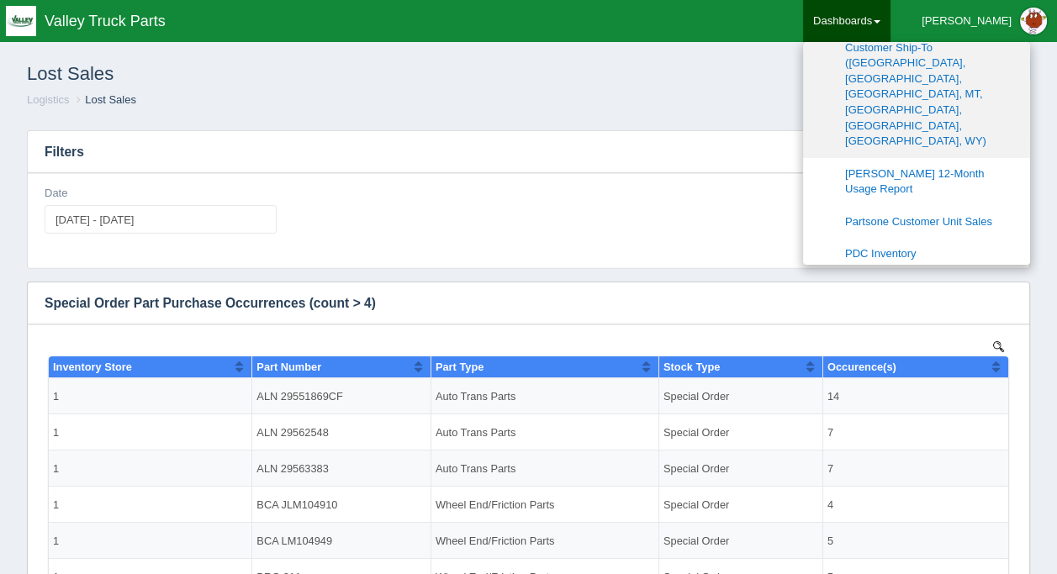
scroll to position [925, 0]
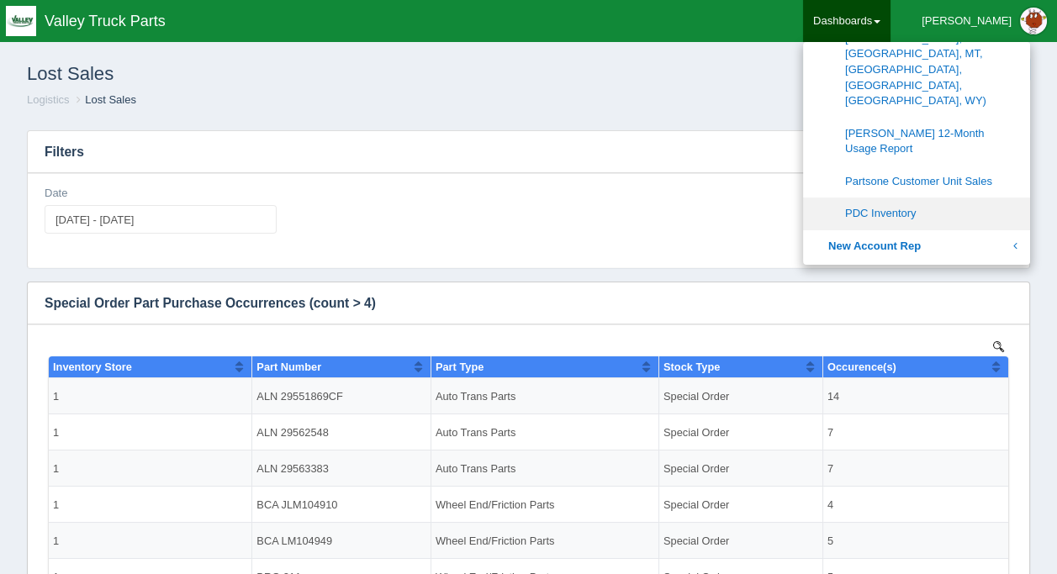
click at [932, 198] on link "PDC Inventory" at bounding box center [916, 214] width 227 height 33
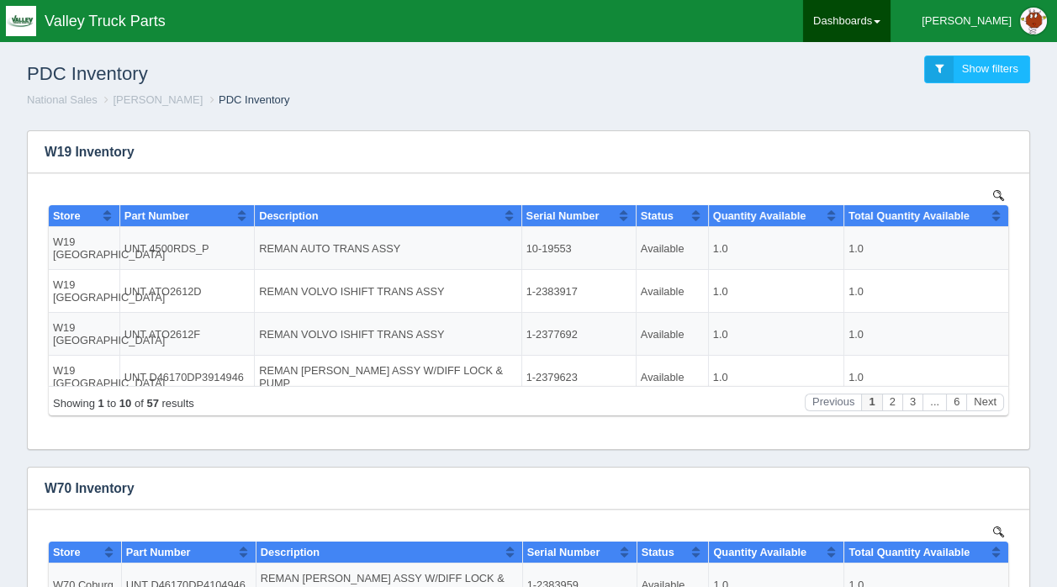
click at [891, 18] on link "Dashboards" at bounding box center [846, 21] width 87 height 42
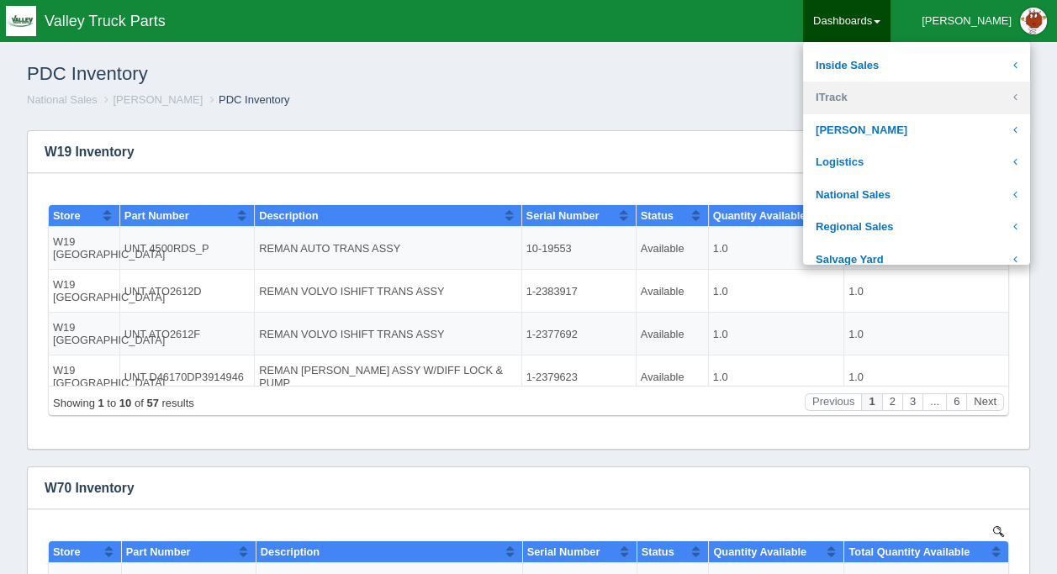
scroll to position [336, 0]
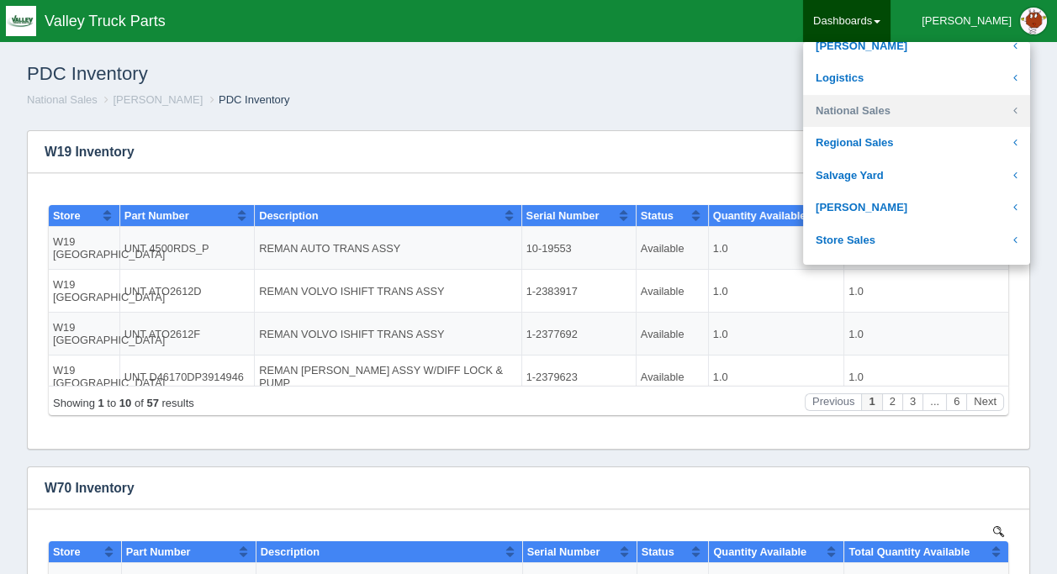
click at [904, 110] on link "National Sales" at bounding box center [916, 111] width 227 height 33
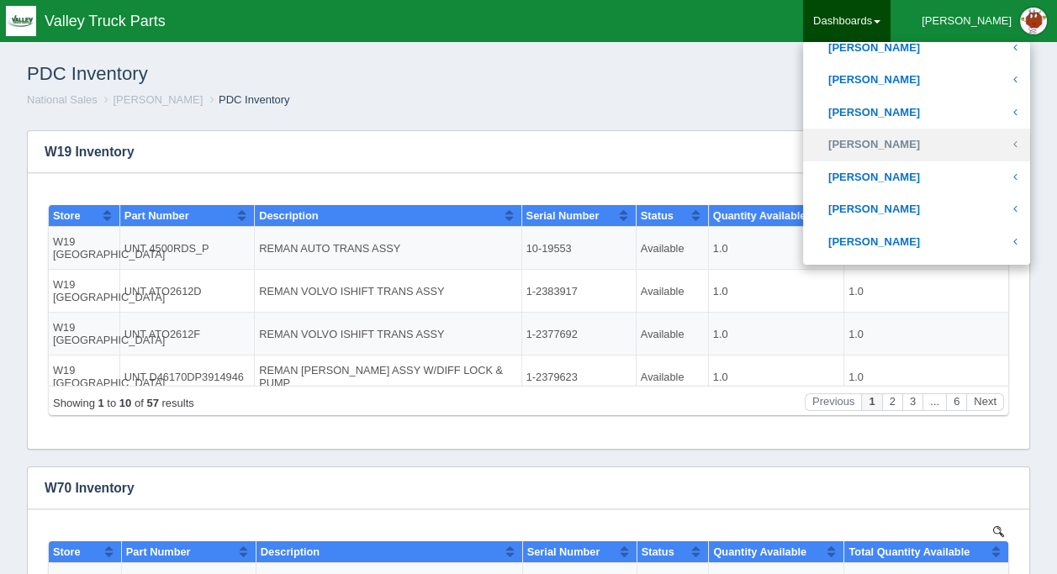
scroll to position [673, 0]
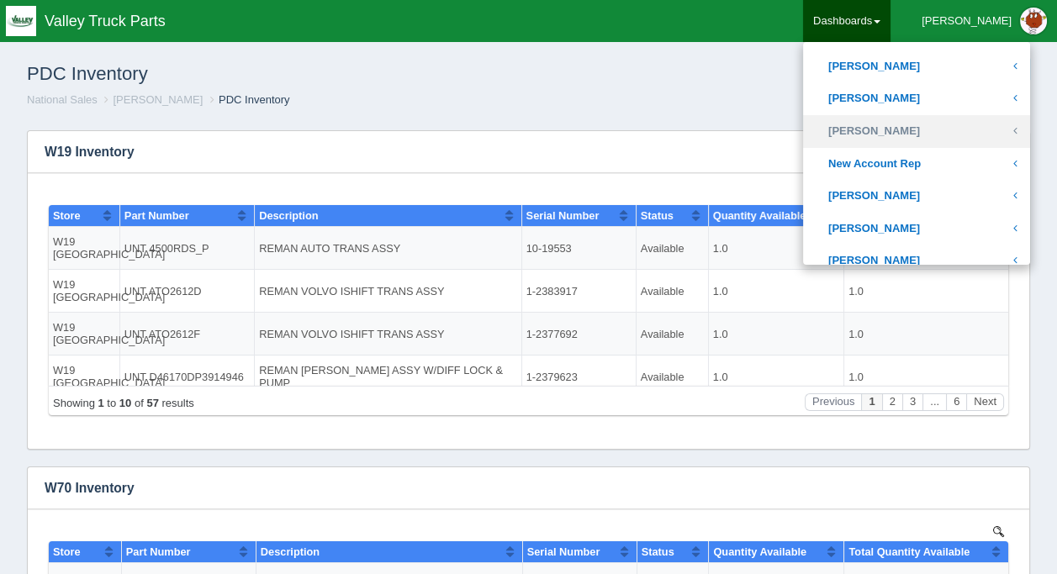
click at [915, 130] on link "[PERSON_NAME]" at bounding box center [916, 131] width 227 height 33
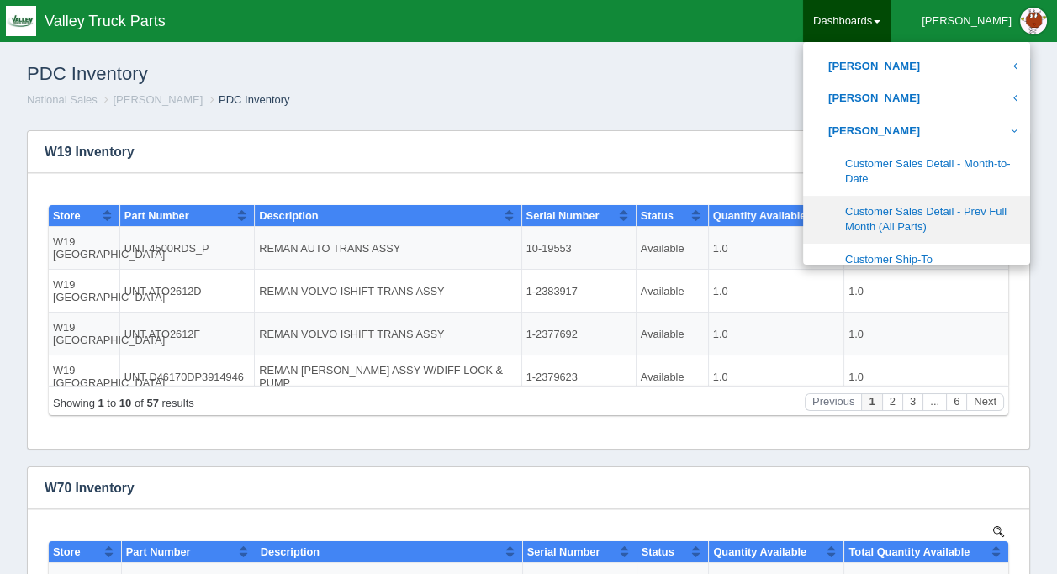
click at [939, 212] on link "Customer Sales Detail - Prev Full Month (All Parts)" at bounding box center [916, 220] width 227 height 48
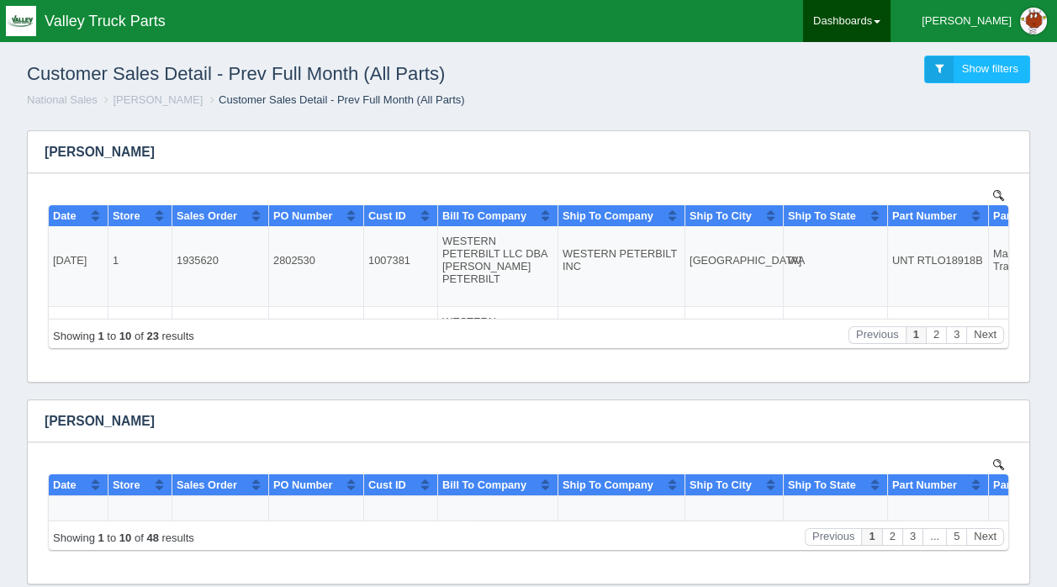
click at [891, 20] on link "Dashboards" at bounding box center [846, 21] width 87 height 42
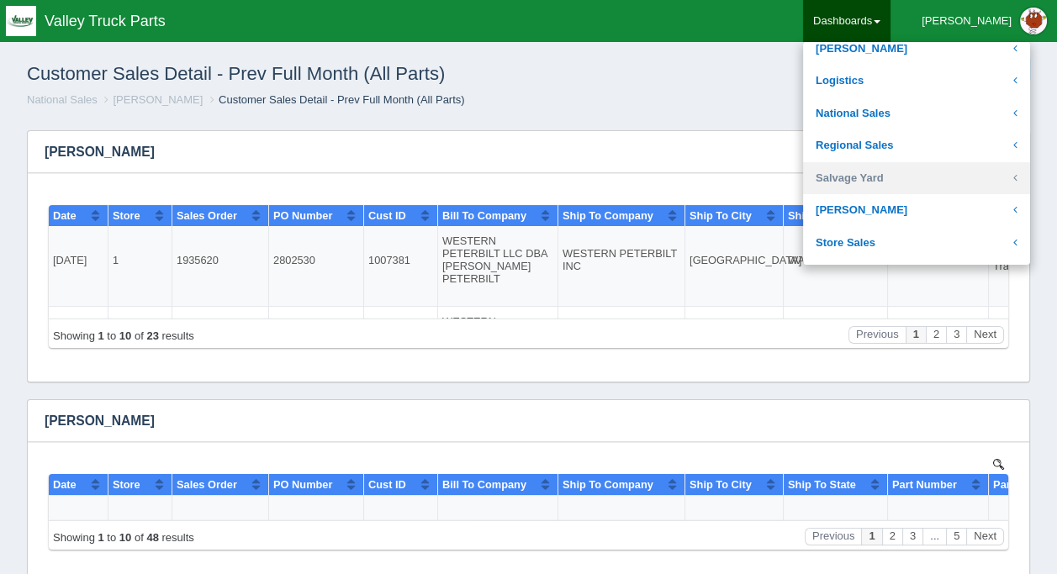
scroll to position [336, 0]
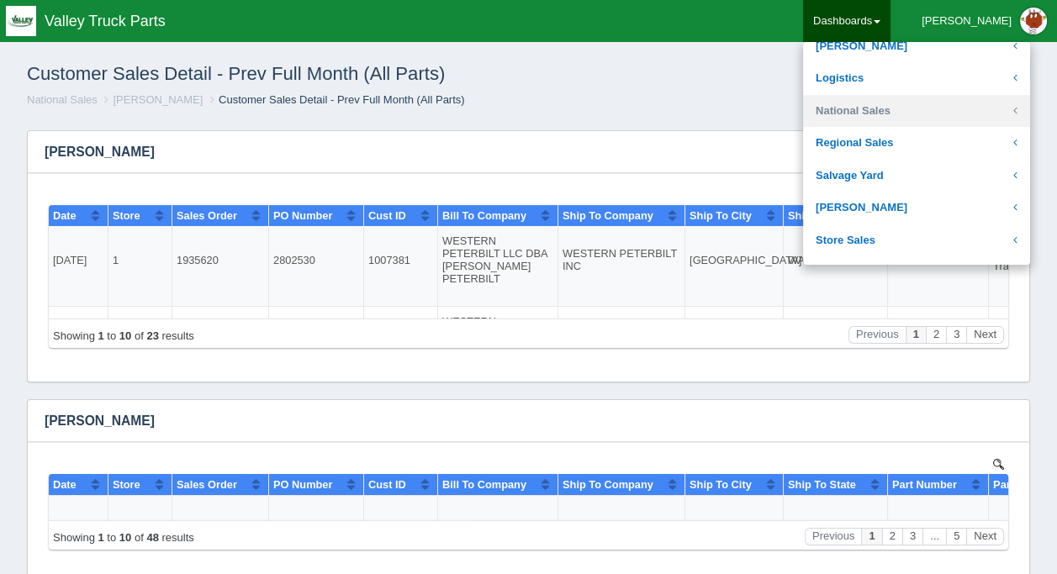
click at [913, 108] on link "National Sales" at bounding box center [916, 111] width 227 height 33
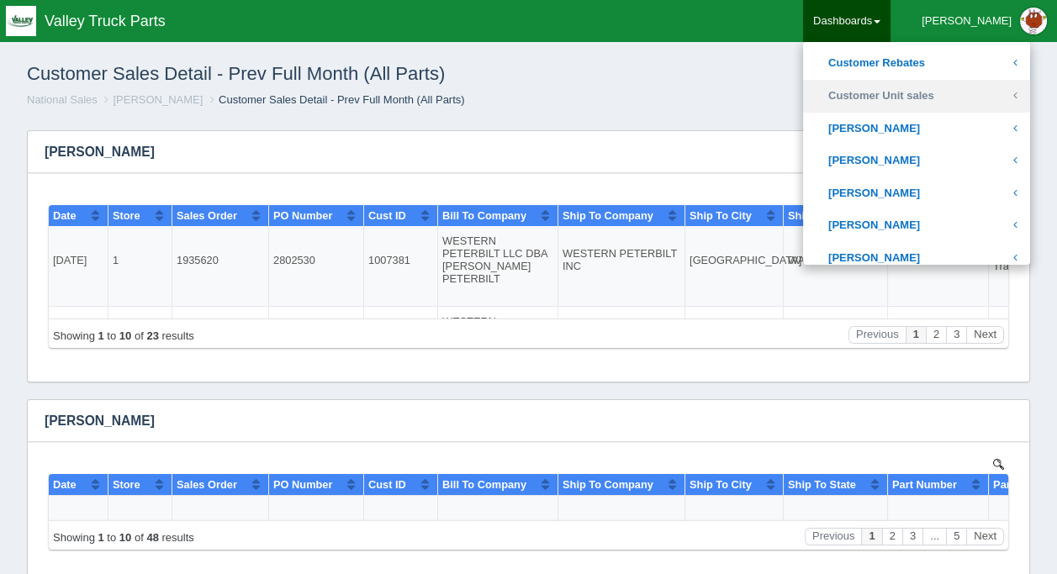
scroll to position [589, 0]
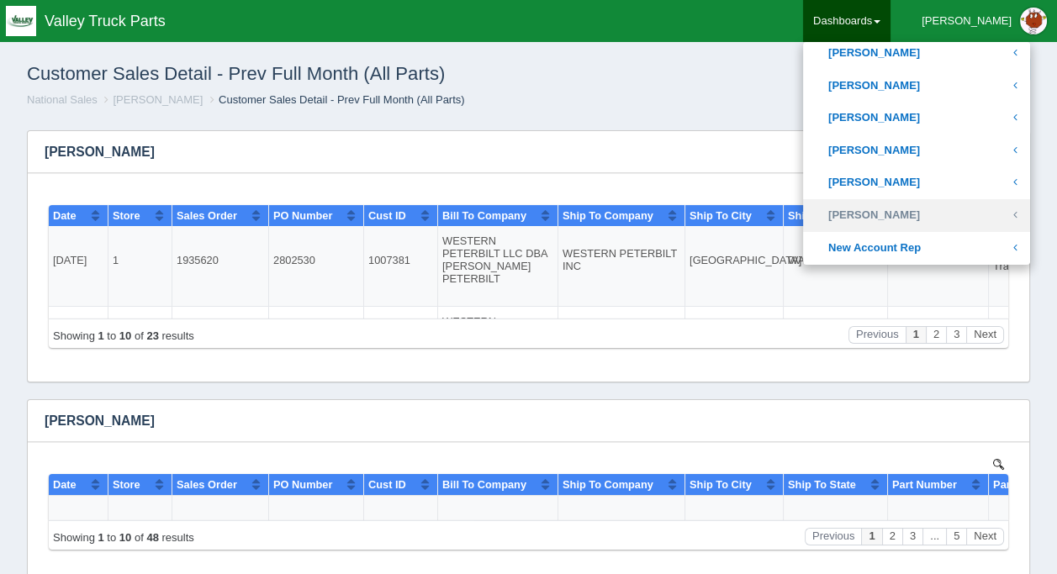
click at [913, 209] on link "[PERSON_NAME]" at bounding box center [916, 215] width 227 height 33
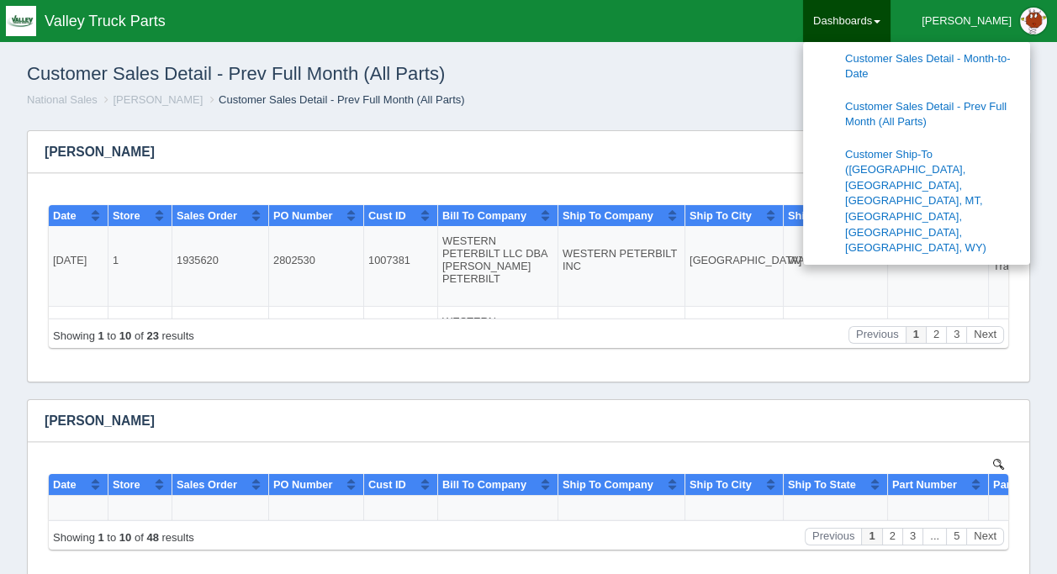
scroll to position [1009, 0]
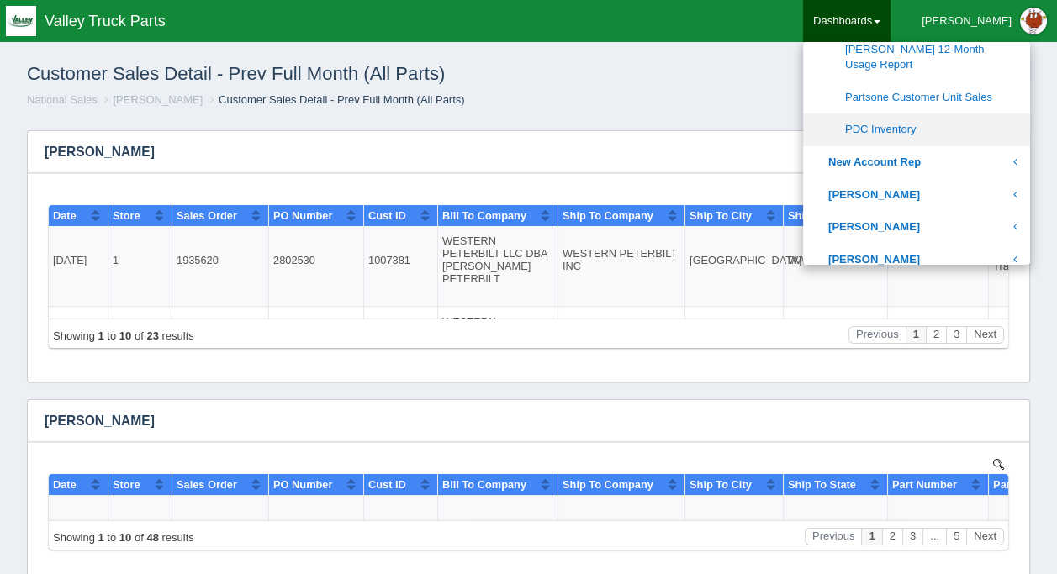
click at [935, 114] on link "PDC Inventory" at bounding box center [916, 130] width 227 height 33
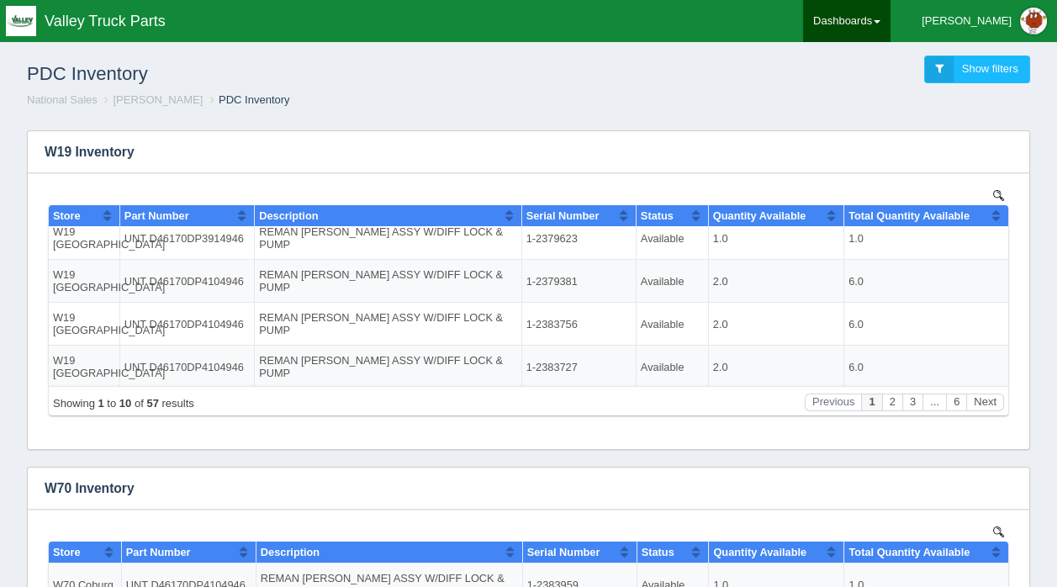
click at [891, 17] on link "Dashboards" at bounding box center [846, 21] width 87 height 42
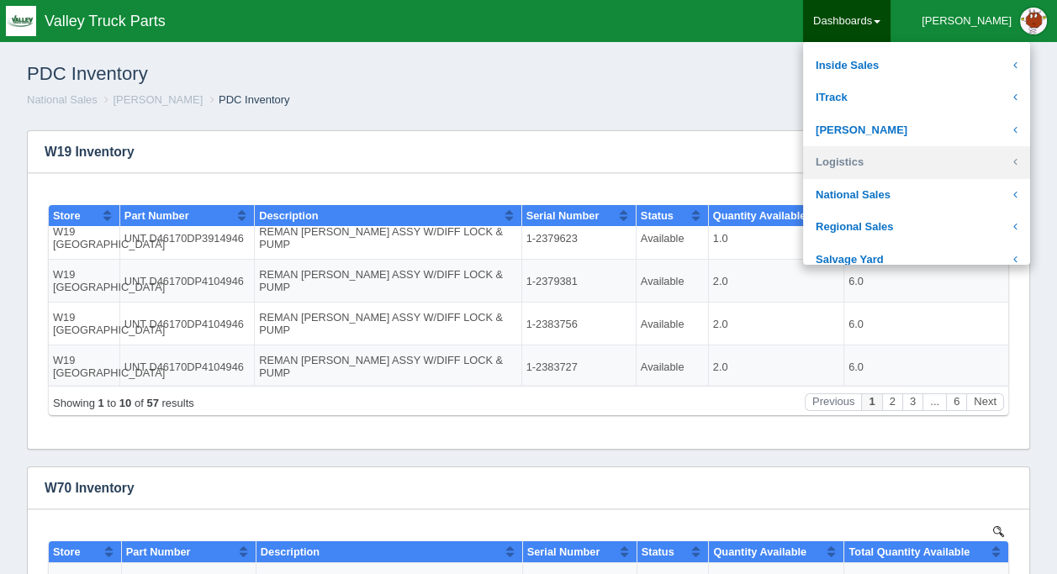
scroll to position [336, 0]
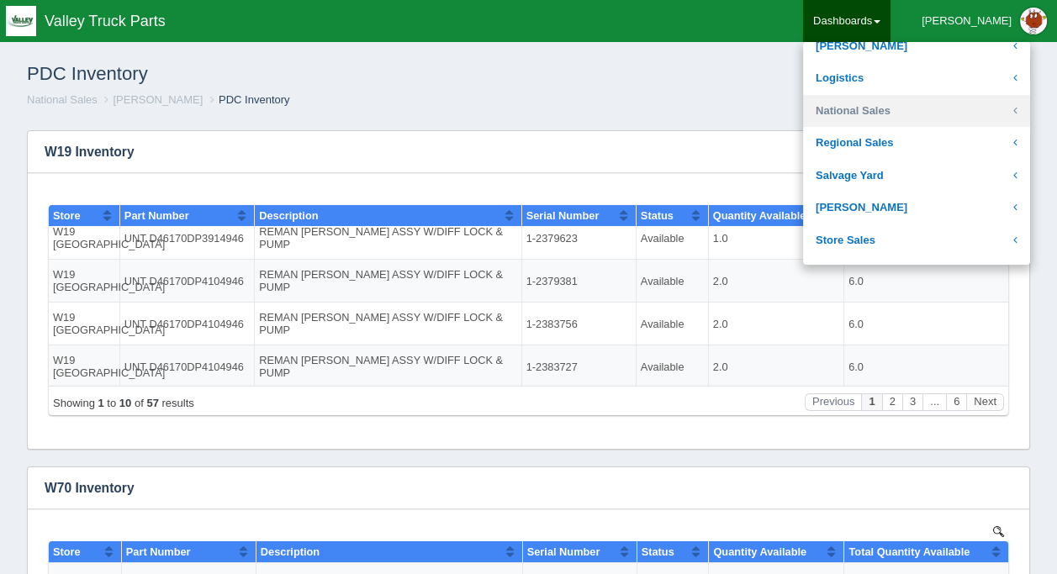
click at [897, 110] on link "National Sales" at bounding box center [916, 111] width 227 height 33
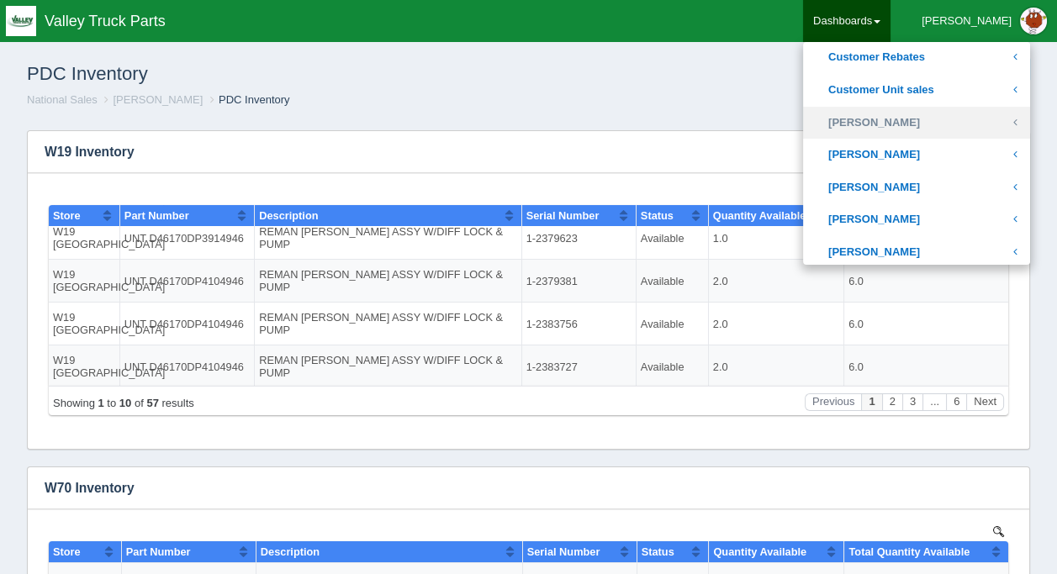
scroll to position [505, 0]
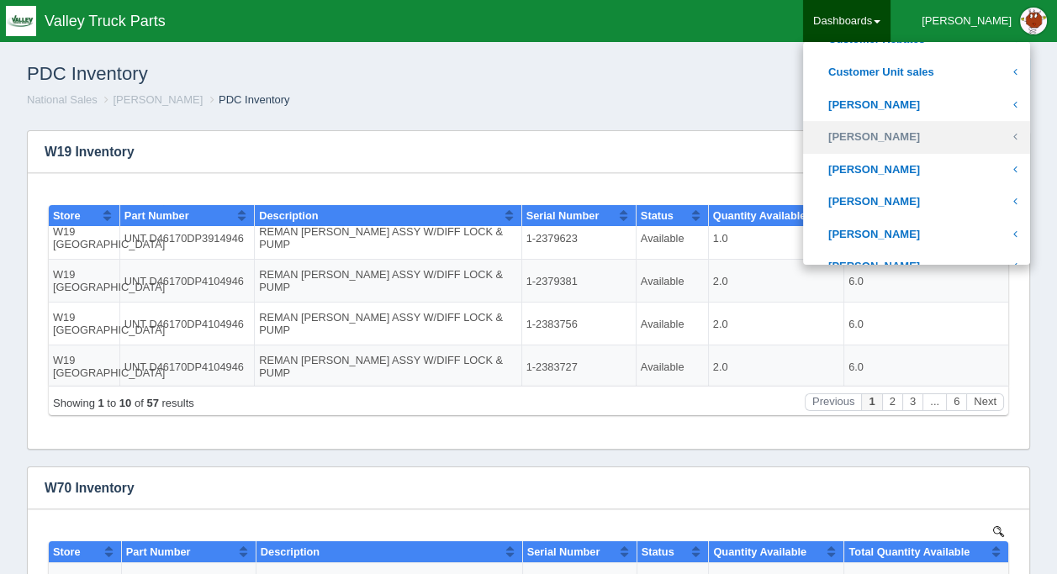
click at [921, 135] on link "[PERSON_NAME]" at bounding box center [916, 137] width 227 height 33
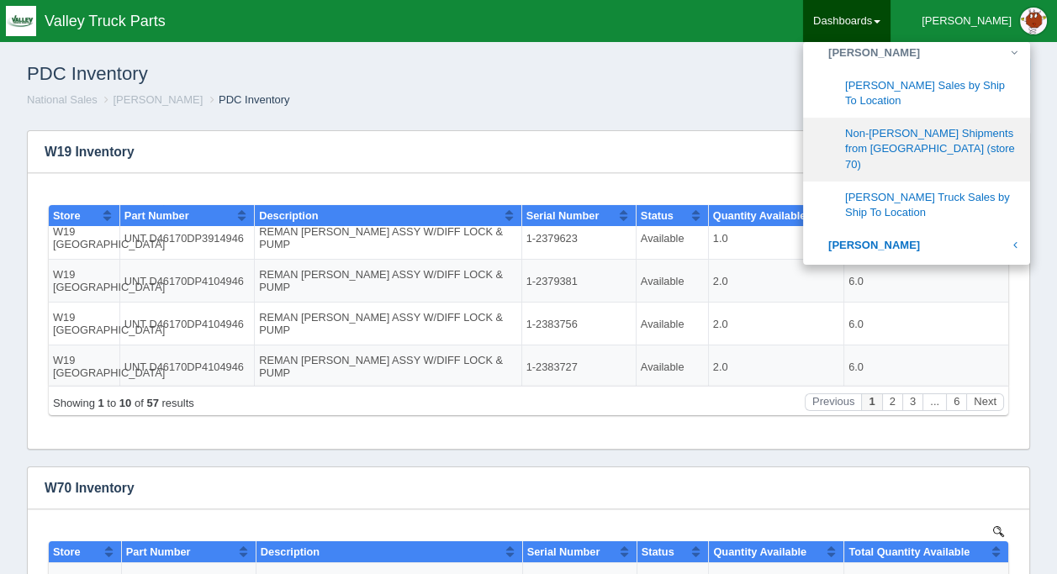
scroll to position [673, 0]
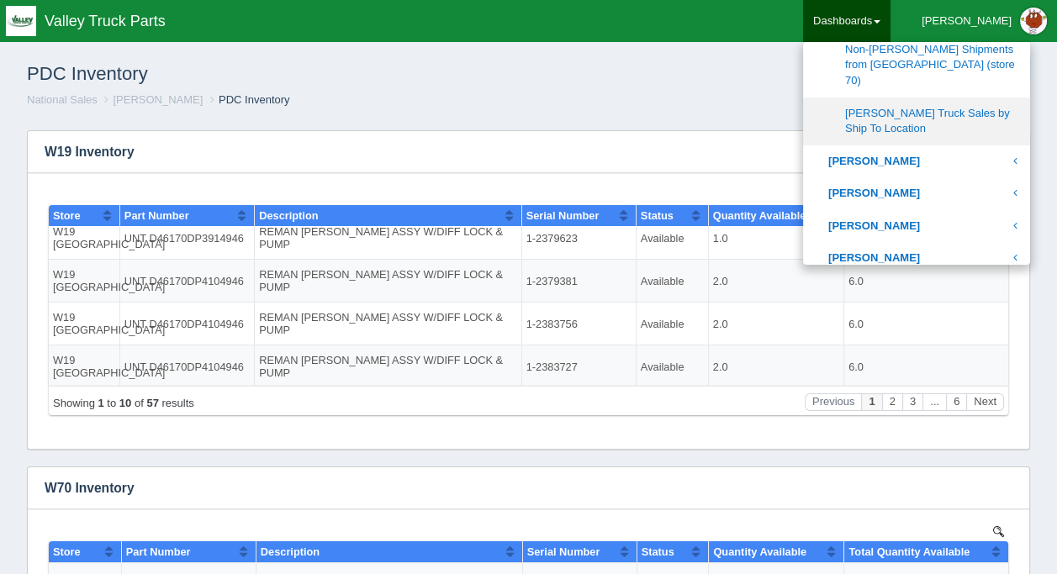
click at [933, 104] on link "[PERSON_NAME] Truck Sales by Ship To Location" at bounding box center [916, 122] width 227 height 48
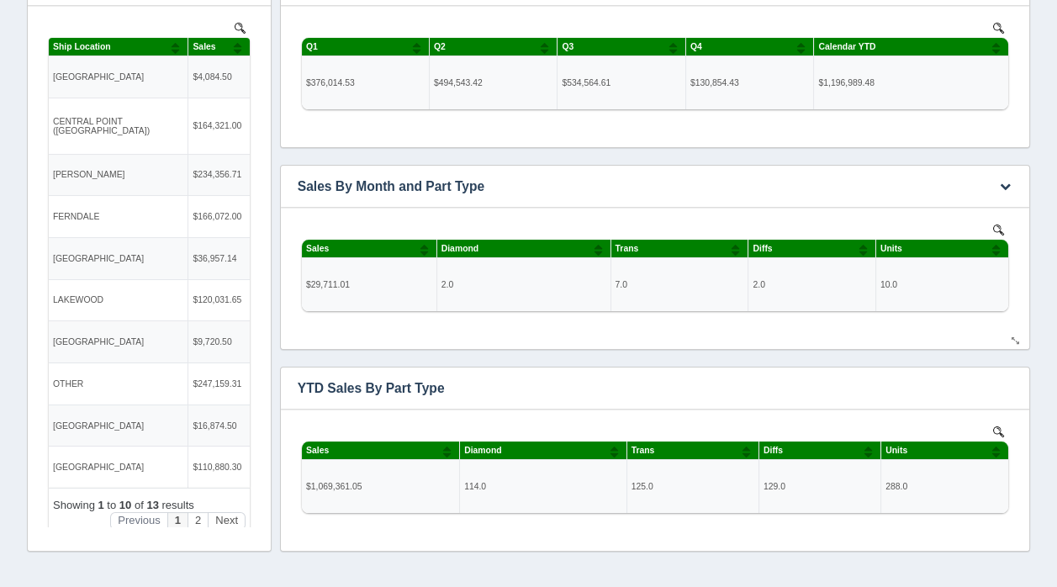
scroll to position [294, 0]
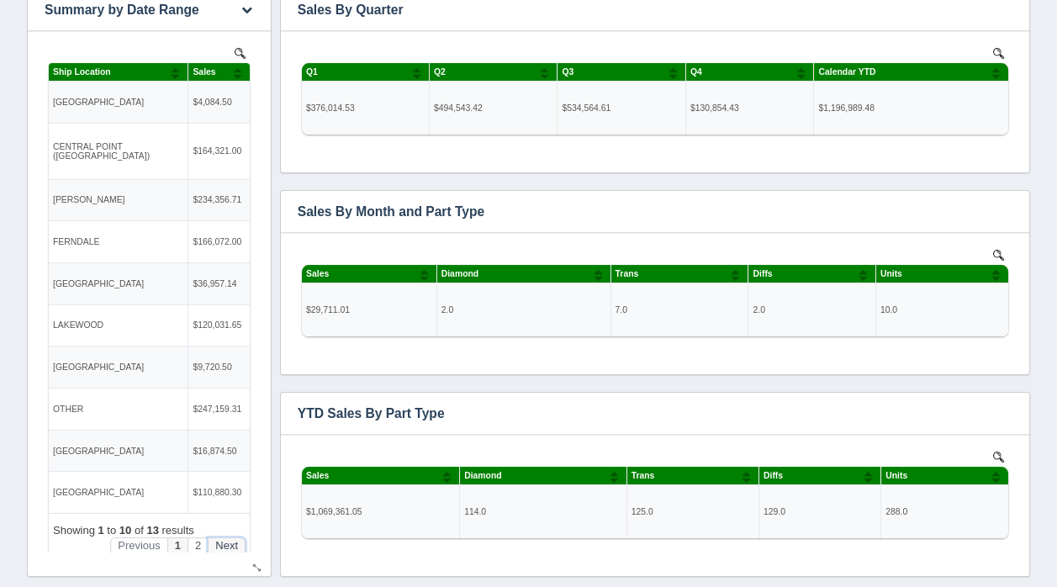
click at [213, 543] on button "Next" at bounding box center [227, 546] width 38 height 18
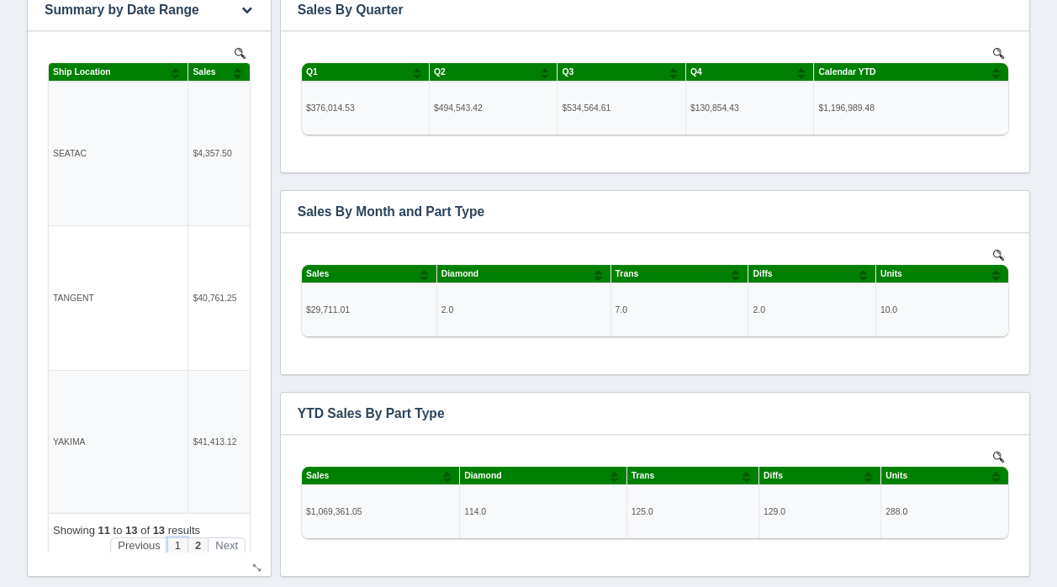
click at [168, 542] on button "1" at bounding box center [177, 546] width 20 height 18
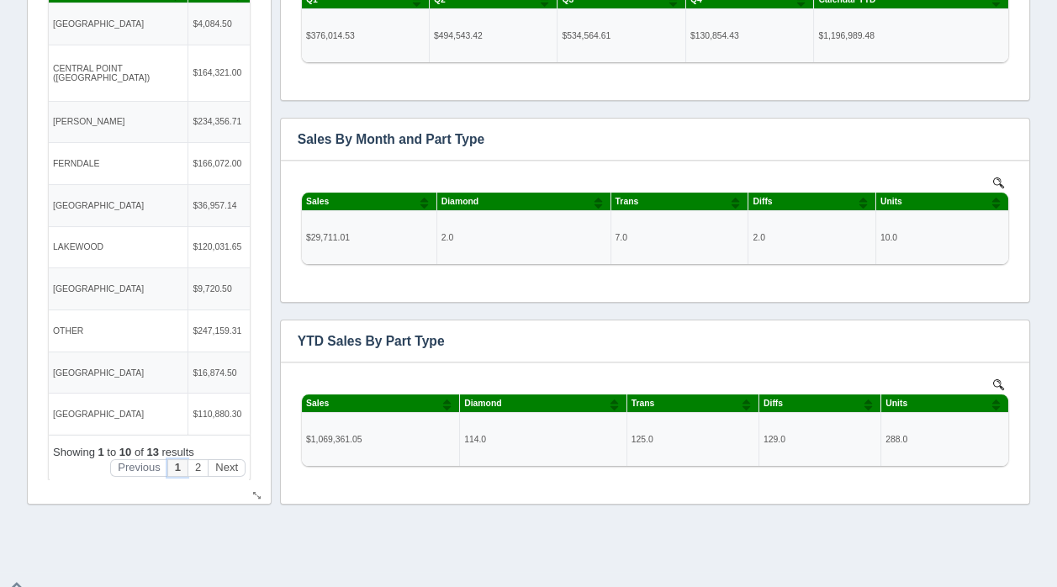
scroll to position [378, 0]
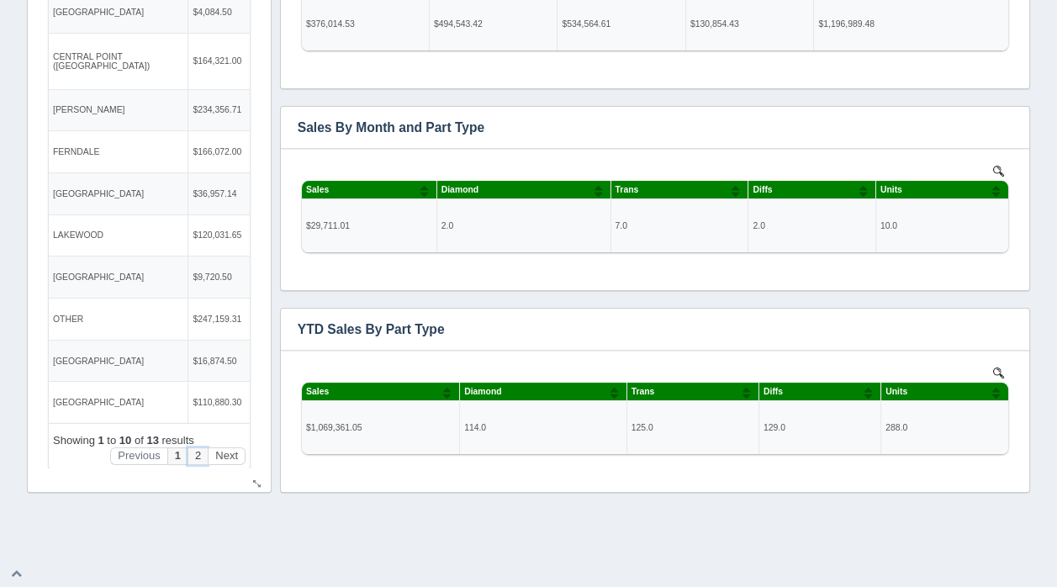
click at [188, 451] on button "2" at bounding box center [198, 457] width 20 height 18
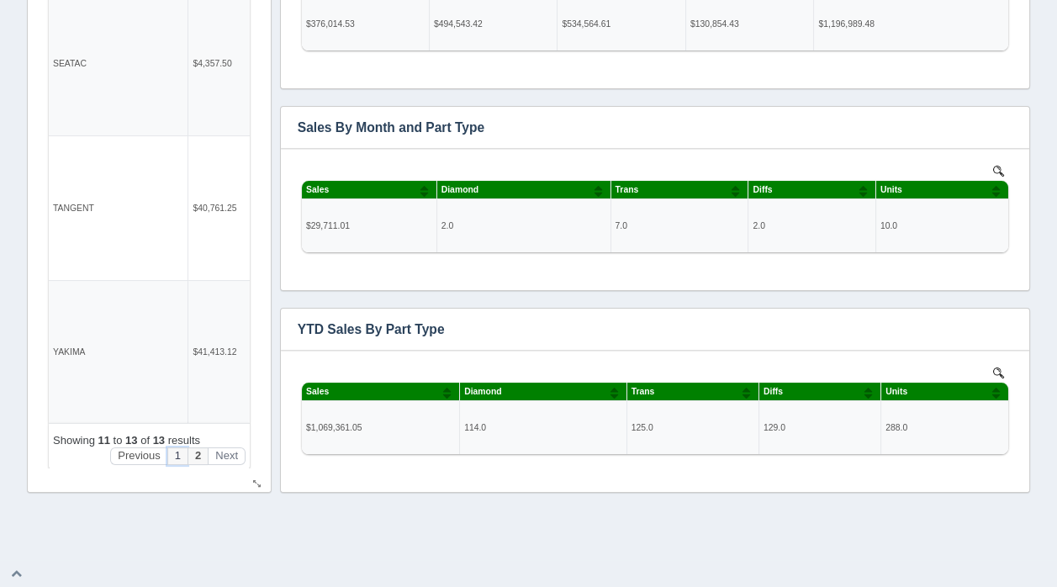
click at [167, 450] on button "1" at bounding box center [177, 457] width 20 height 18
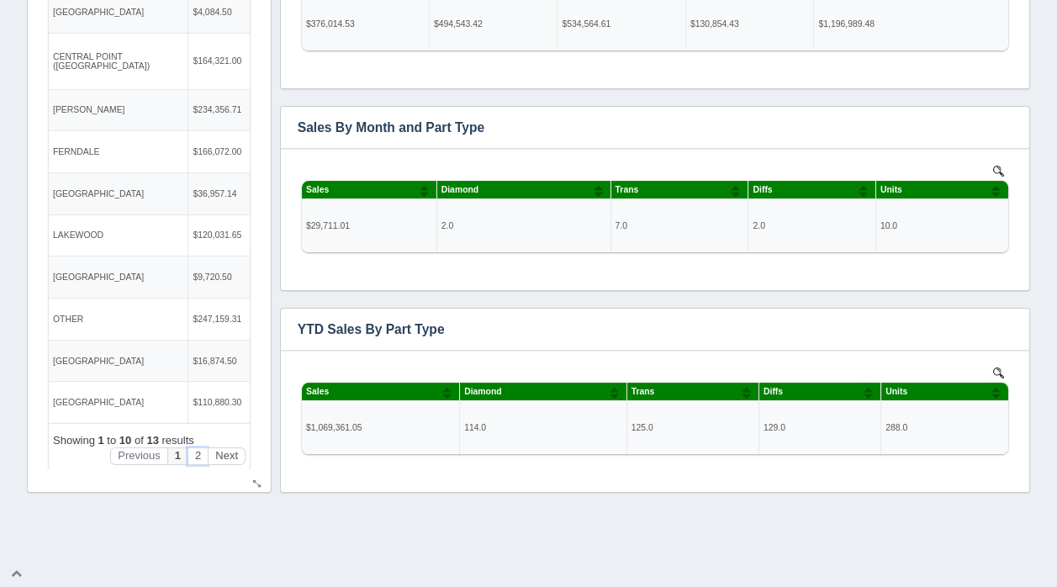
click at [189, 451] on button "2" at bounding box center [198, 457] width 20 height 18
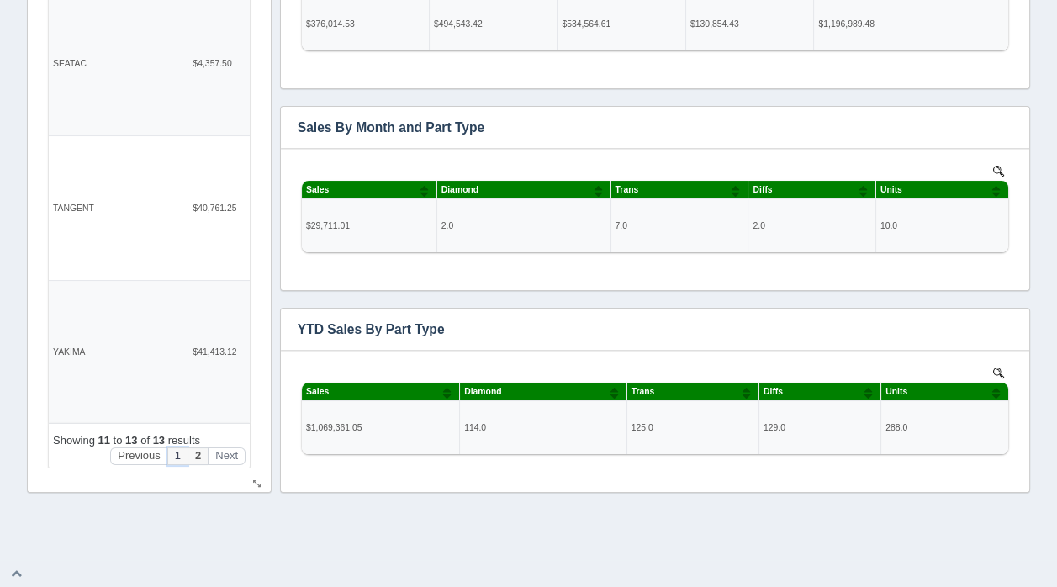
click at [167, 457] on button "1" at bounding box center [177, 457] width 20 height 18
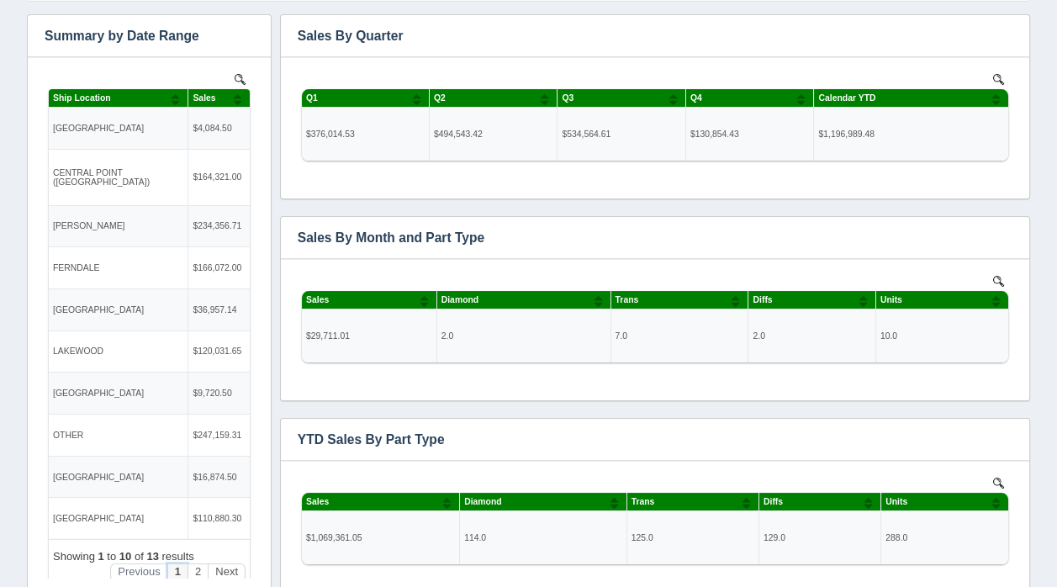
scroll to position [41, 0]
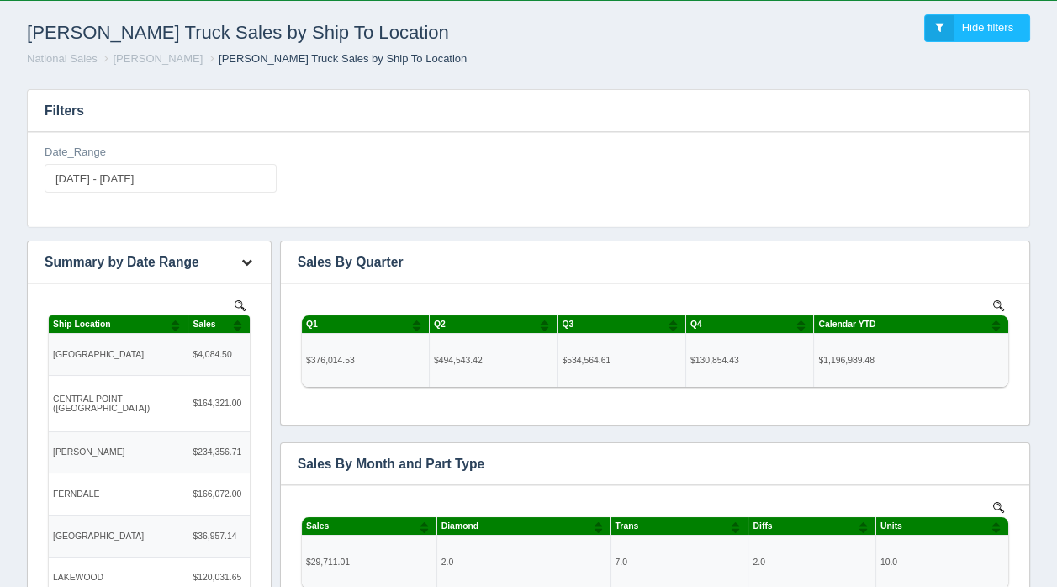
click at [248, 262] on icon "button" at bounding box center [246, 262] width 11 height 11
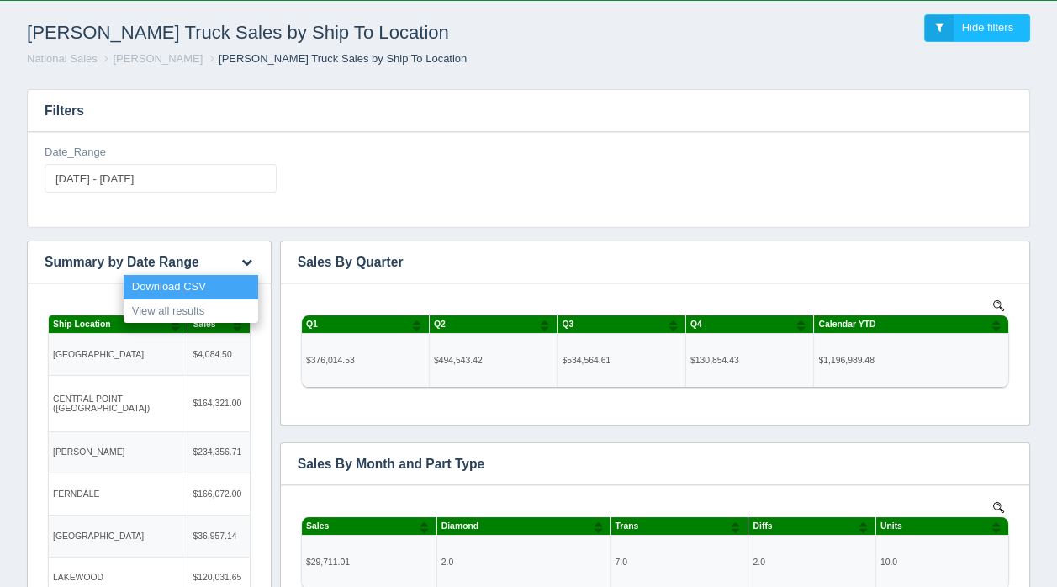
click at [218, 279] on link "Download CSV" at bounding box center [191, 287] width 135 height 24
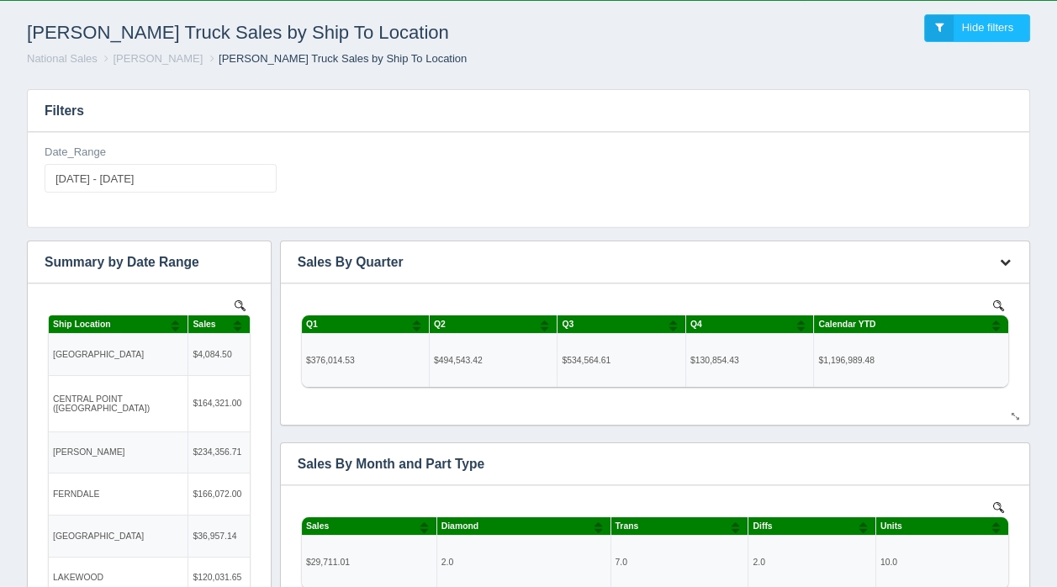
click at [1005, 259] on icon "button" at bounding box center [1005, 262] width 11 height 11
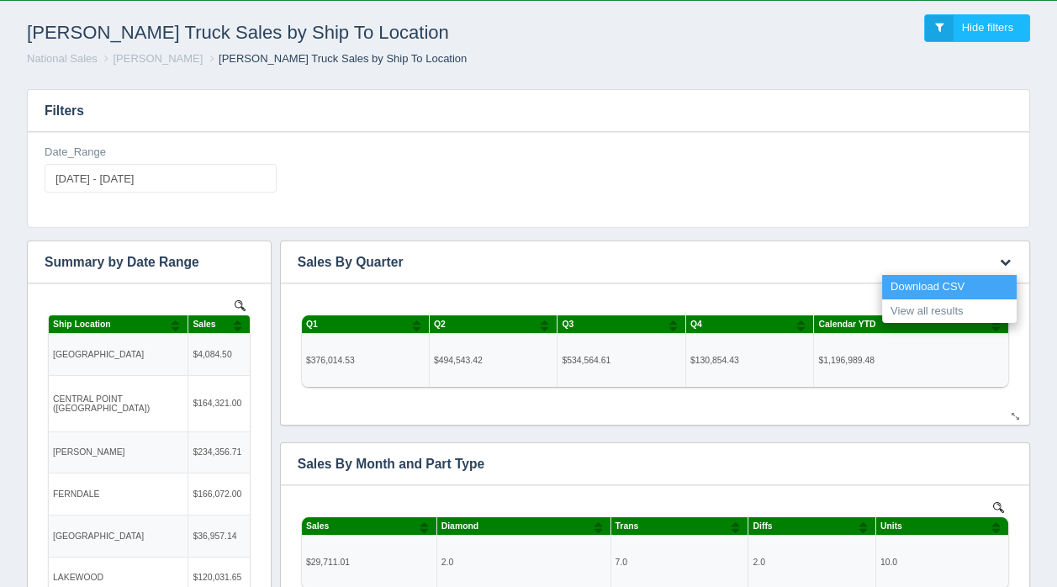
click at [955, 283] on link "Download CSV" at bounding box center [949, 287] width 135 height 24
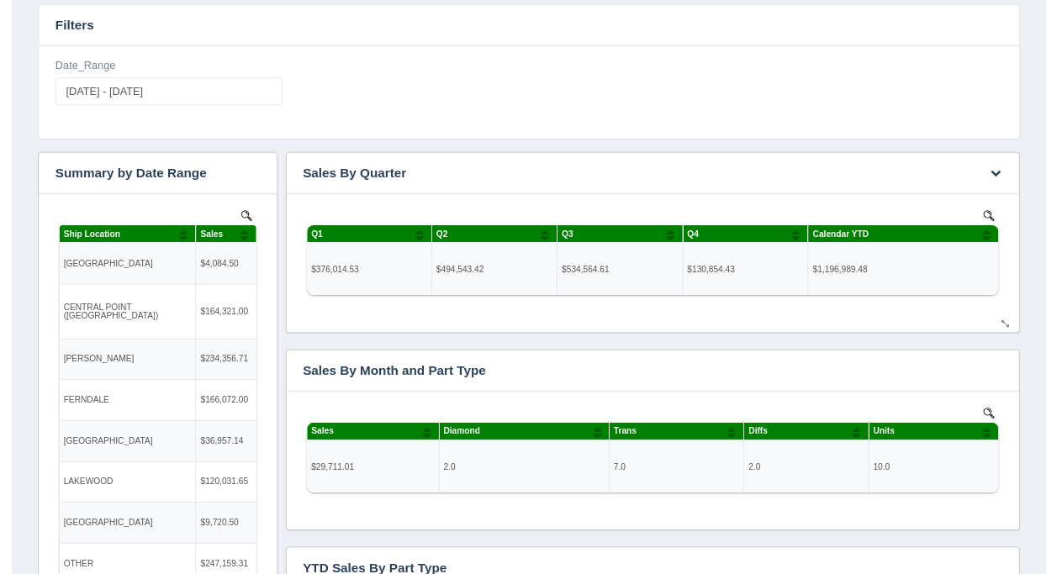
scroll to position [0, 0]
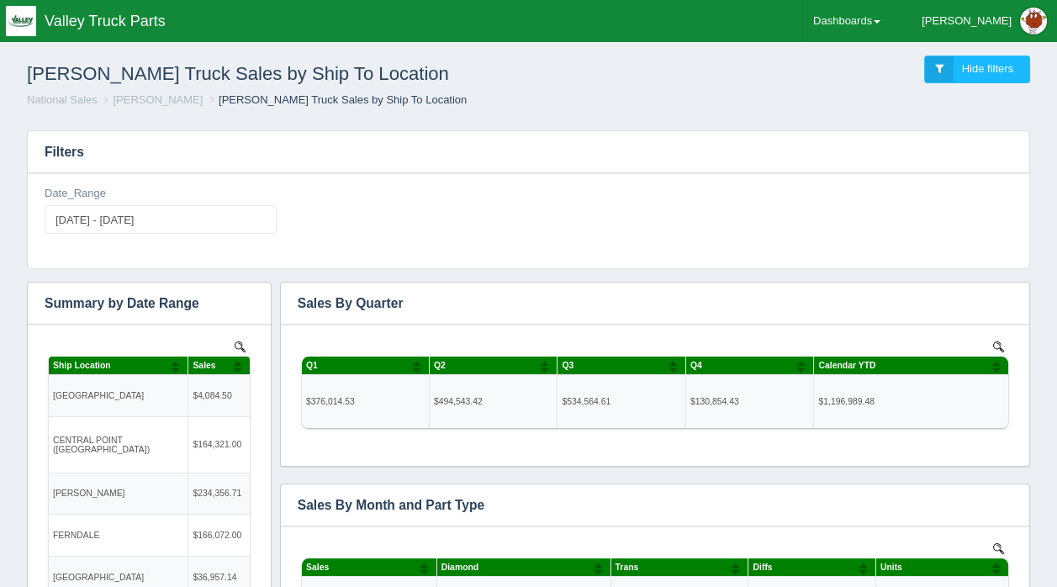
click at [1013, 104] on ol "National Sales Darrin Carroll Pape Truck Sales by Ship To Location" at bounding box center [528, 101] width 1030 height 16
click at [891, 16] on link "Dashboards" at bounding box center [846, 21] width 87 height 42
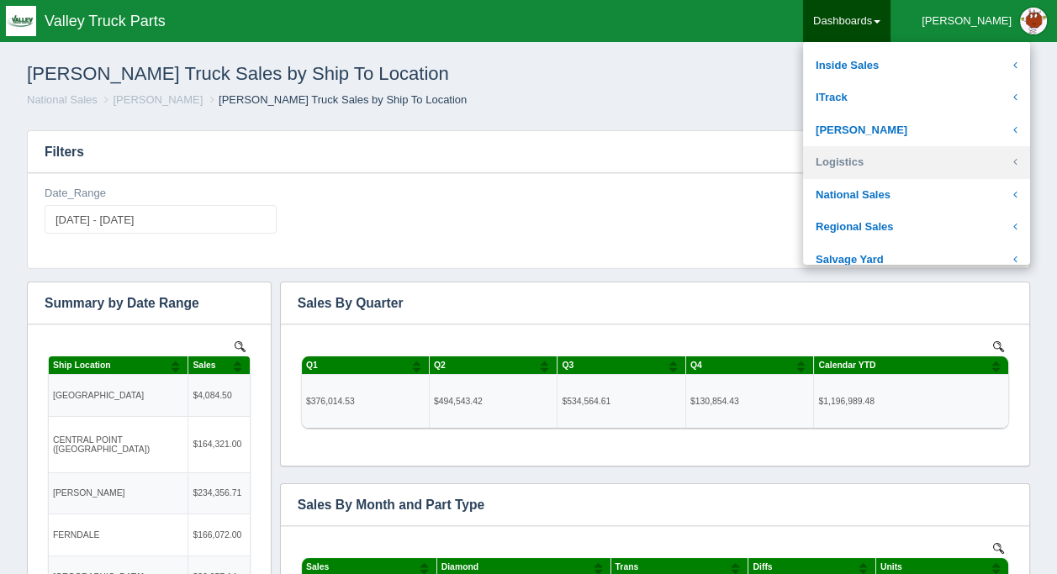
scroll to position [336, 0]
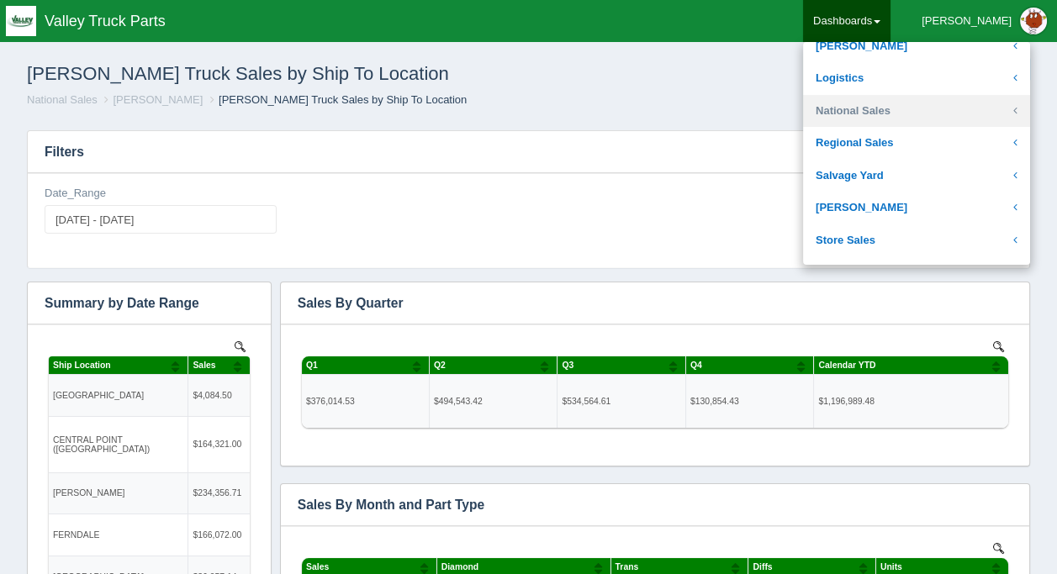
click at [900, 107] on link "National Sales" at bounding box center [916, 111] width 227 height 33
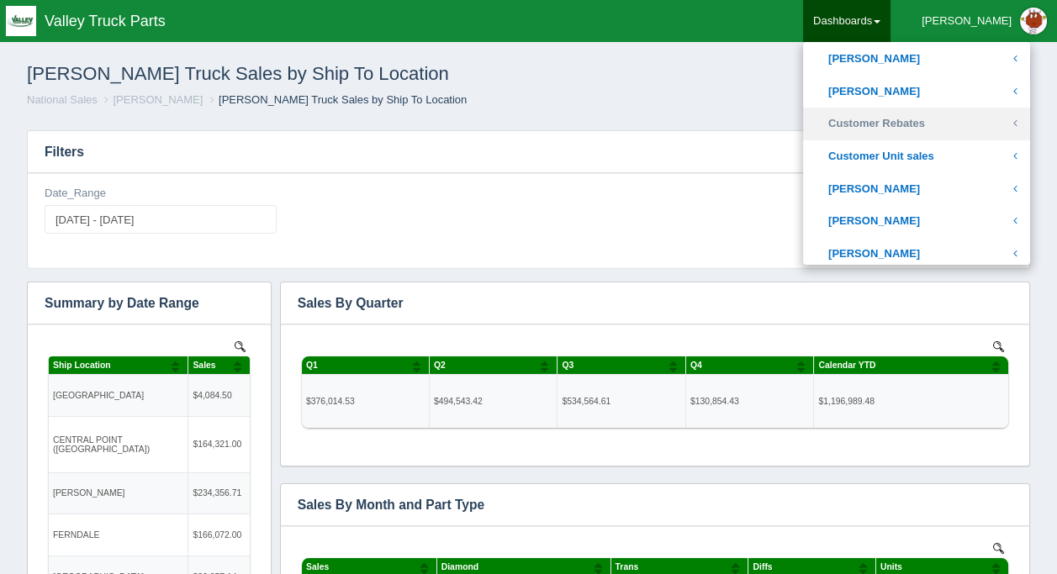
scroll to position [505, 0]
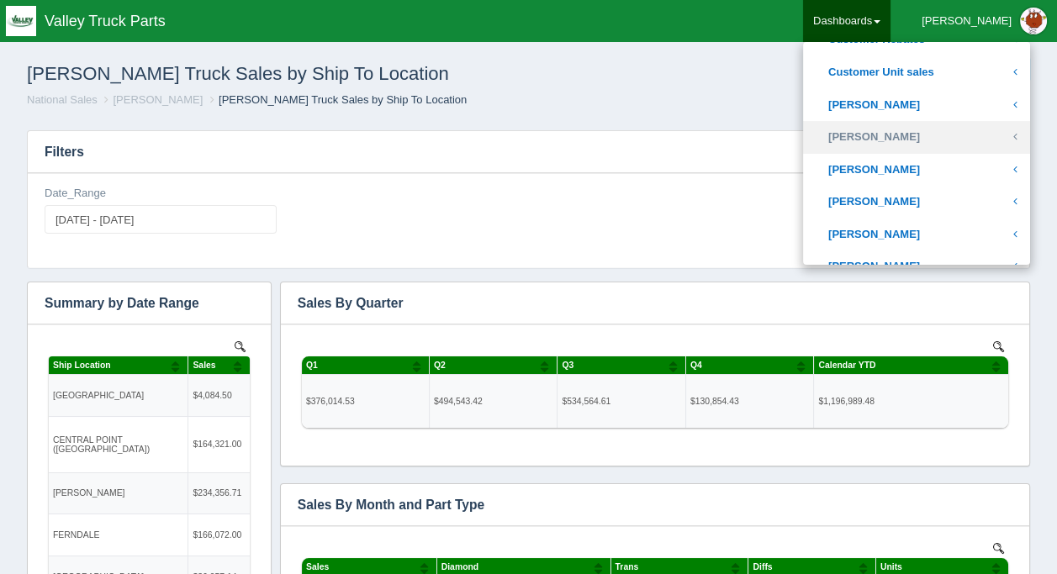
click at [907, 134] on link "[PERSON_NAME]" at bounding box center [916, 137] width 227 height 33
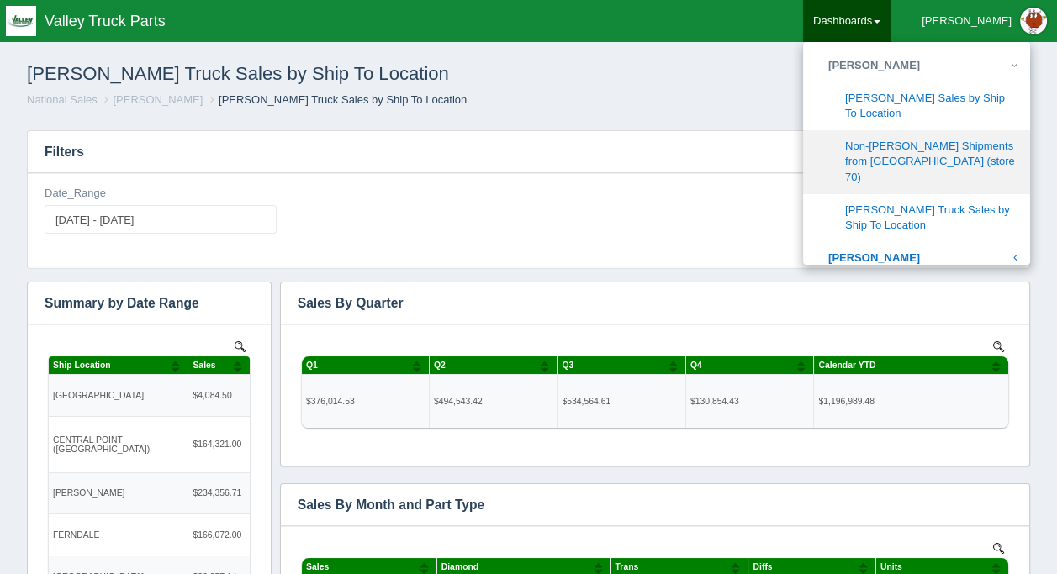
scroll to position [589, 0]
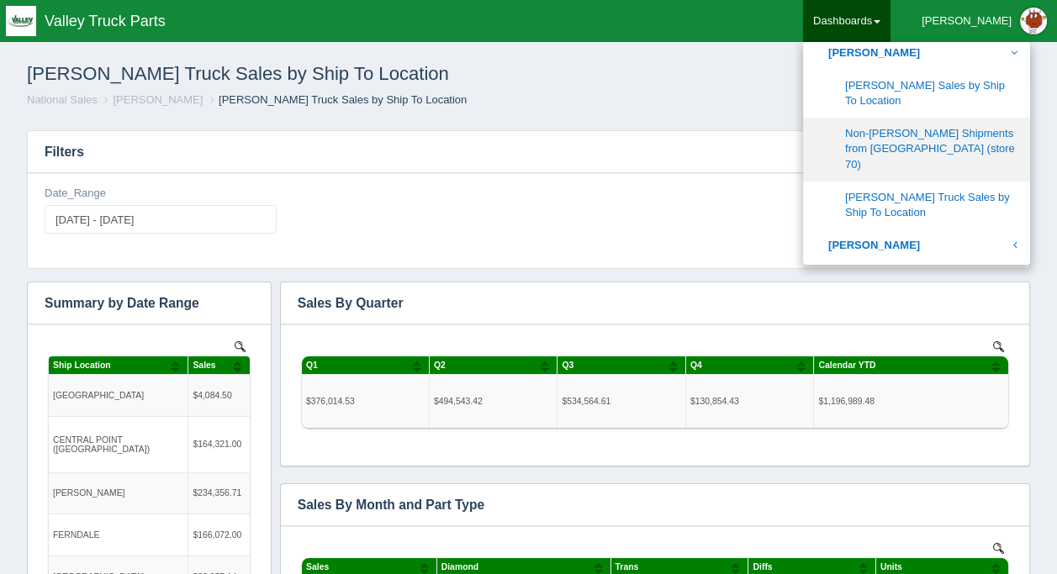
click at [945, 144] on link "Non-[PERSON_NAME] Shipments from [GEOGRAPHIC_DATA] (store 70)" at bounding box center [916, 150] width 227 height 64
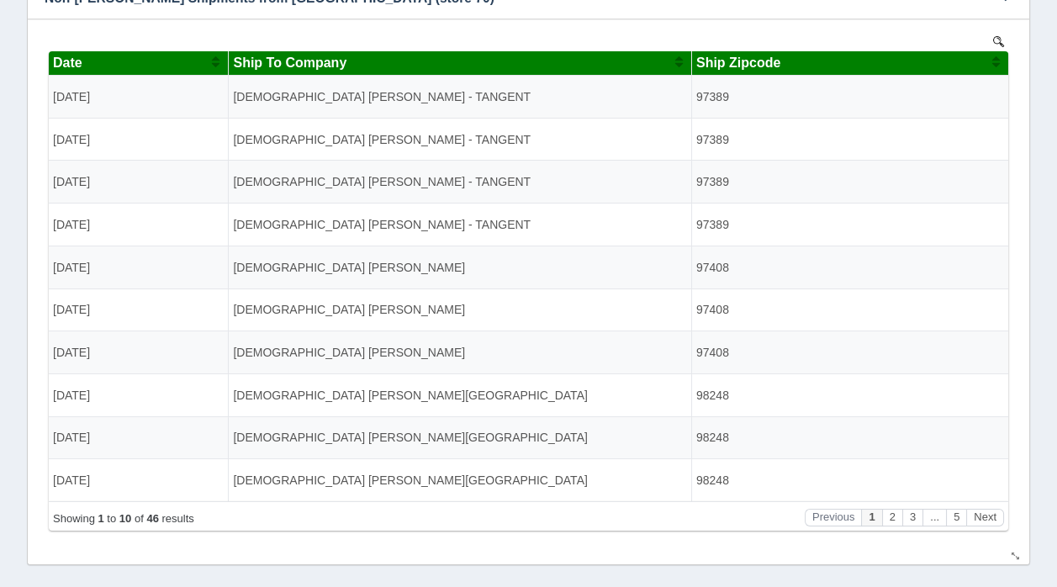
scroll to position [225, 0]
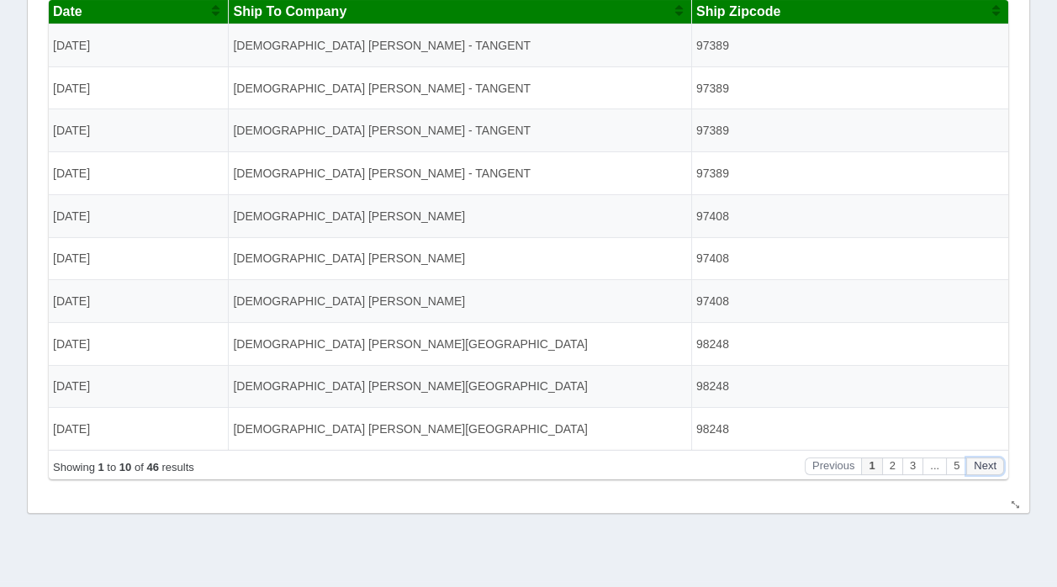
click at [983, 459] on button "Next" at bounding box center [985, 467] width 38 height 18
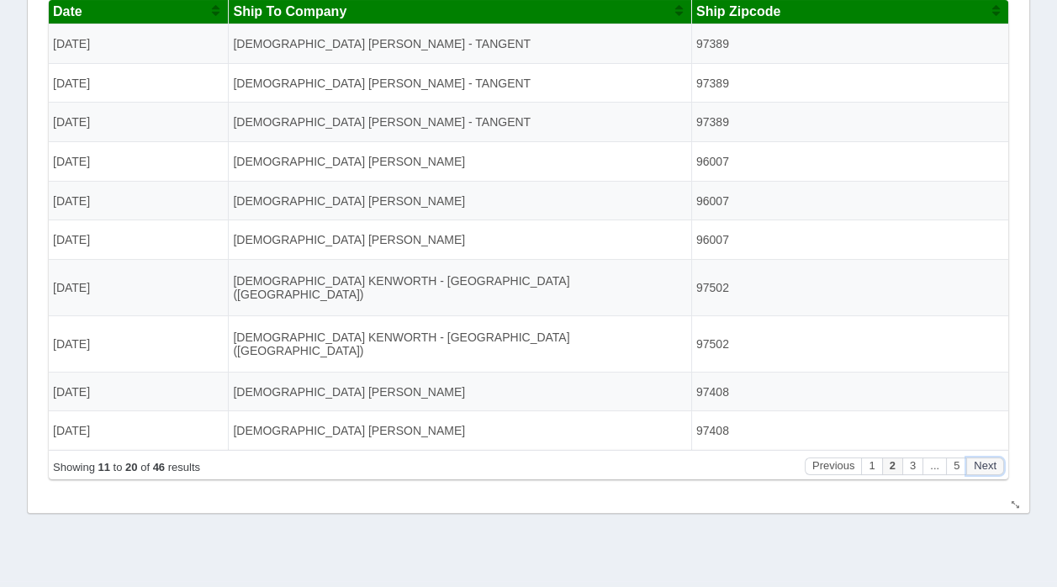
click at [982, 463] on button "Next" at bounding box center [985, 467] width 38 height 18
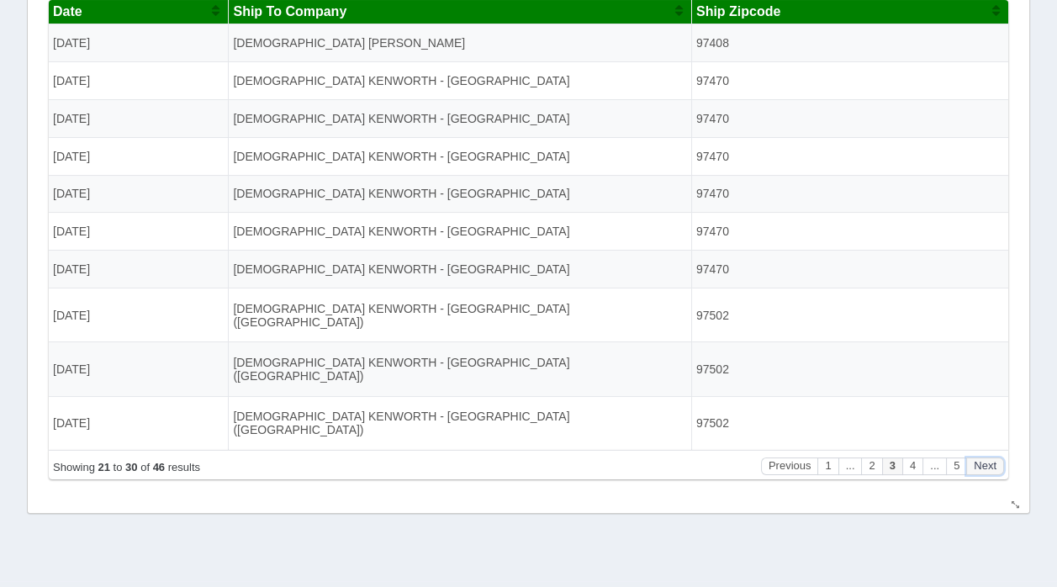
click at [982, 462] on button "Next" at bounding box center [985, 467] width 38 height 18
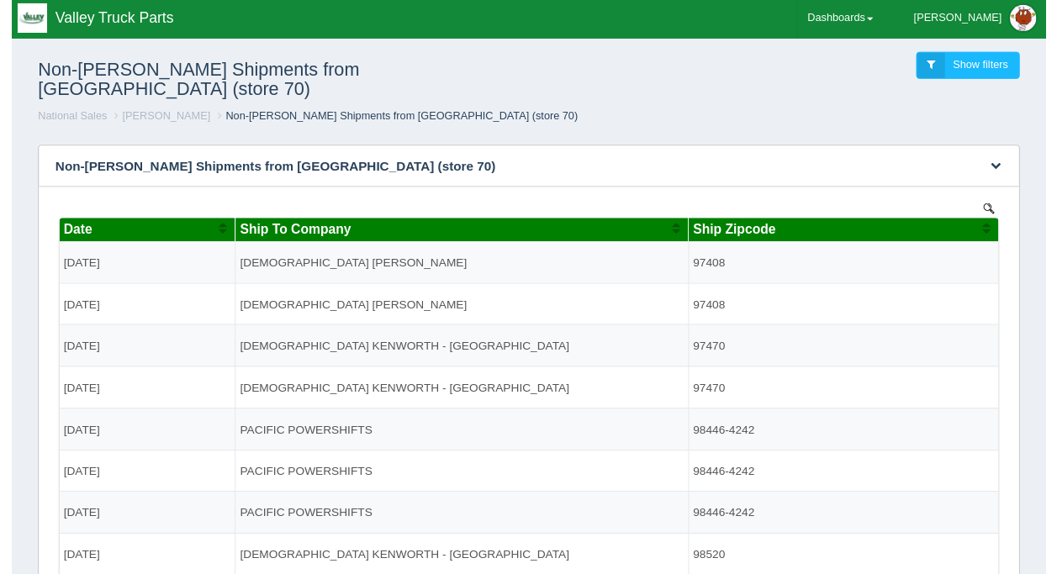
scroll to position [0, 0]
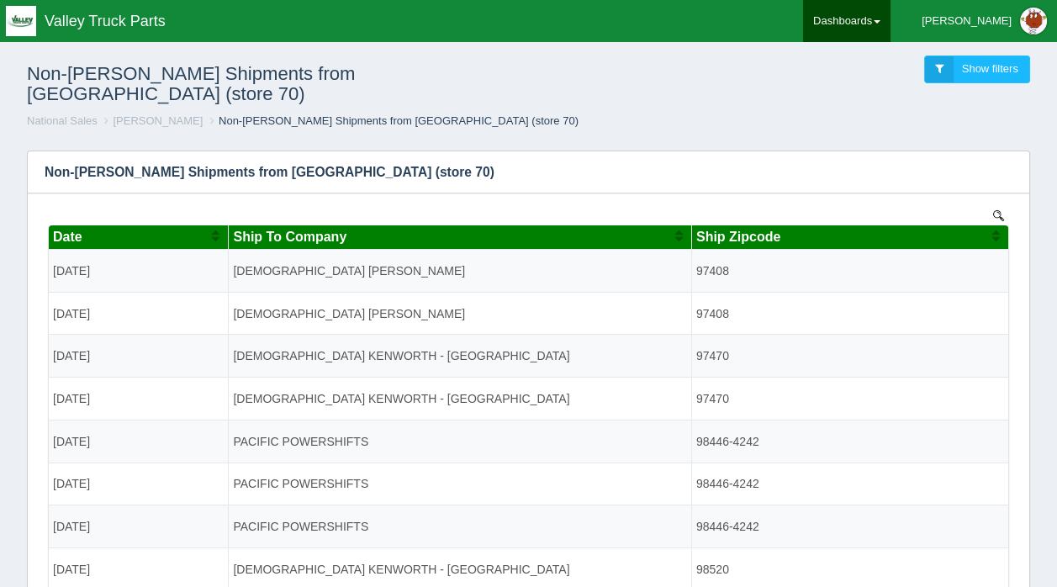
click at [891, 16] on link "Dashboards" at bounding box center [846, 21] width 87 height 42
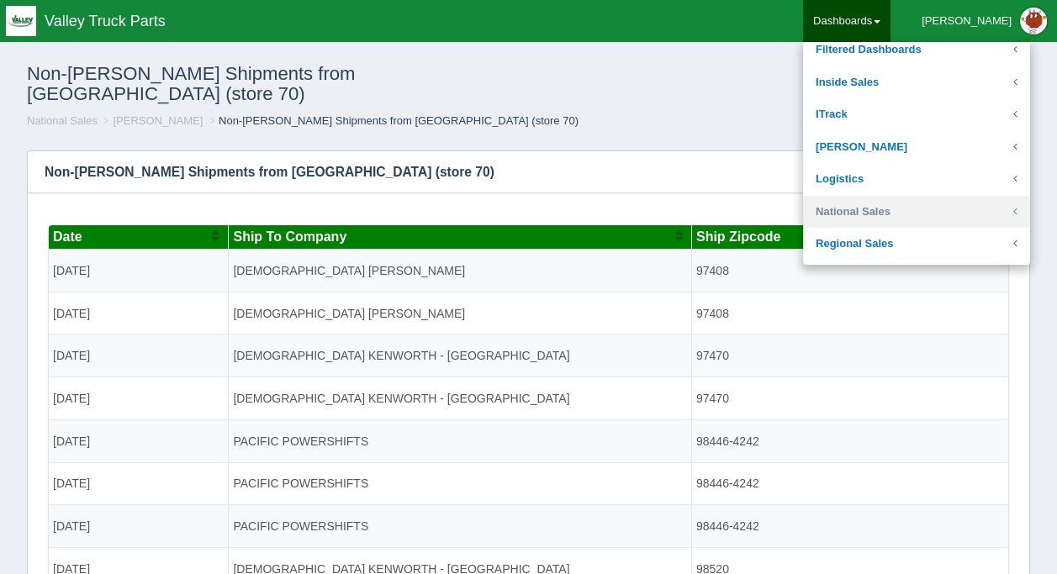
scroll to position [252, 0]
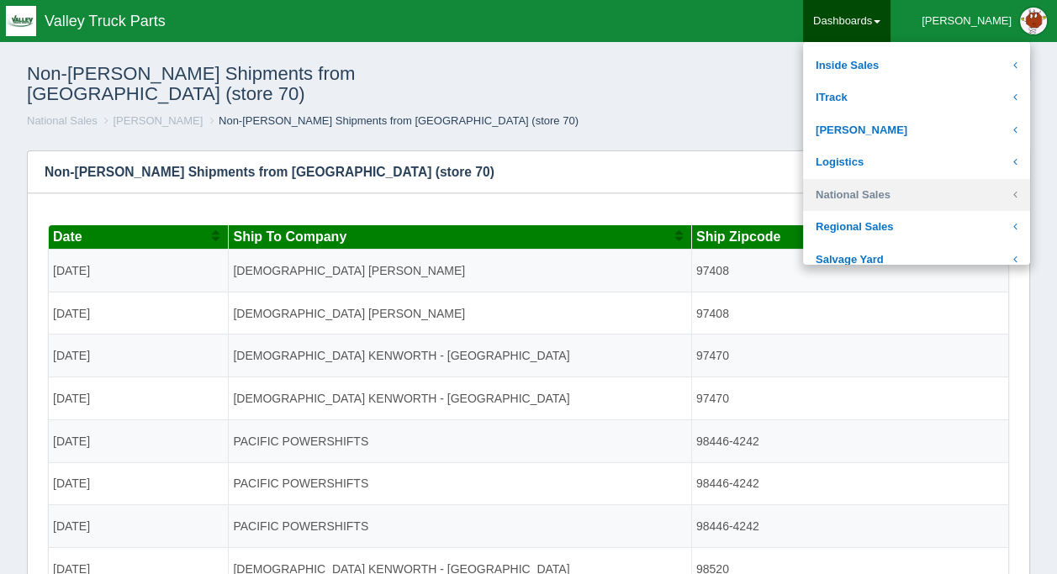
click at [907, 193] on link "National Sales" at bounding box center [916, 195] width 227 height 33
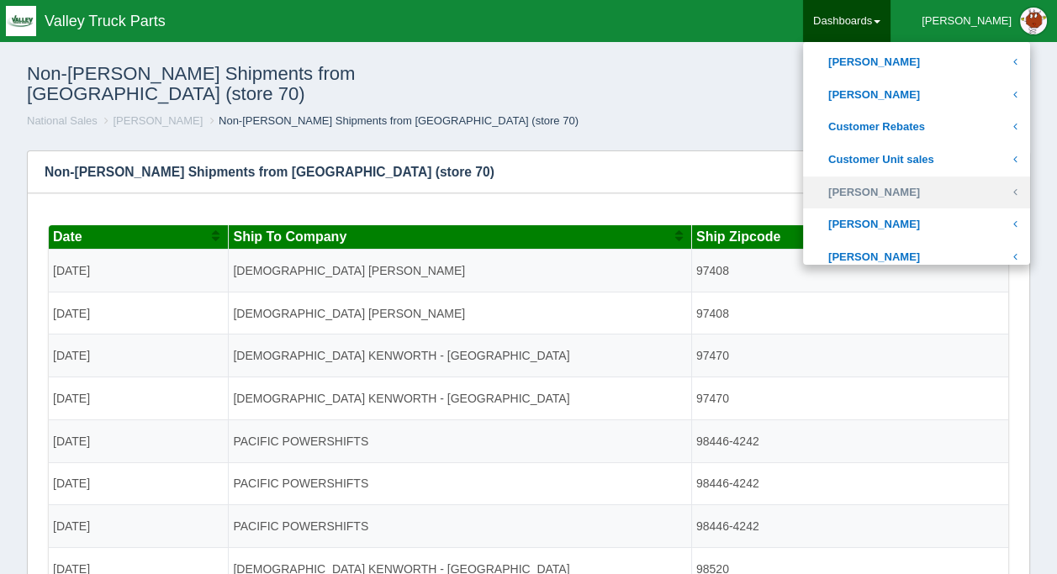
scroll to position [421, 0]
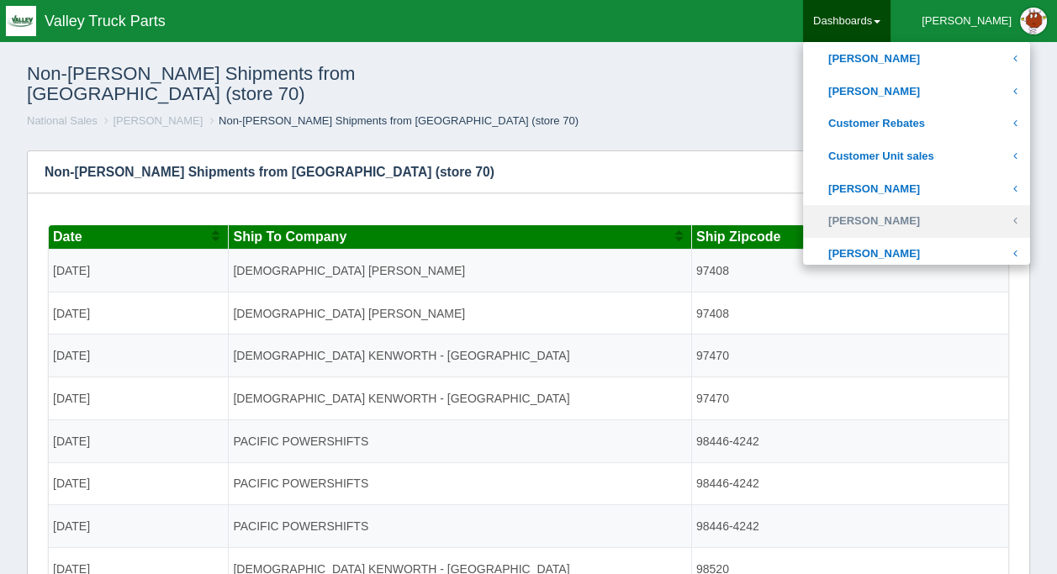
click at [915, 212] on link "[PERSON_NAME]" at bounding box center [916, 221] width 227 height 33
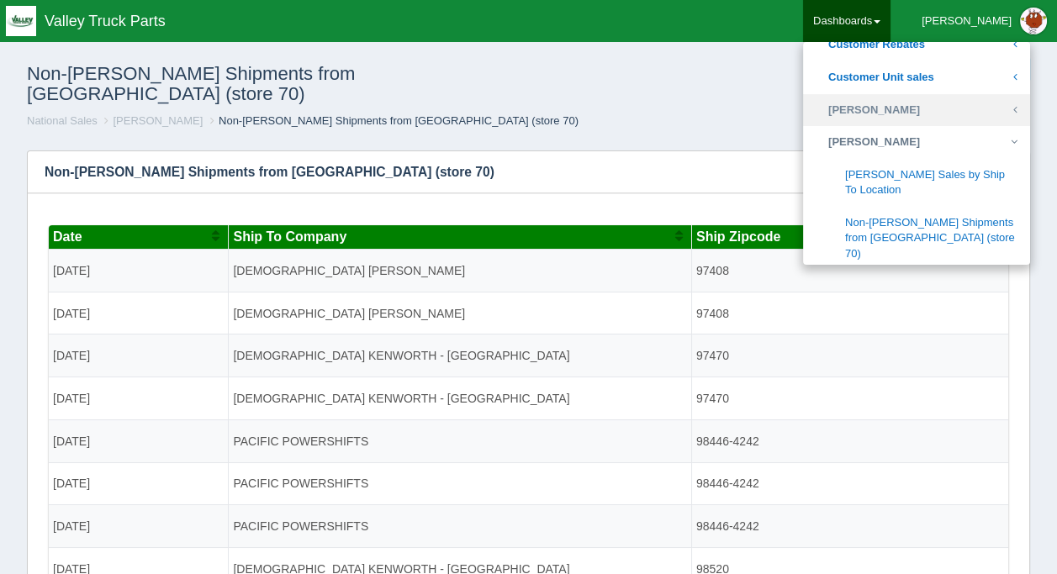
scroll to position [589, 0]
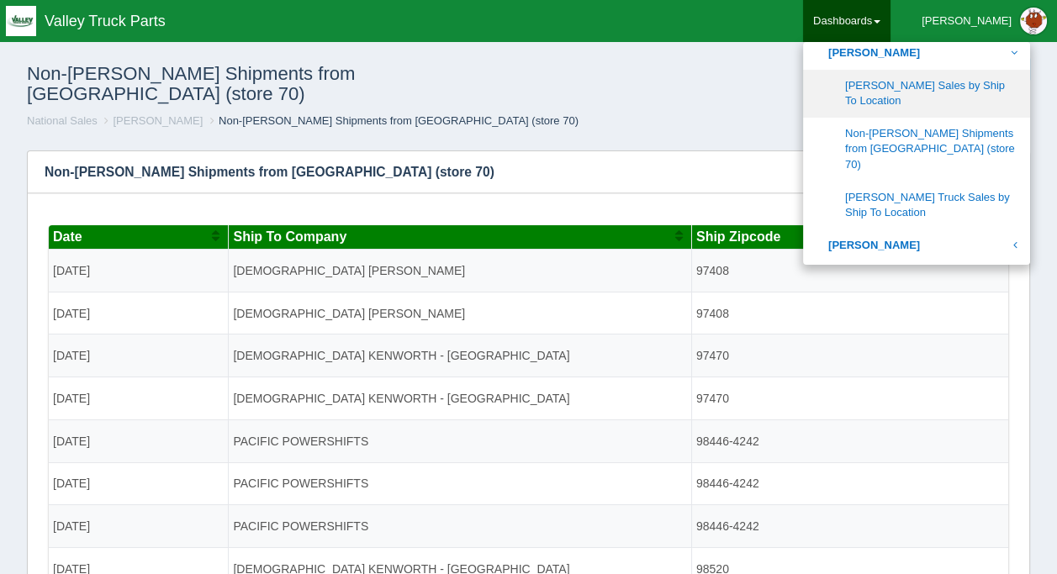
click at [959, 101] on link "[PERSON_NAME] Sales by Ship To Location" at bounding box center [916, 94] width 227 height 48
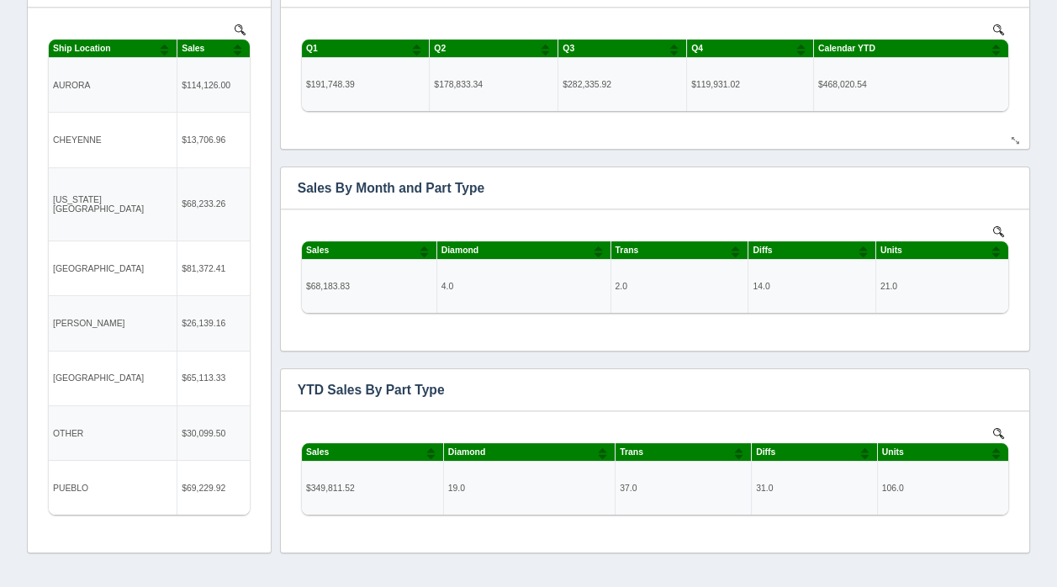
scroll to position [336, 0]
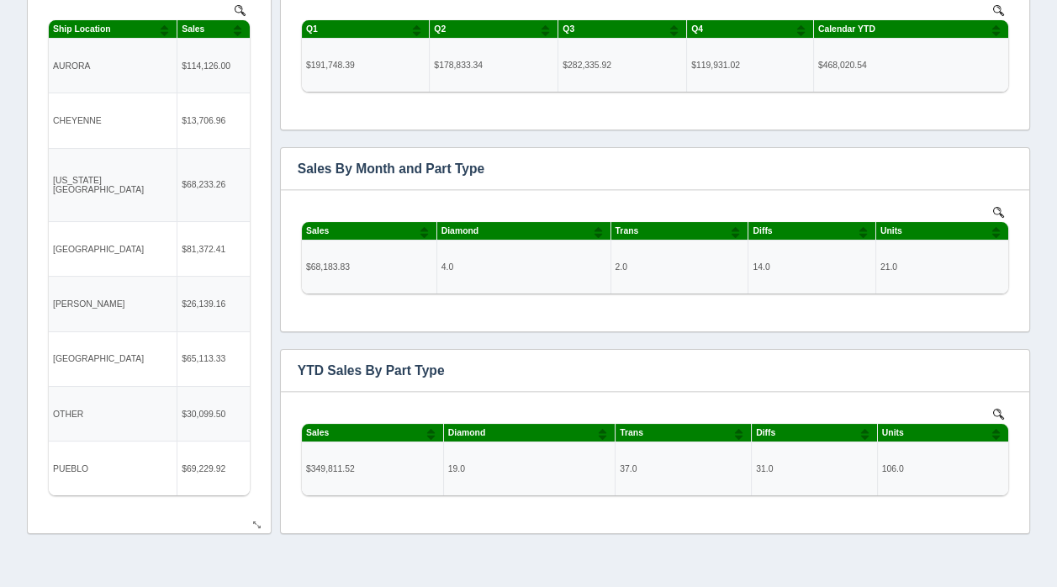
click at [238, 8] on img at bounding box center [240, 10] width 11 height 11
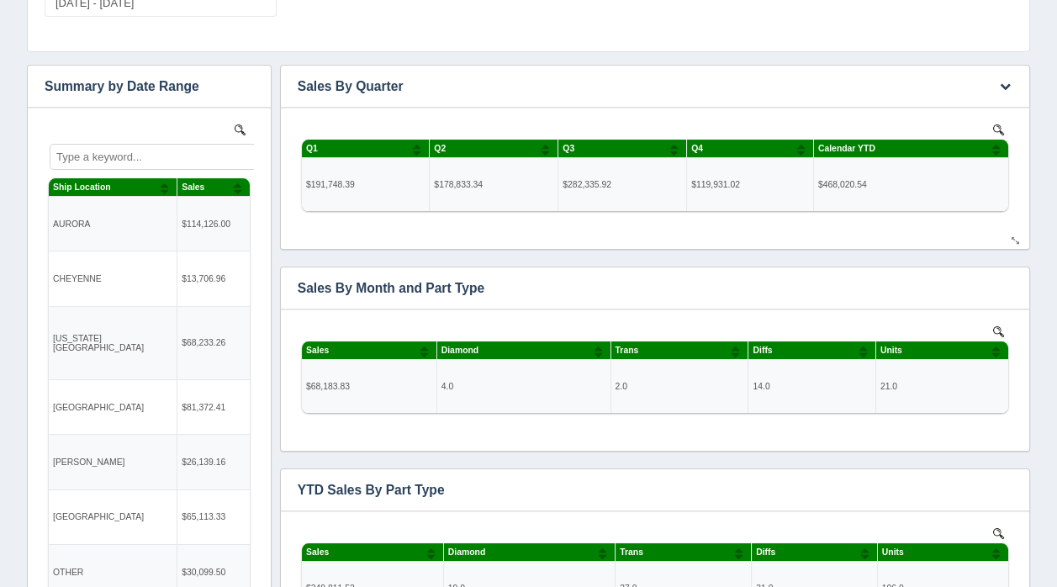
scroll to position [168, 0]
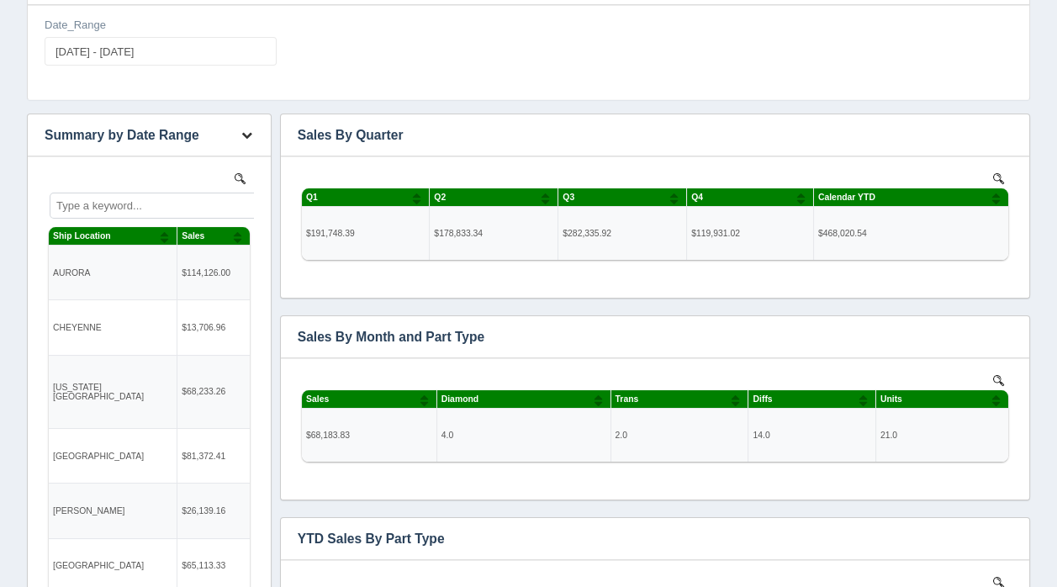
click at [250, 132] on icon "button" at bounding box center [246, 135] width 11 height 11
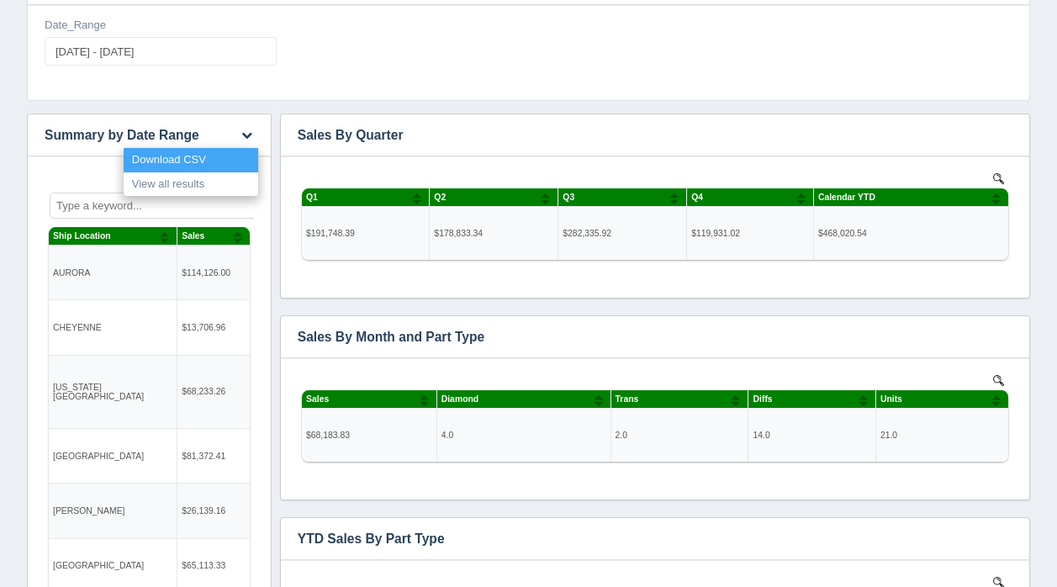
click at [220, 156] on link "Download CSV" at bounding box center [191, 160] width 135 height 24
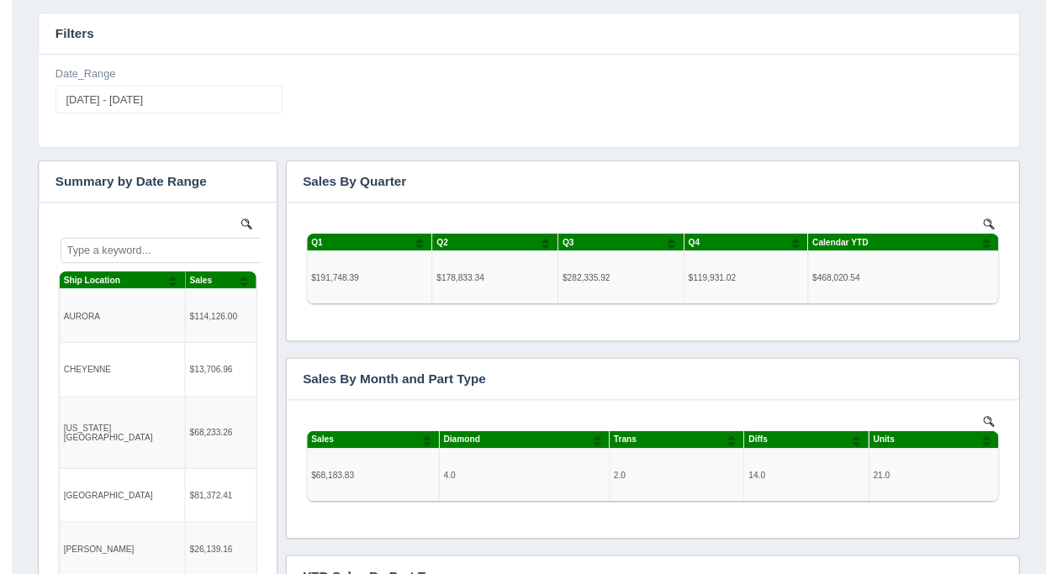
scroll to position [0, 0]
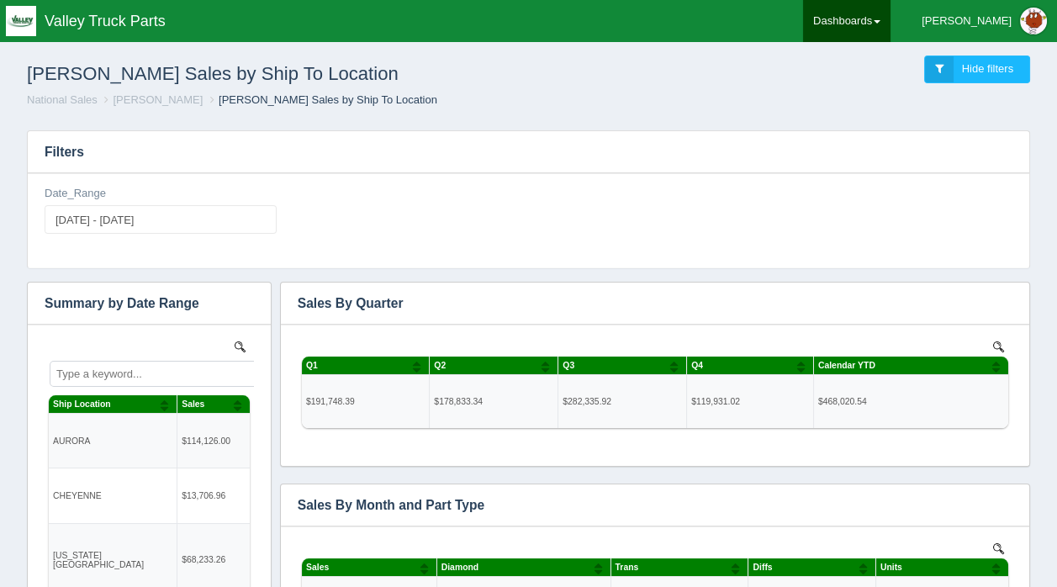
click at [891, 23] on link "Dashboards" at bounding box center [846, 21] width 87 height 42
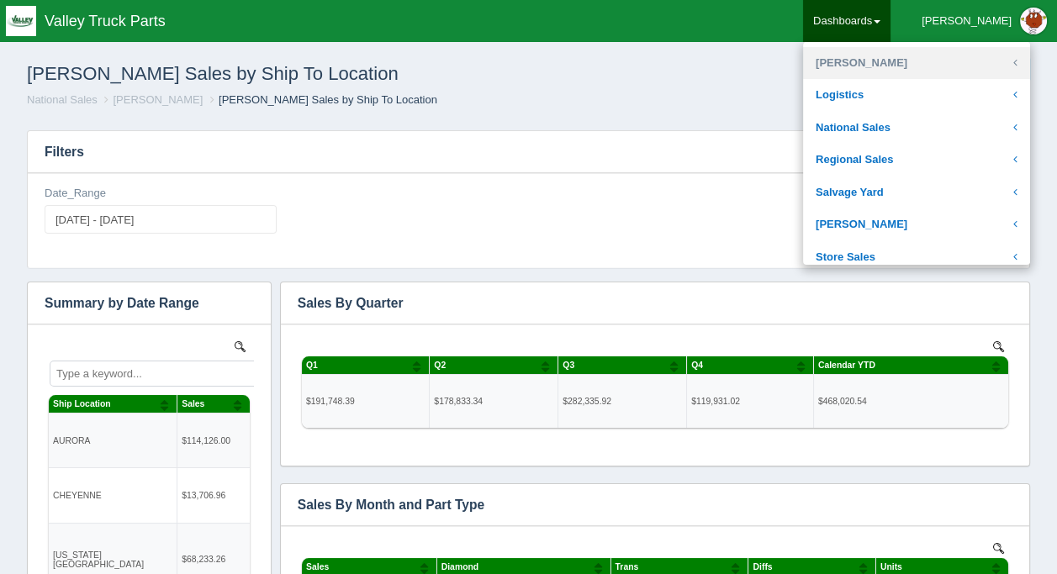
scroll to position [336, 0]
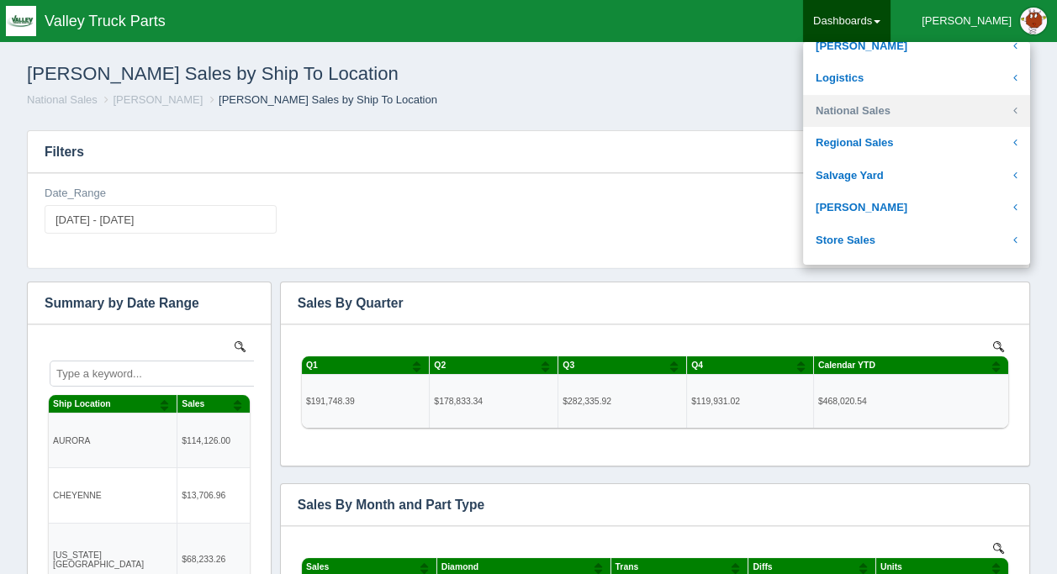
click at [899, 116] on link "National Sales" at bounding box center [916, 111] width 227 height 33
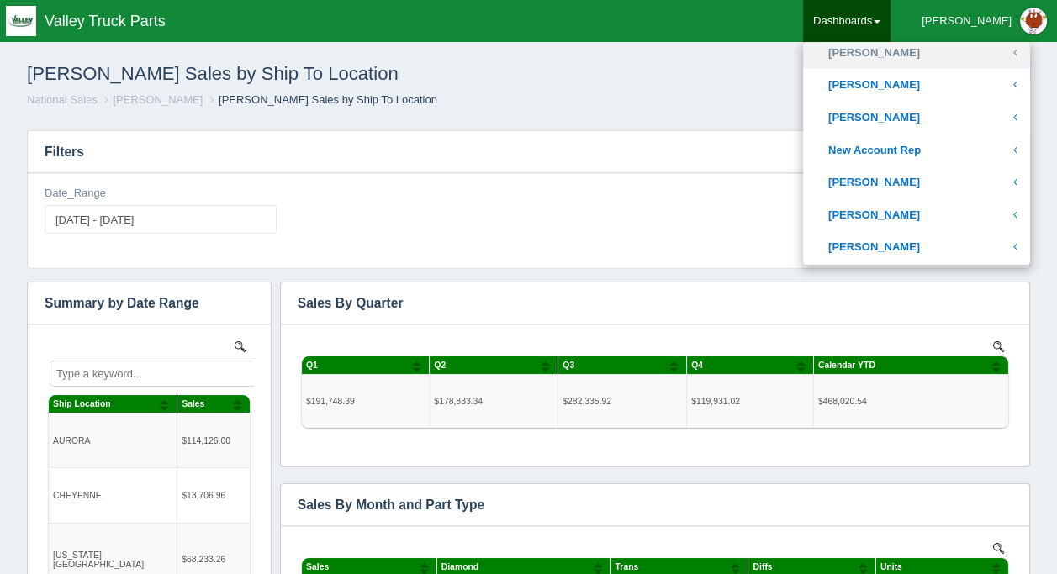
scroll to position [757, 0]
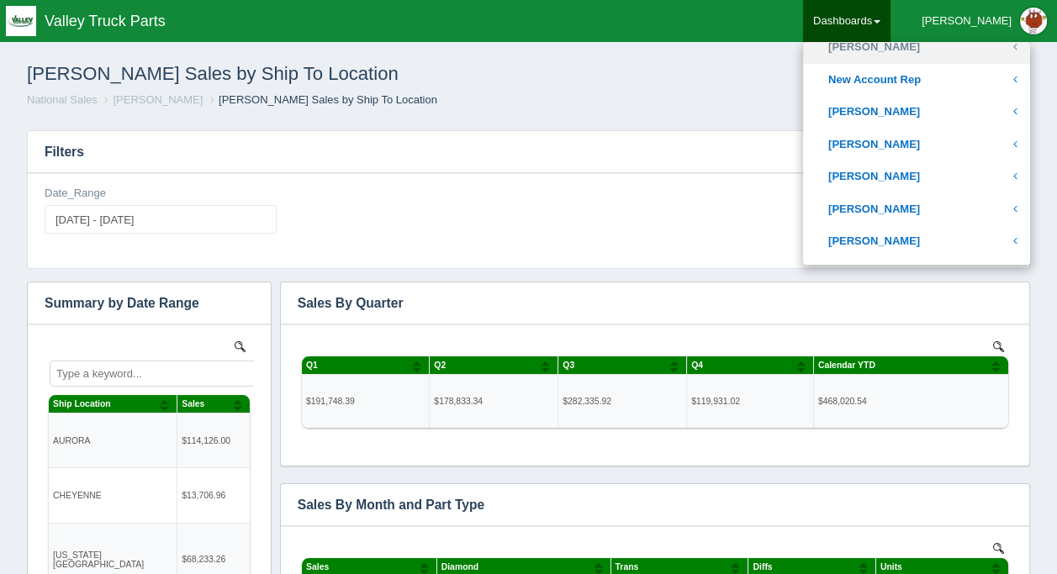
click at [902, 50] on link "[PERSON_NAME]" at bounding box center [916, 47] width 227 height 33
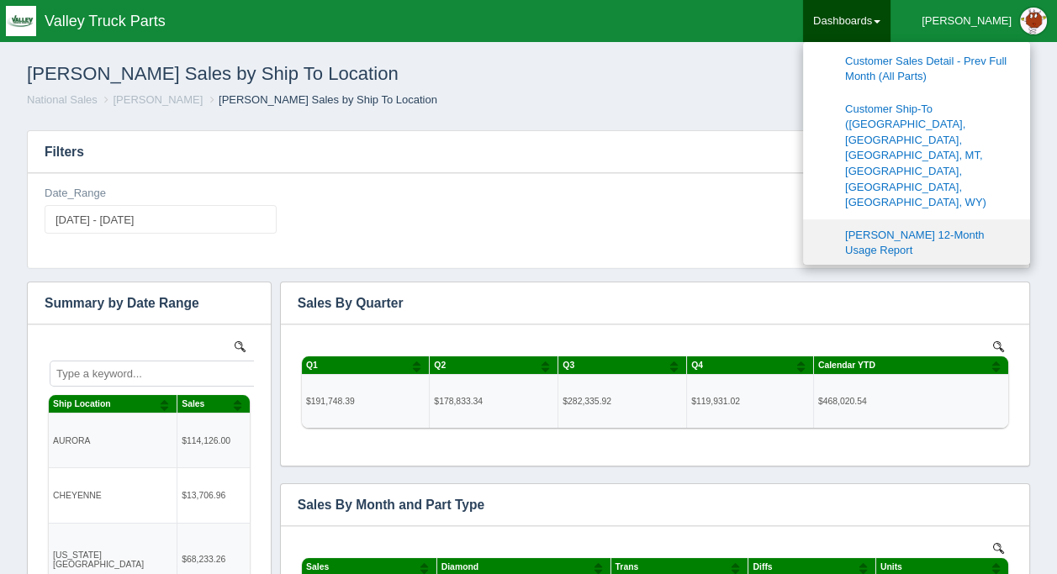
scroll to position [925, 0]
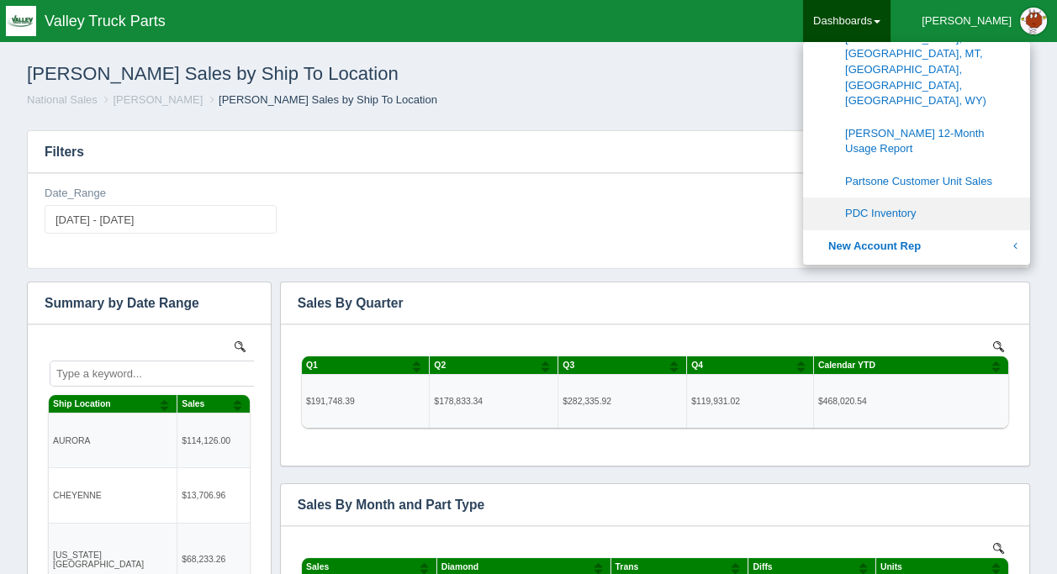
click at [949, 198] on link "PDC Inventory" at bounding box center [916, 214] width 227 height 33
